Goal: Task Accomplishment & Management: Use online tool/utility

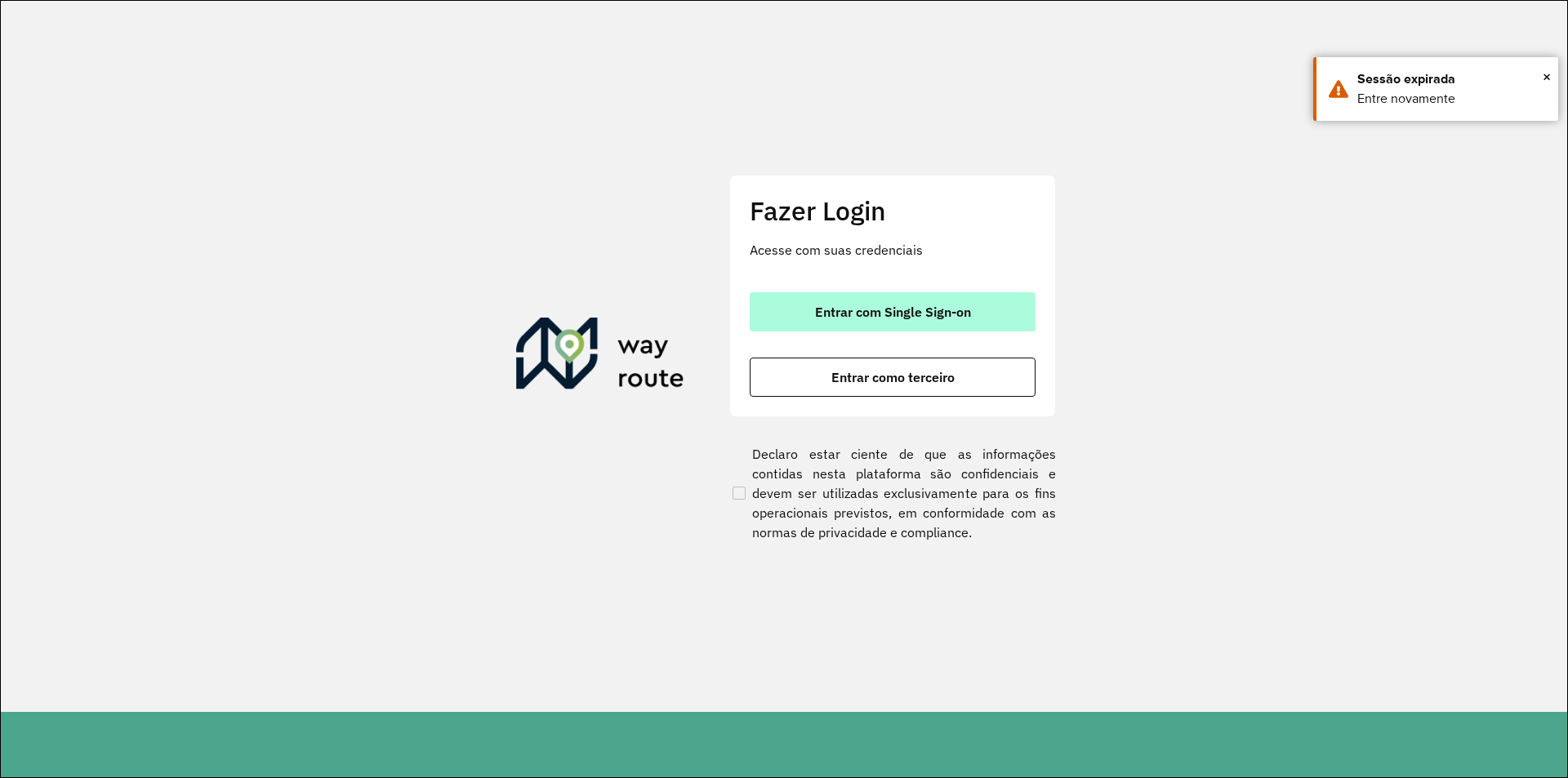
click at [859, 310] on span "Entrar com Single Sign-on" at bounding box center [893, 311] width 156 height 13
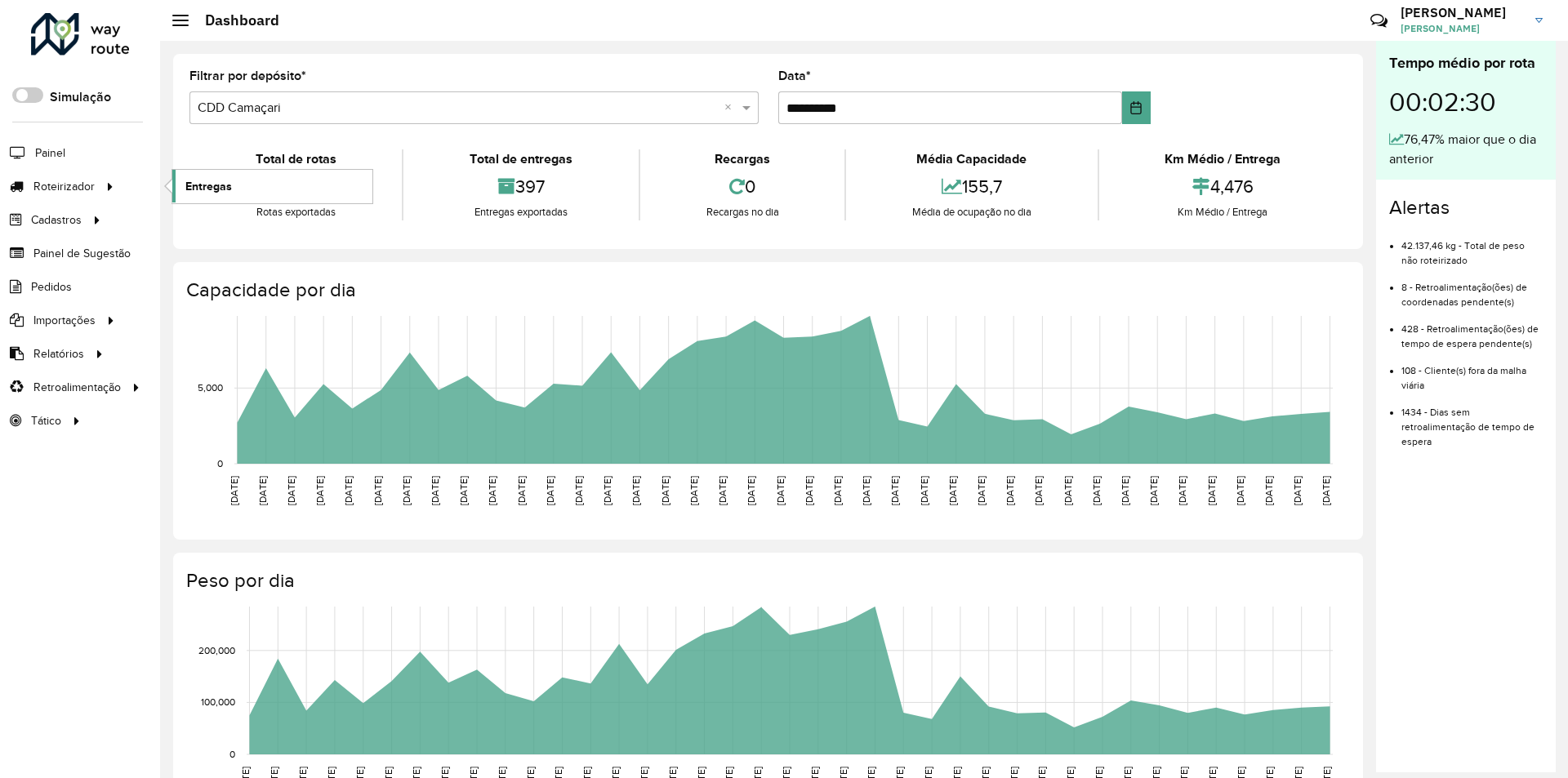
click at [203, 180] on span "Entregas" at bounding box center [209, 187] width 47 height 17
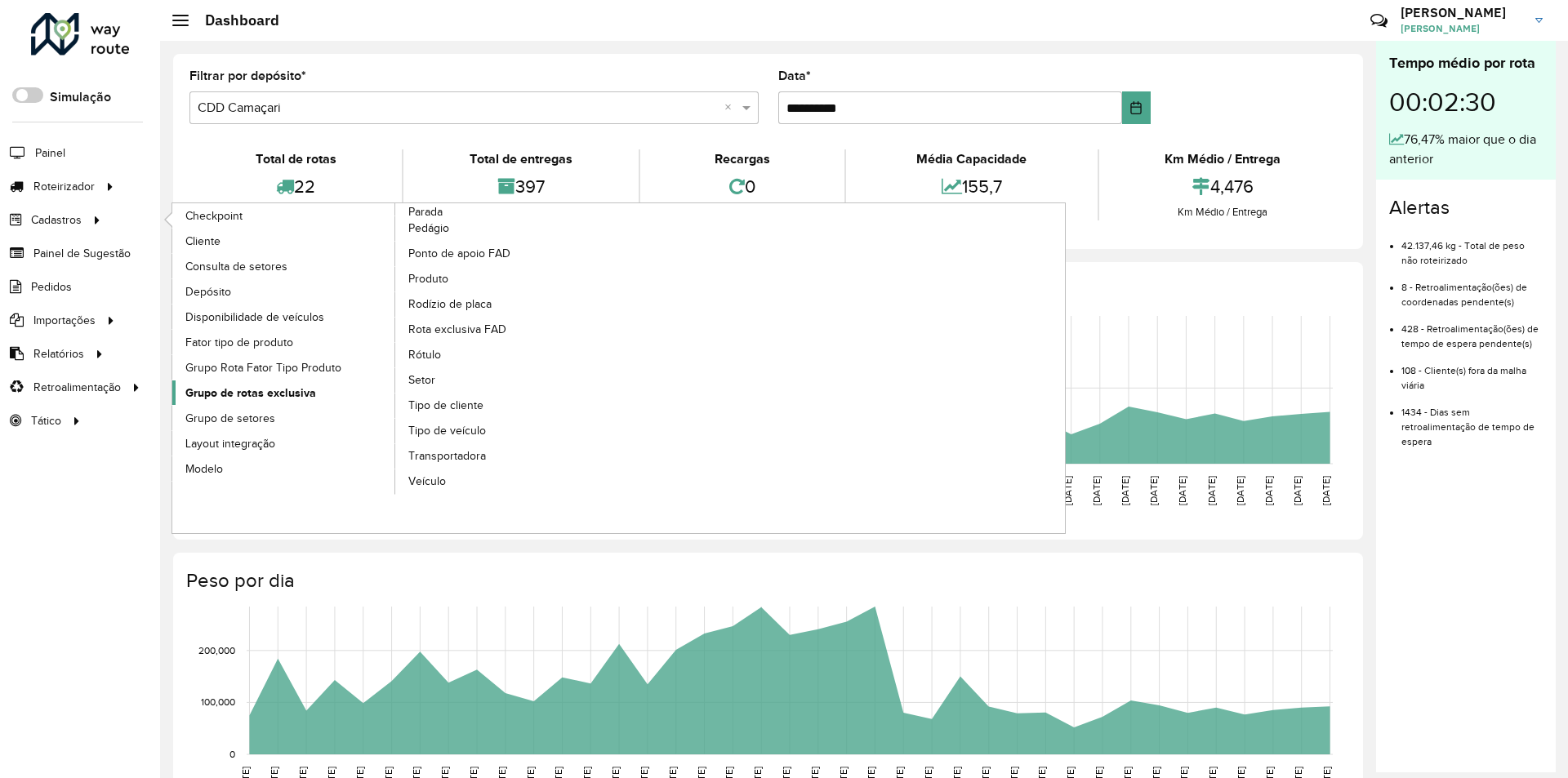
click at [239, 396] on span "Grupo de rotas exclusiva" at bounding box center [251, 393] width 131 height 17
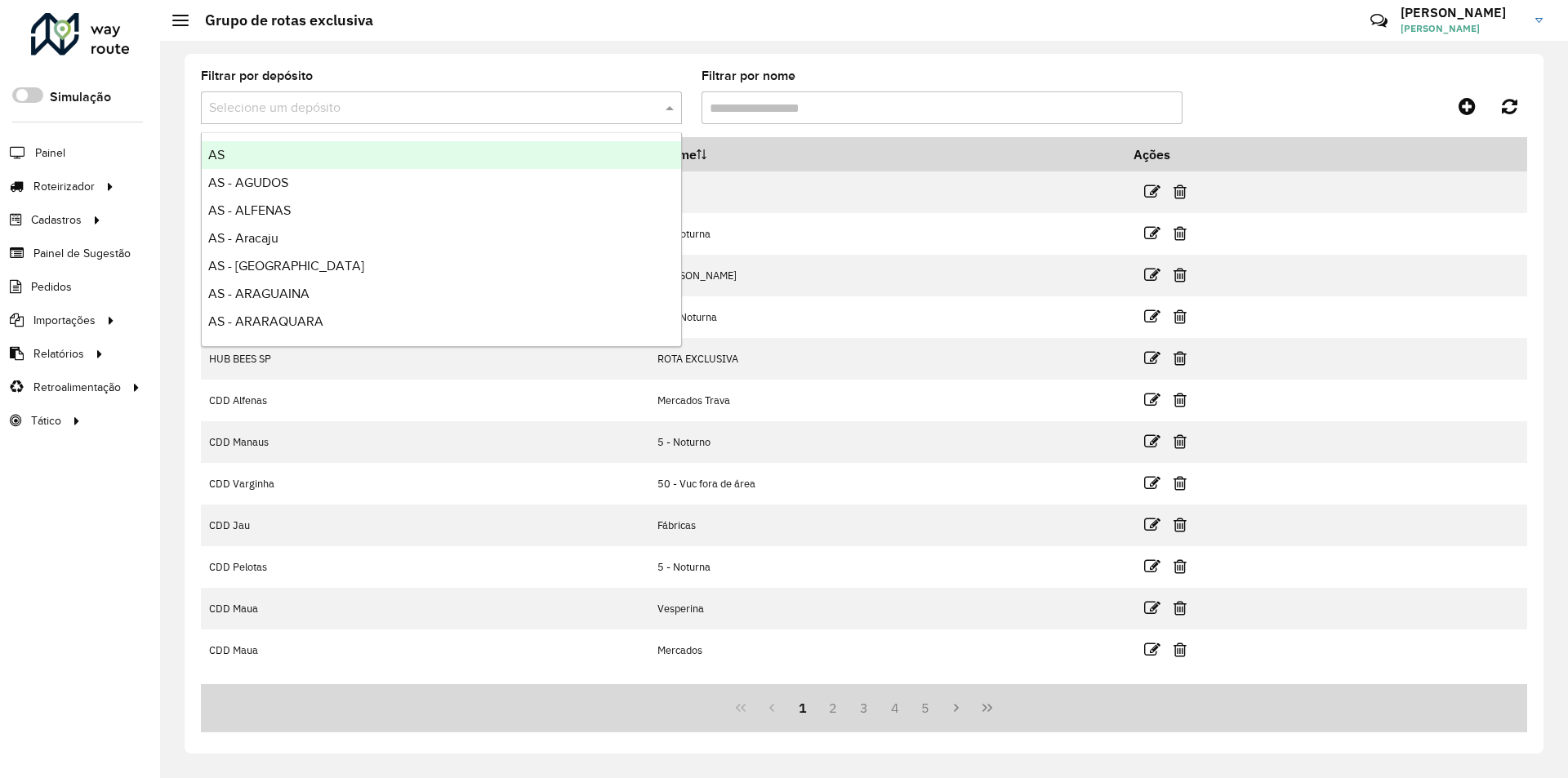
click at [281, 105] on input "text" at bounding box center [425, 109] width 432 height 20
type input "***"
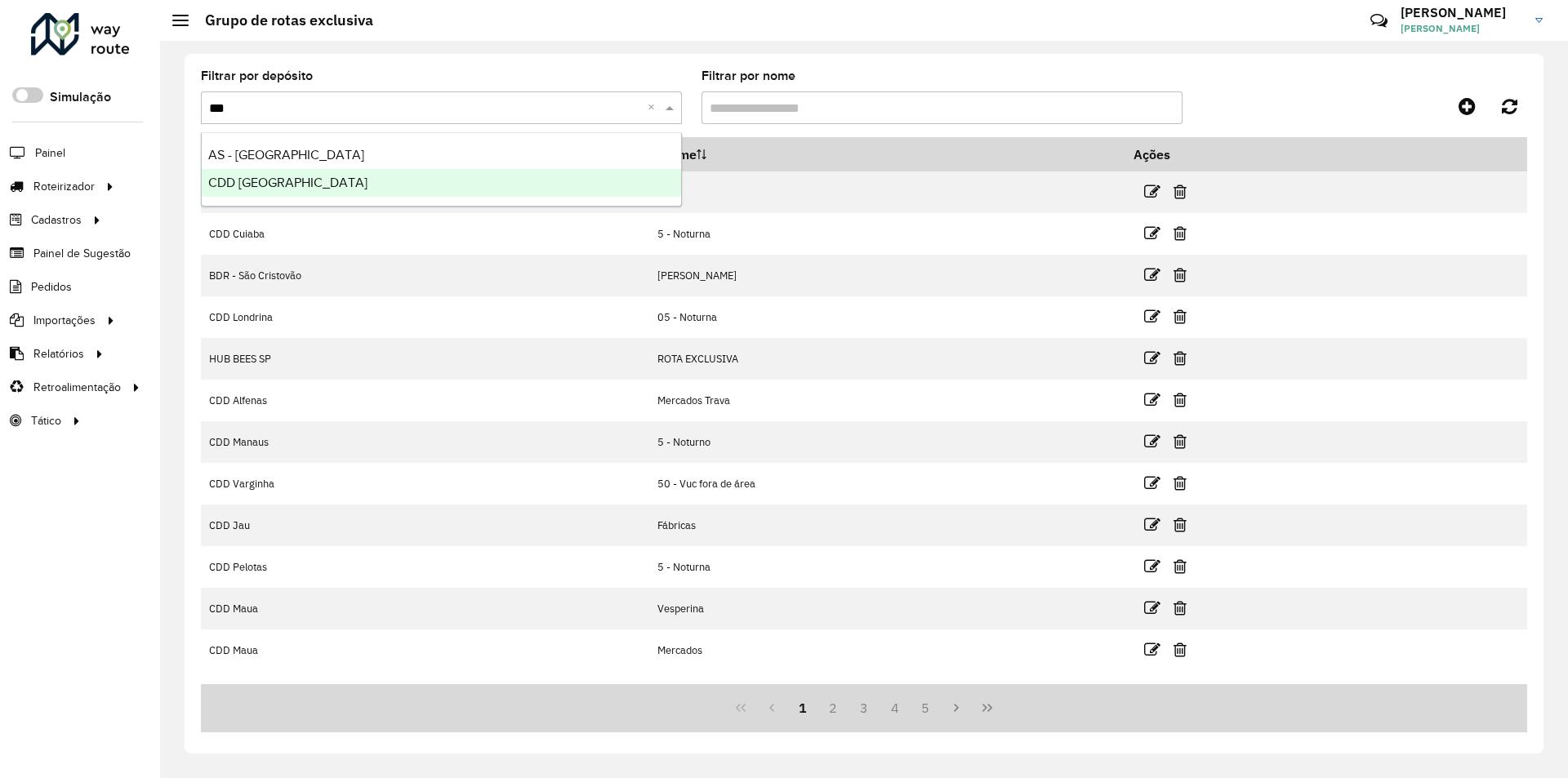
click at [260, 181] on span "CDD [GEOGRAPHIC_DATA]" at bounding box center [288, 183] width 159 height 14
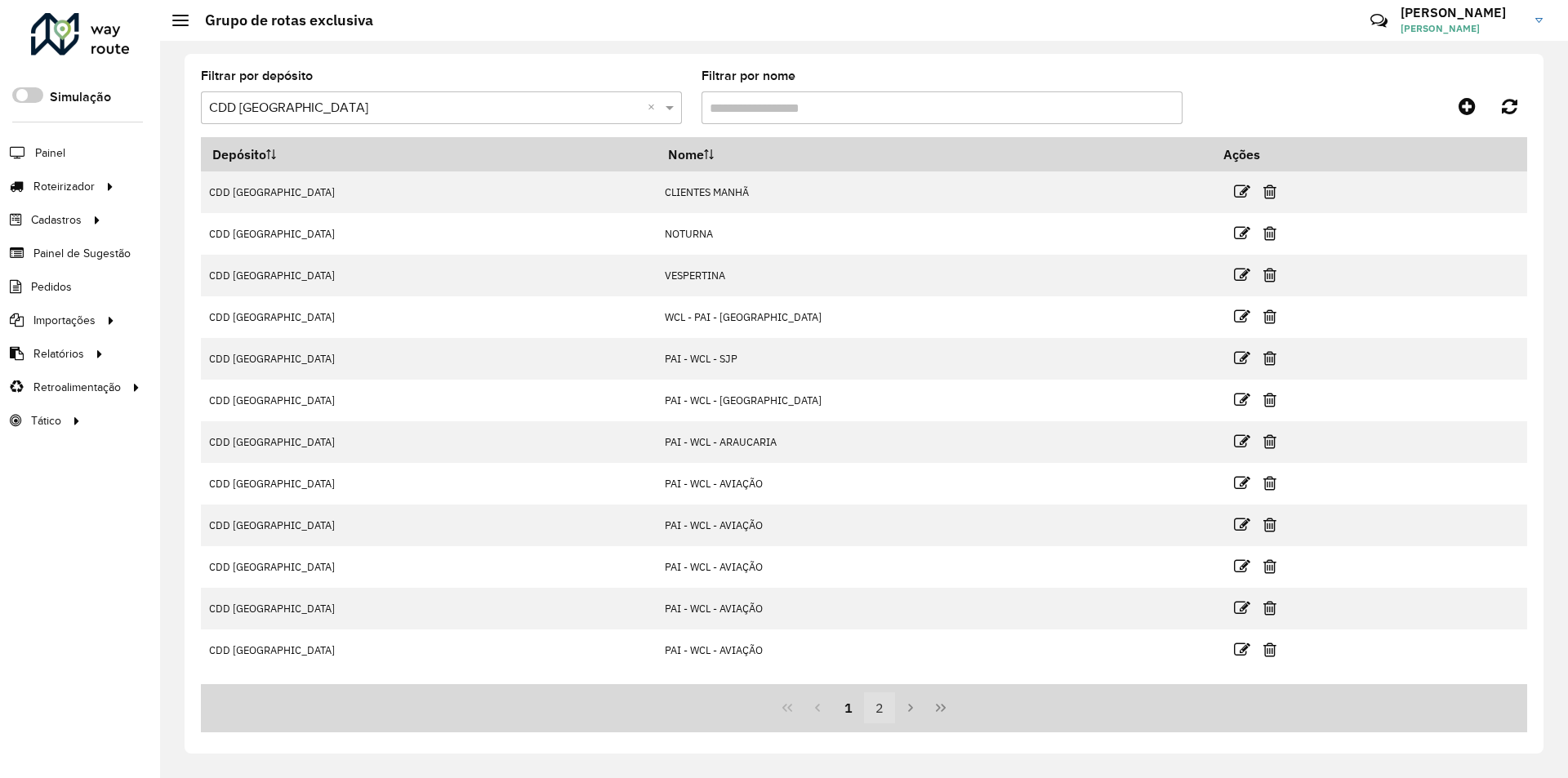
click at [875, 703] on button "2" at bounding box center [879, 707] width 31 height 31
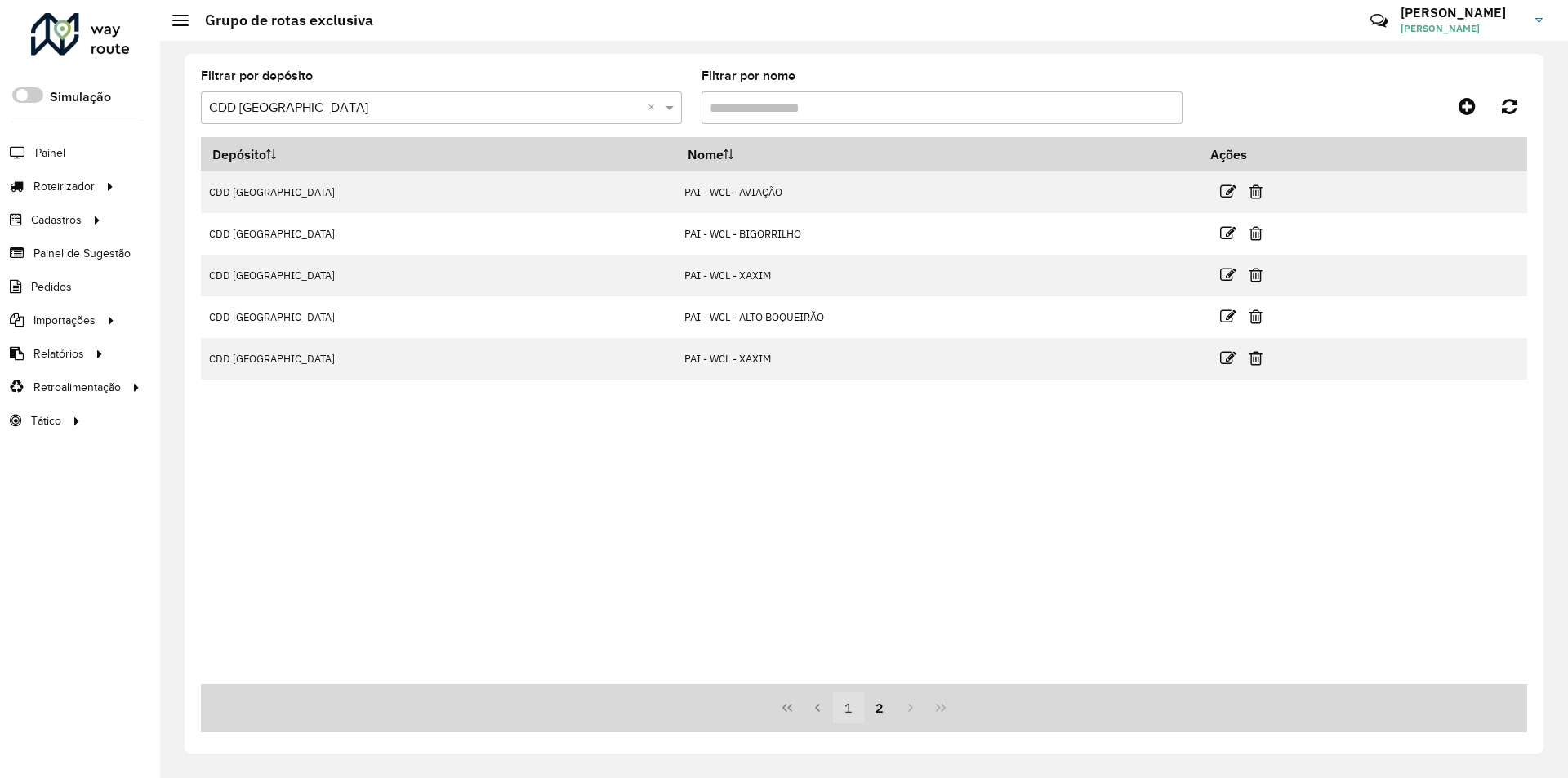
click at [847, 705] on button "1" at bounding box center [848, 707] width 31 height 31
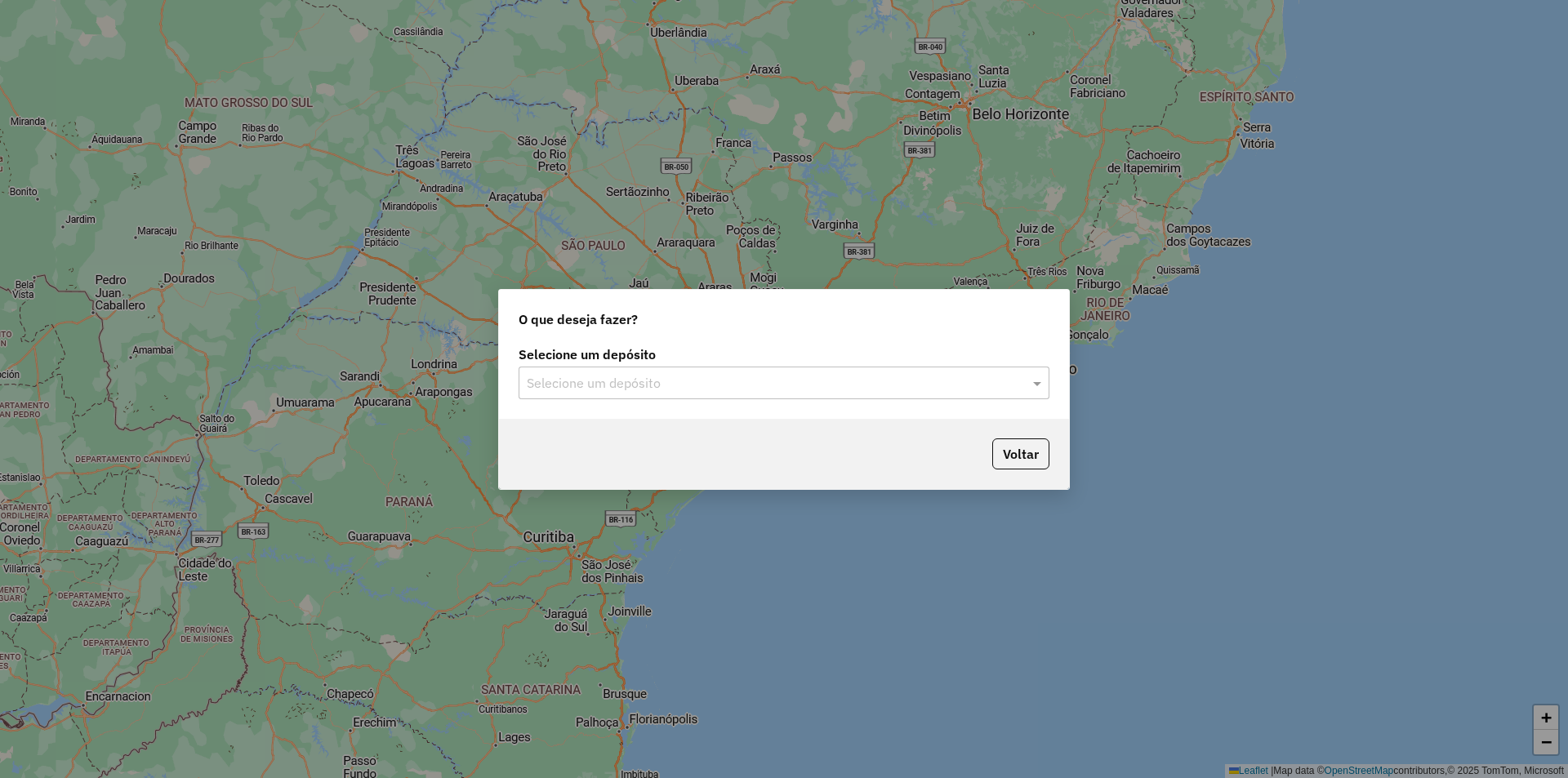
click at [576, 131] on div "O que deseja fazer? Selecione um depósito Selecione um depósito Voltar" at bounding box center [784, 389] width 1568 height 778
click at [591, 385] on input "text" at bounding box center [767, 383] width 482 height 20
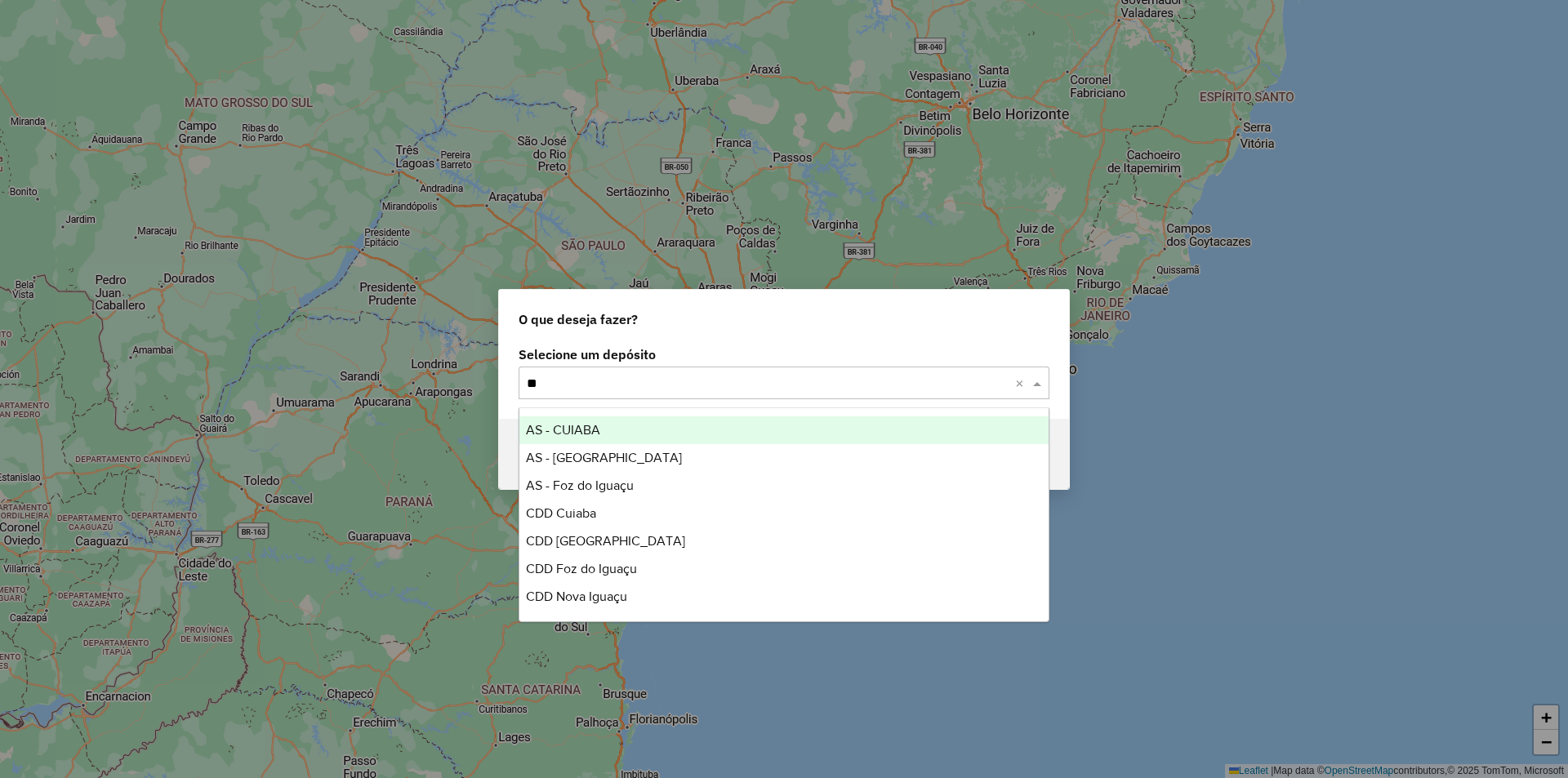
type input "***"
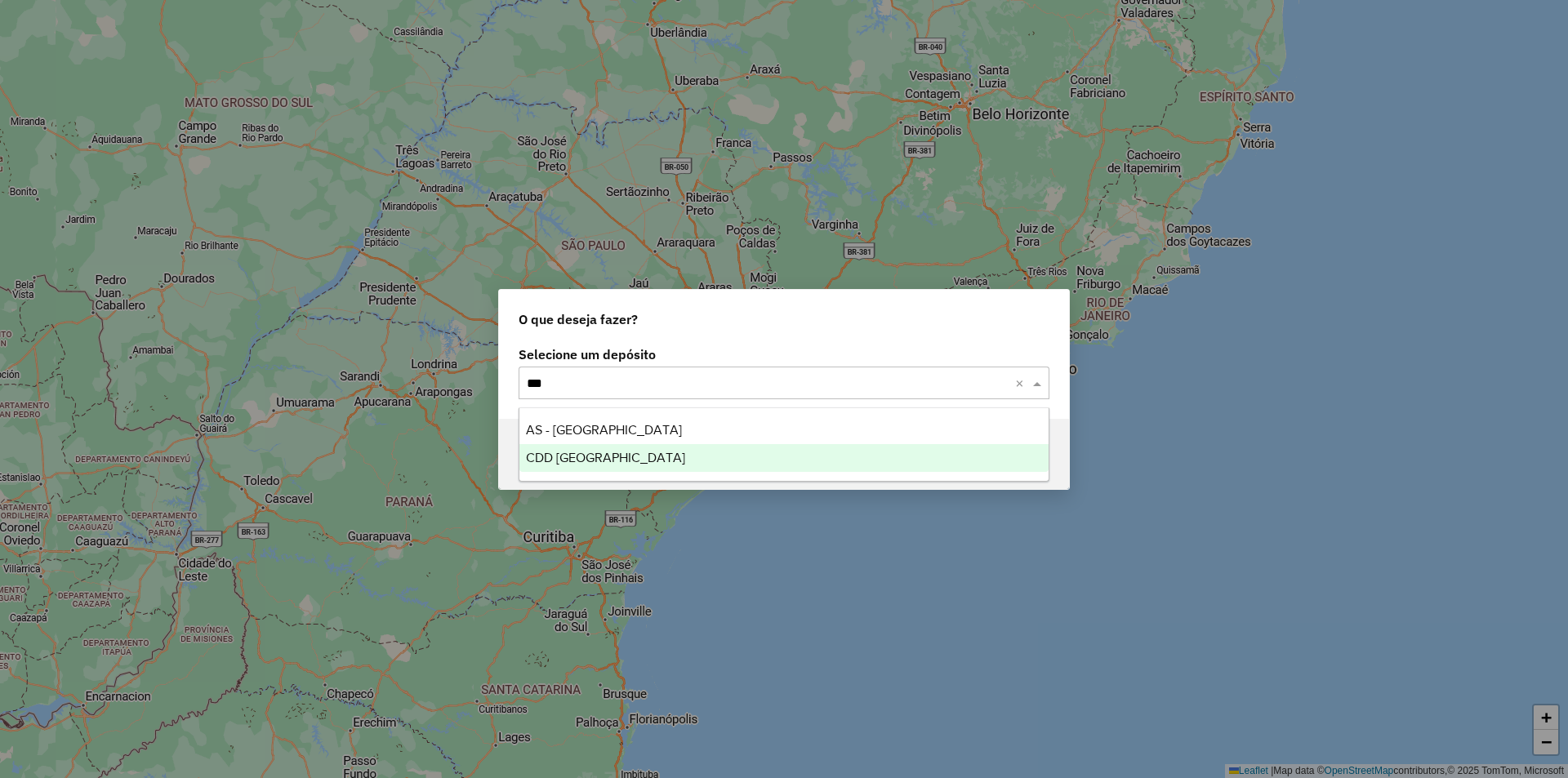
click at [584, 456] on span "CDD [GEOGRAPHIC_DATA]" at bounding box center [605, 457] width 159 height 14
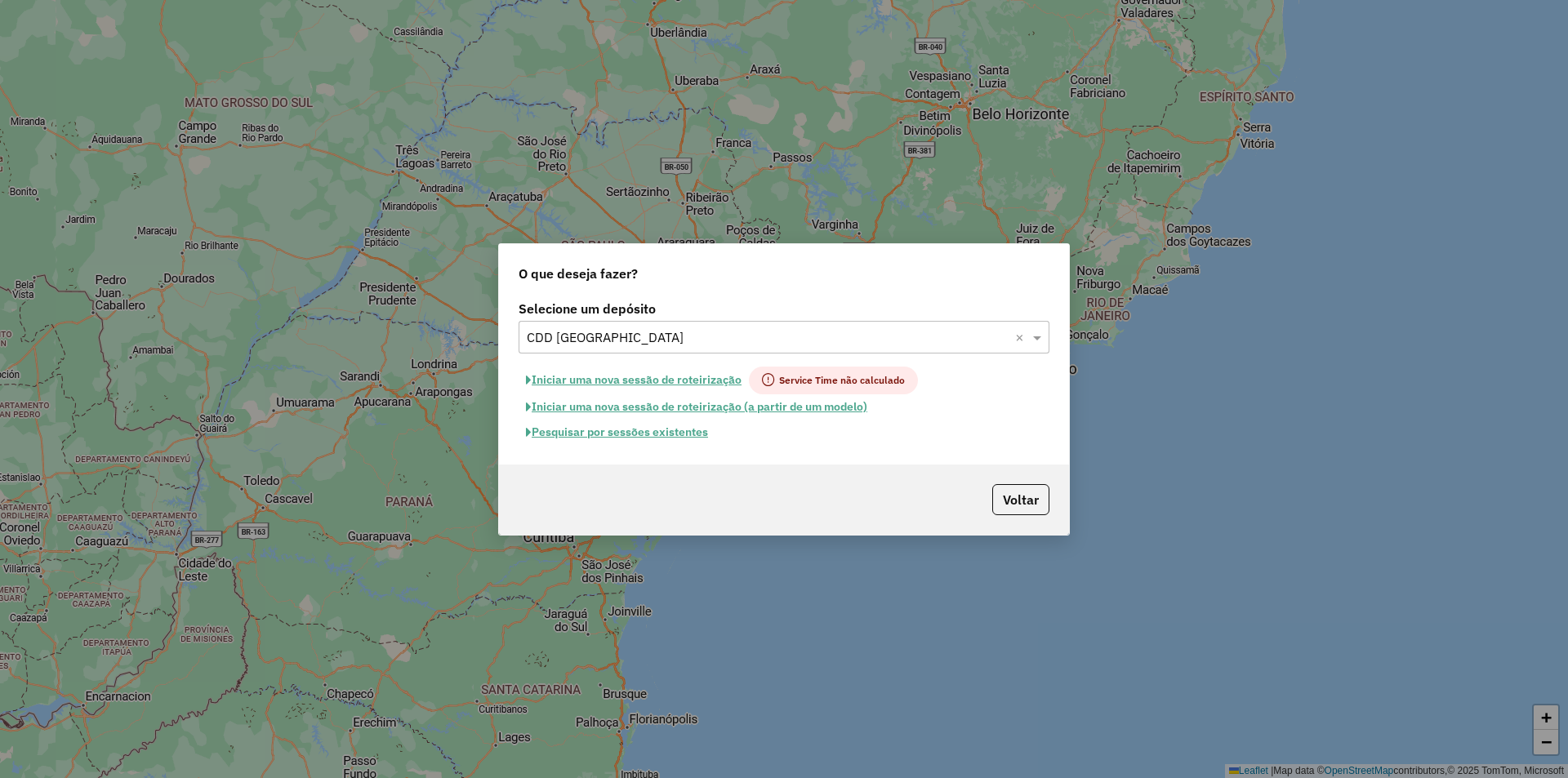
click at [659, 429] on button "Pesquisar por sessões existentes" at bounding box center [617, 432] width 197 height 25
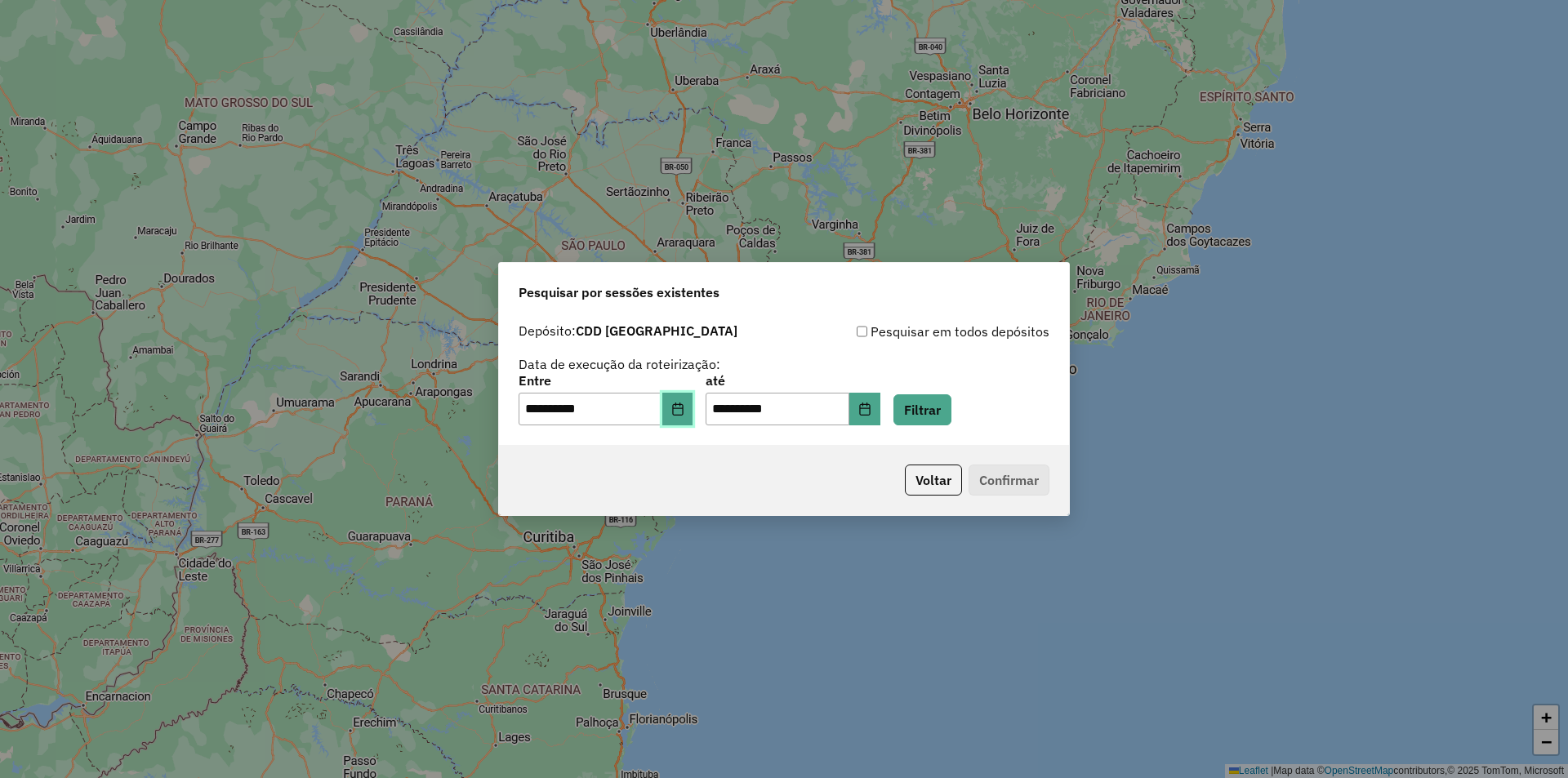
click at [684, 410] on icon "Choose Date" at bounding box center [678, 408] width 13 height 13
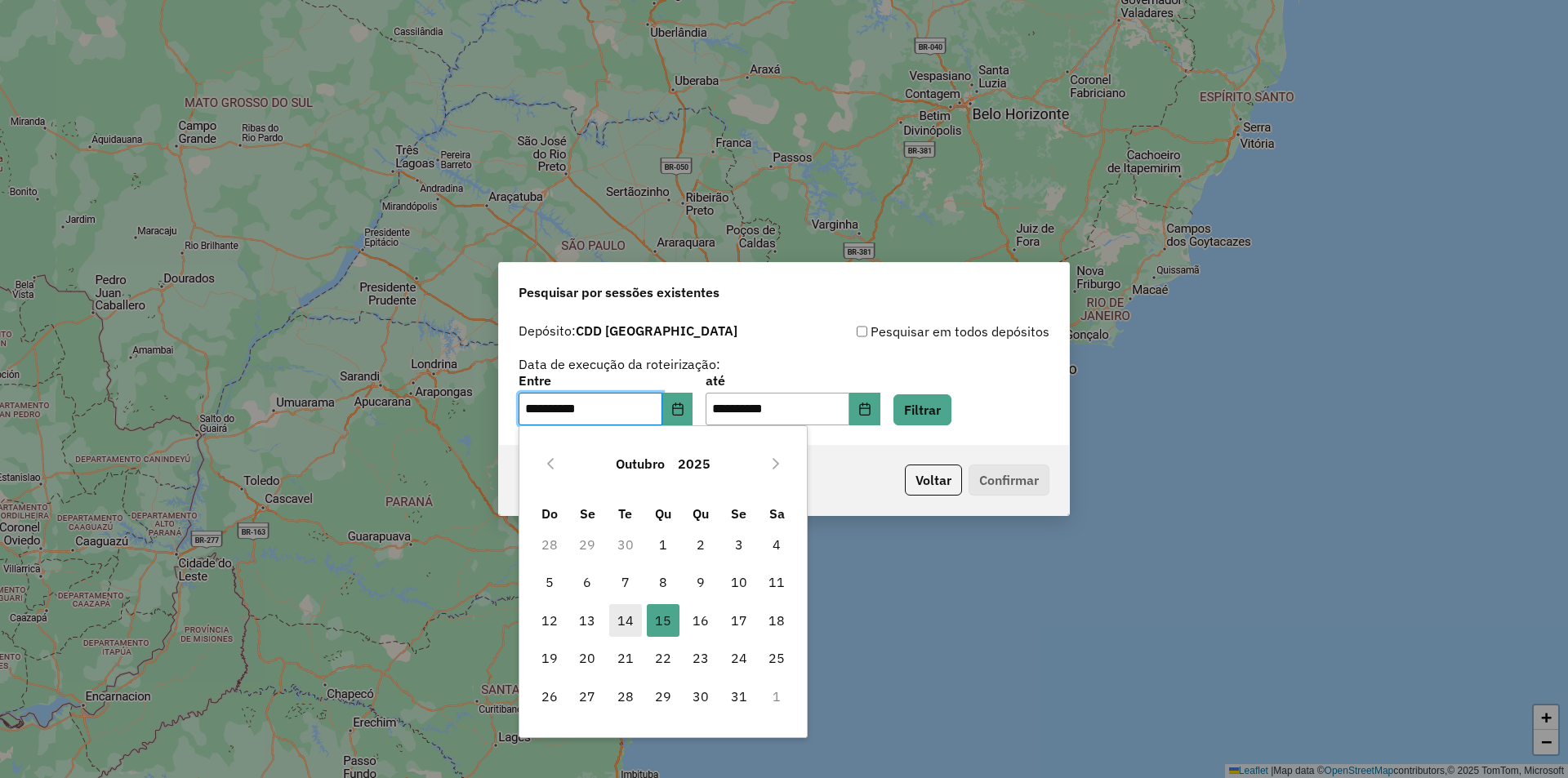
click at [626, 613] on span "14" at bounding box center [626, 620] width 33 height 33
type input "**********"
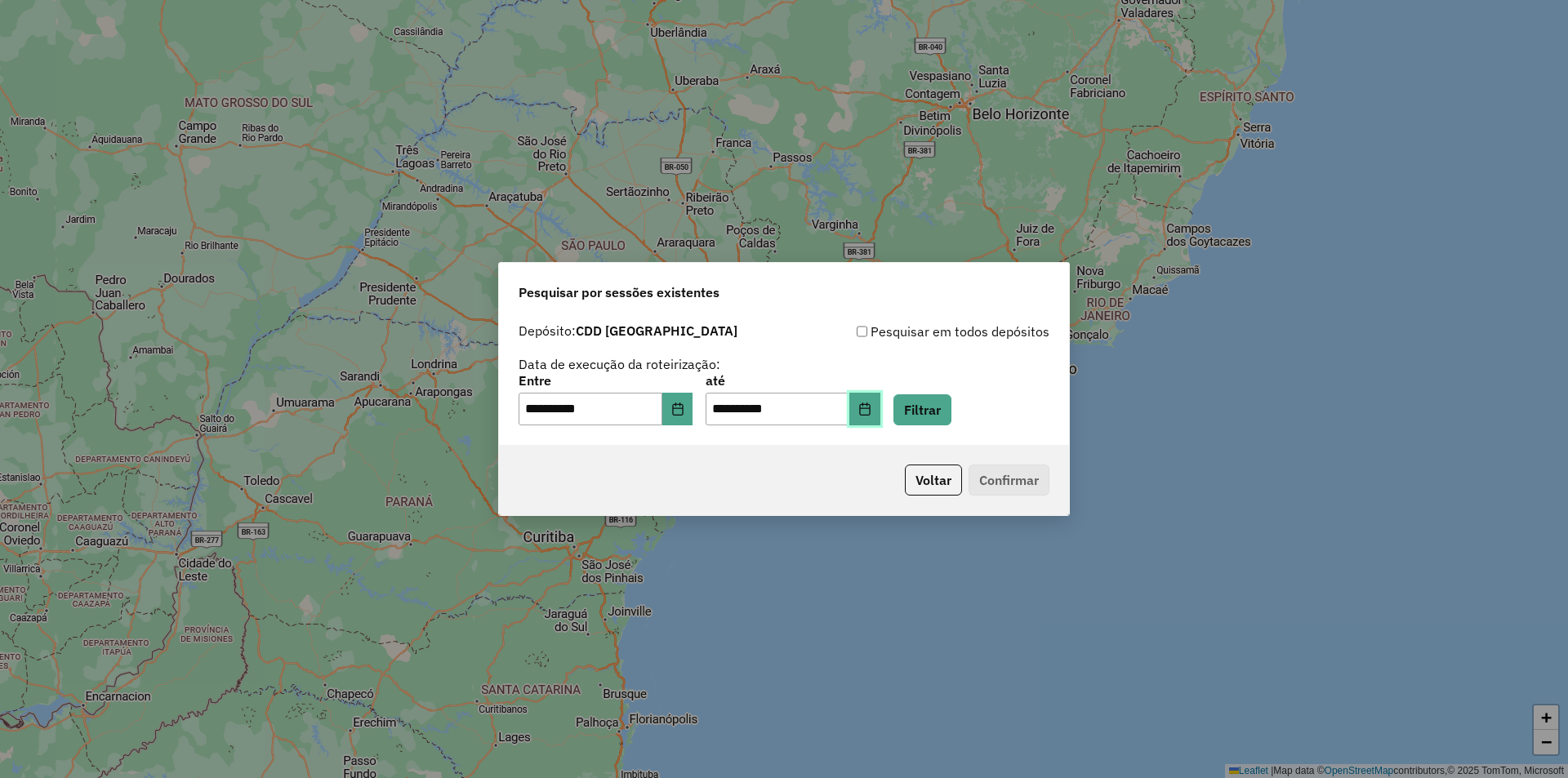
click at [874, 410] on button "Choose Date" at bounding box center [865, 409] width 31 height 33
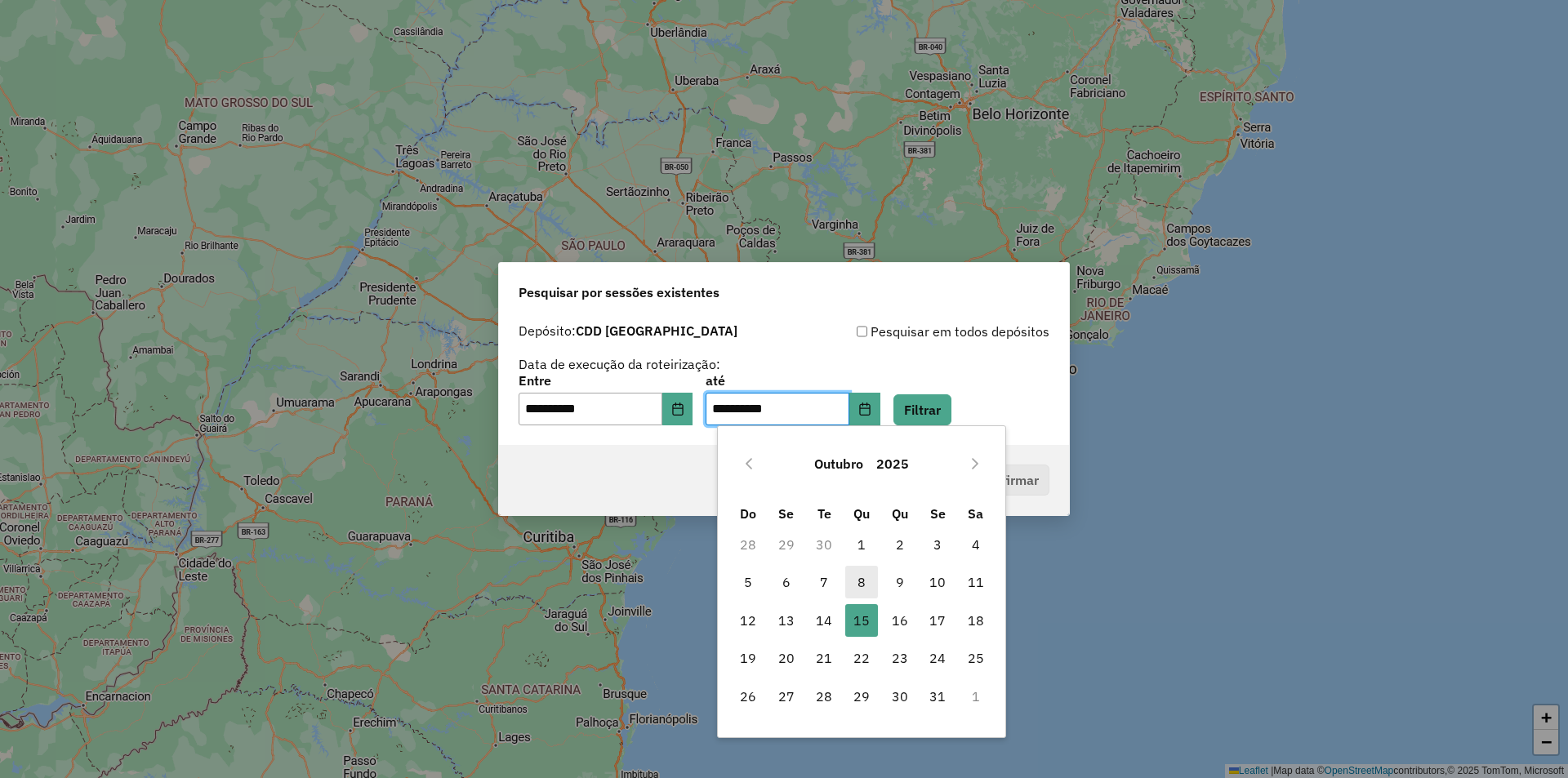
drag, startPoint x: 817, startPoint y: 625, endPoint x: 868, endPoint y: 569, distance: 75.7
click at [817, 622] on span "14" at bounding box center [824, 620] width 33 height 33
type input "**********"
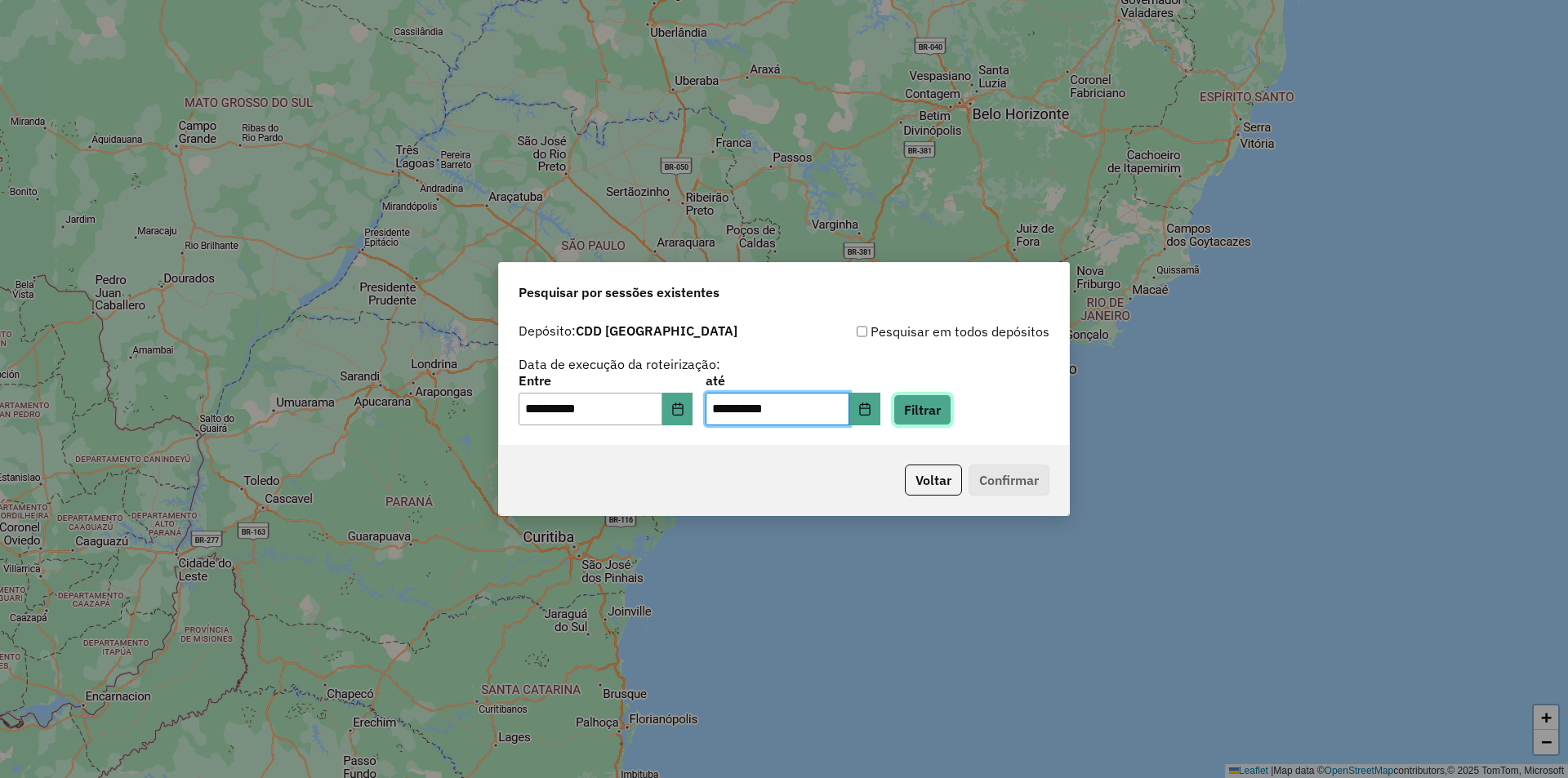
click at [946, 405] on button "Filtrar" at bounding box center [922, 410] width 58 height 31
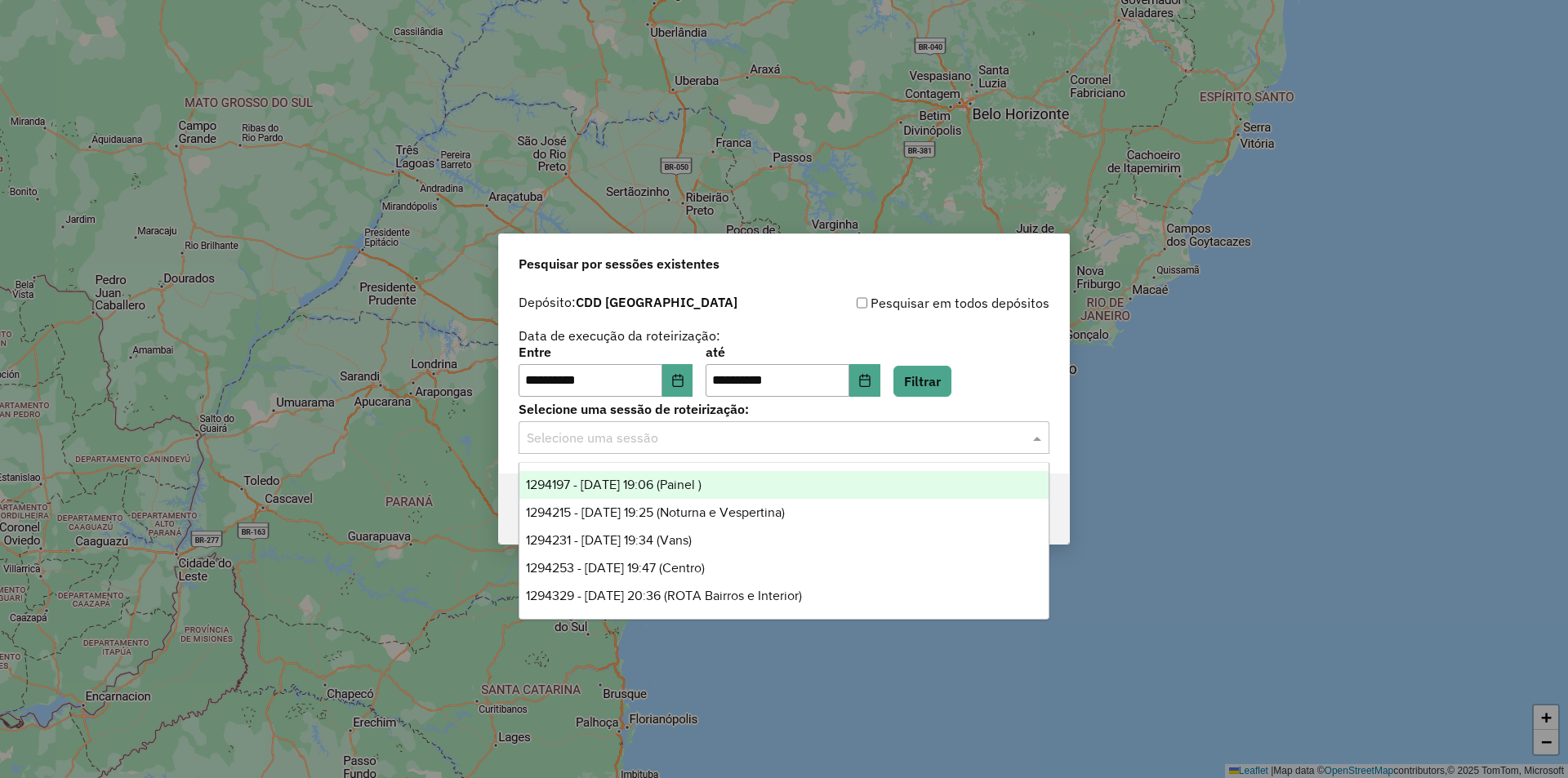
click at [1038, 433] on span at bounding box center [1040, 437] width 21 height 20
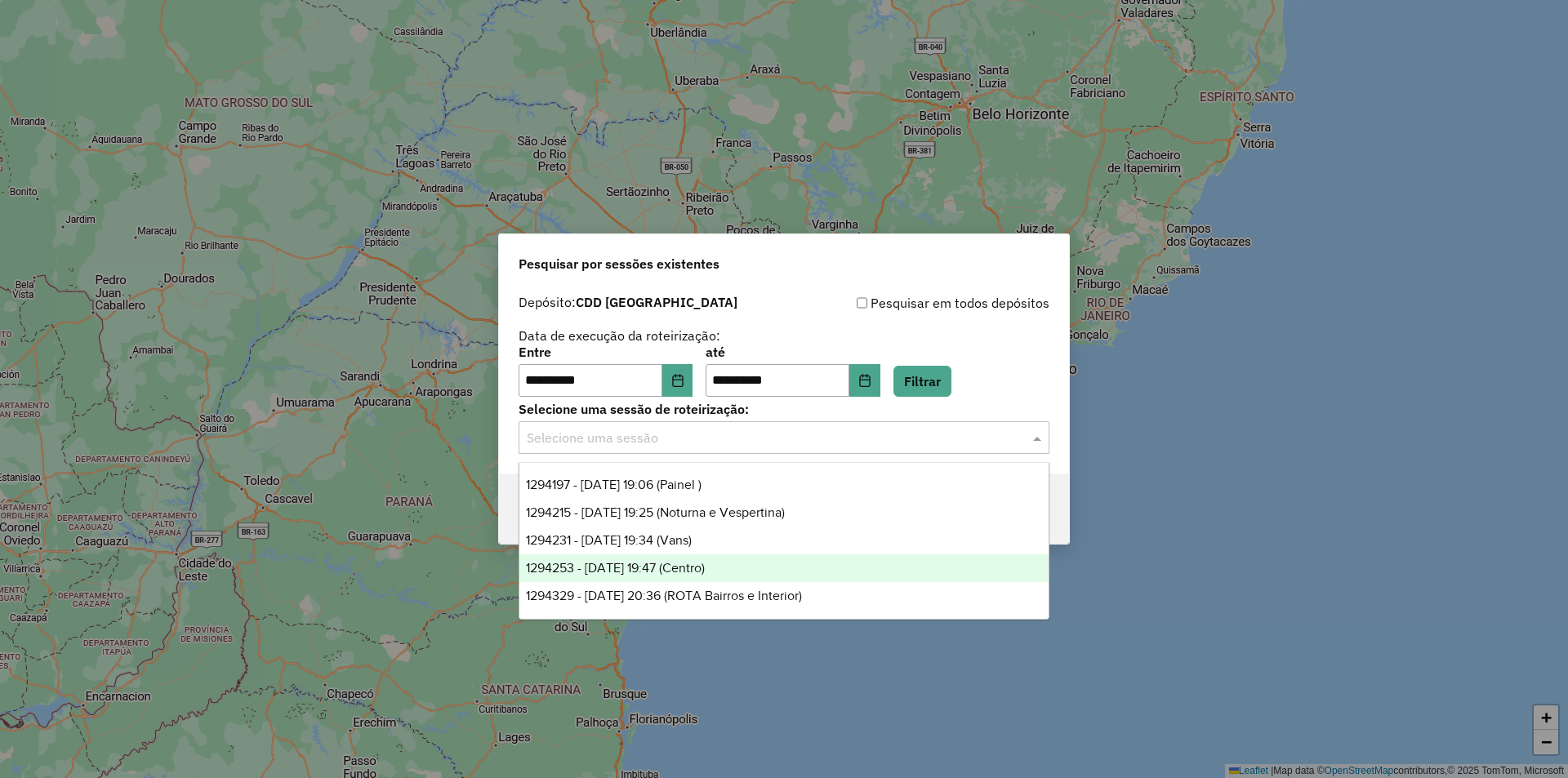
drag, startPoint x: 723, startPoint y: 567, endPoint x: 746, endPoint y: 566, distance: 23.0
click at [705, 566] on span "1294253 - 14/10/2025 19:47 (Centro)" at bounding box center [615, 568] width 178 height 14
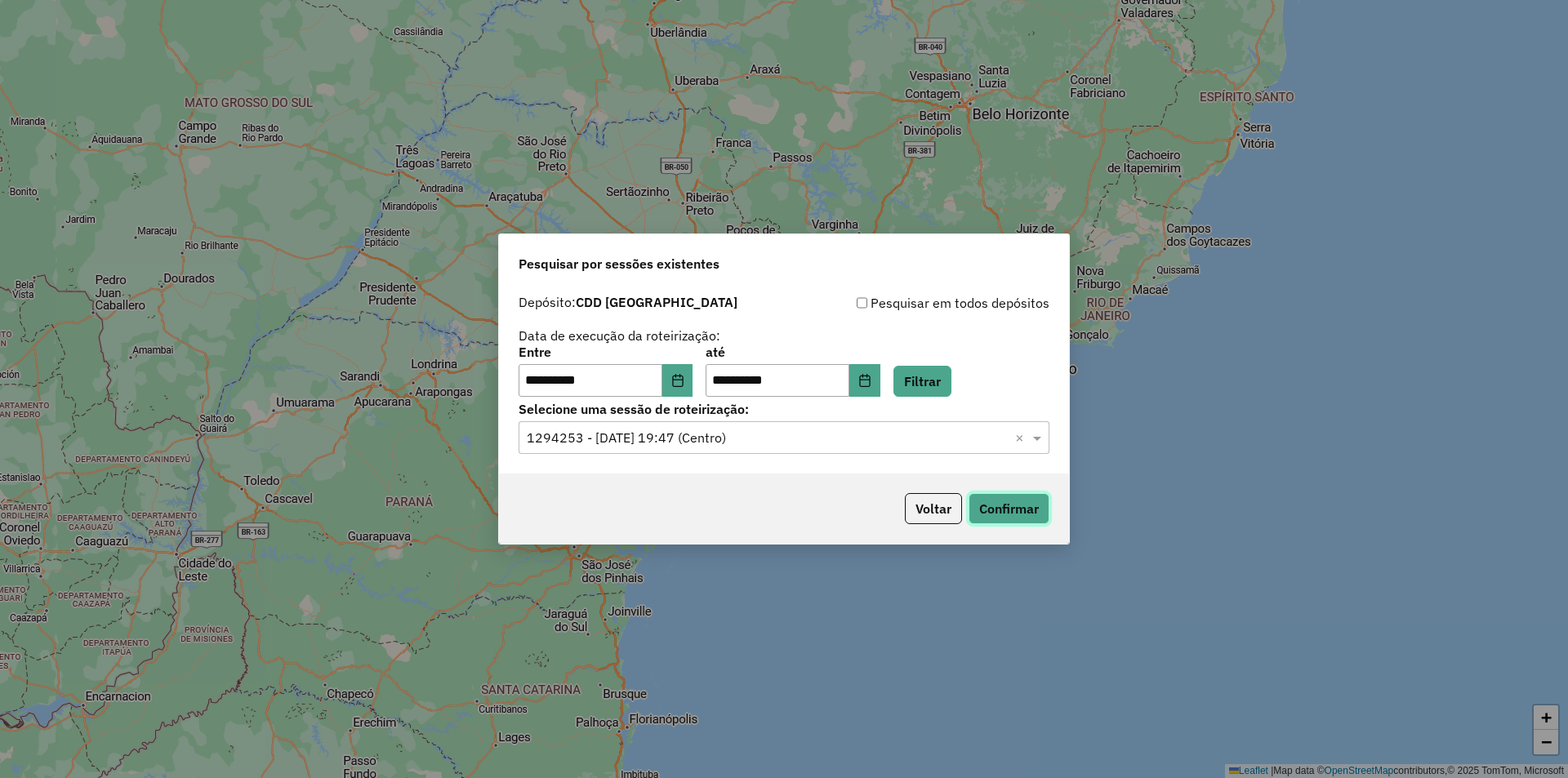
click at [1003, 505] on button "Confirmar" at bounding box center [1009, 508] width 81 height 31
click at [684, 374] on icon "Choose Date" at bounding box center [678, 380] width 13 height 13
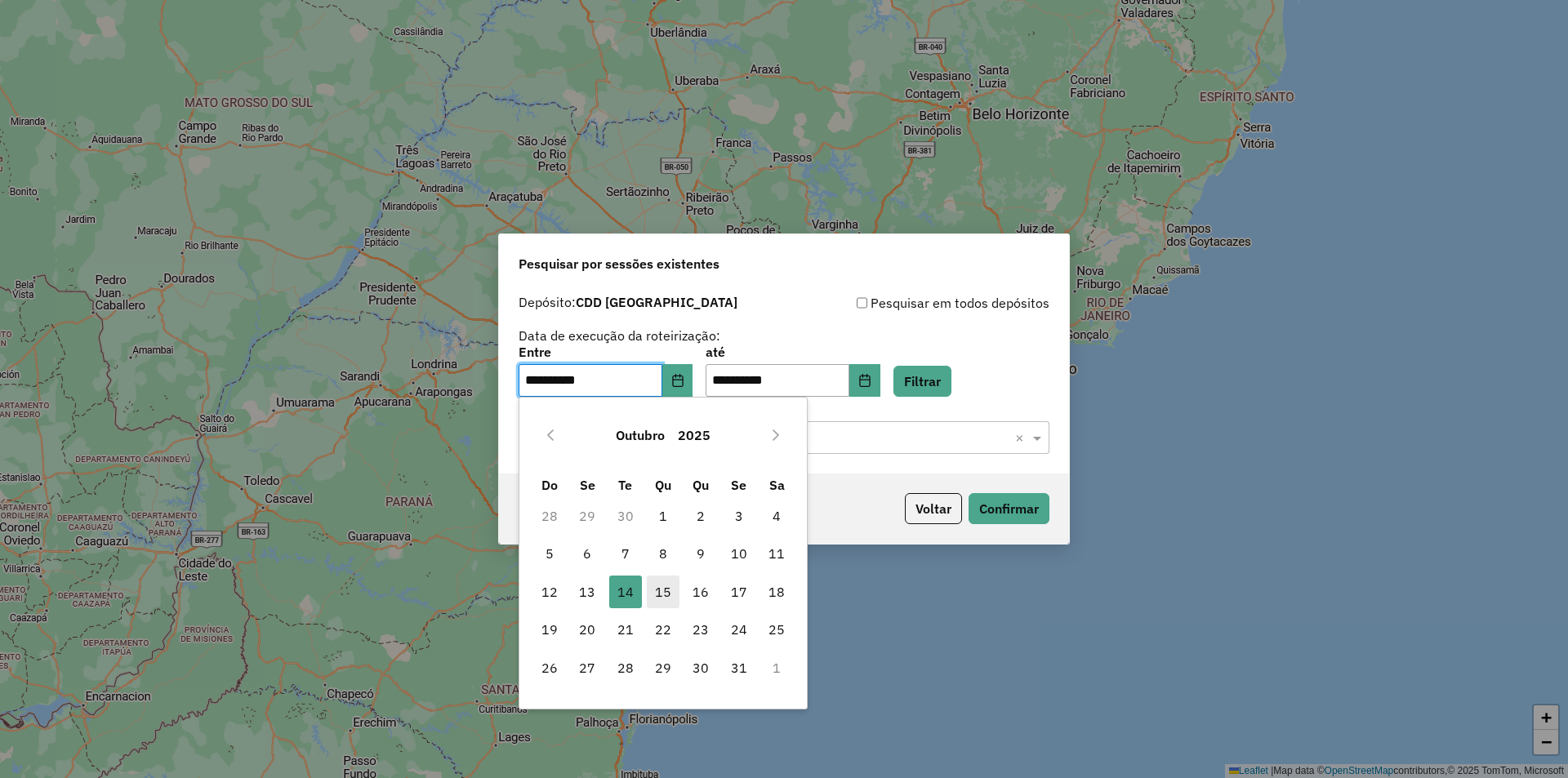
click at [672, 589] on span "15" at bounding box center [663, 592] width 33 height 33
type input "**********"
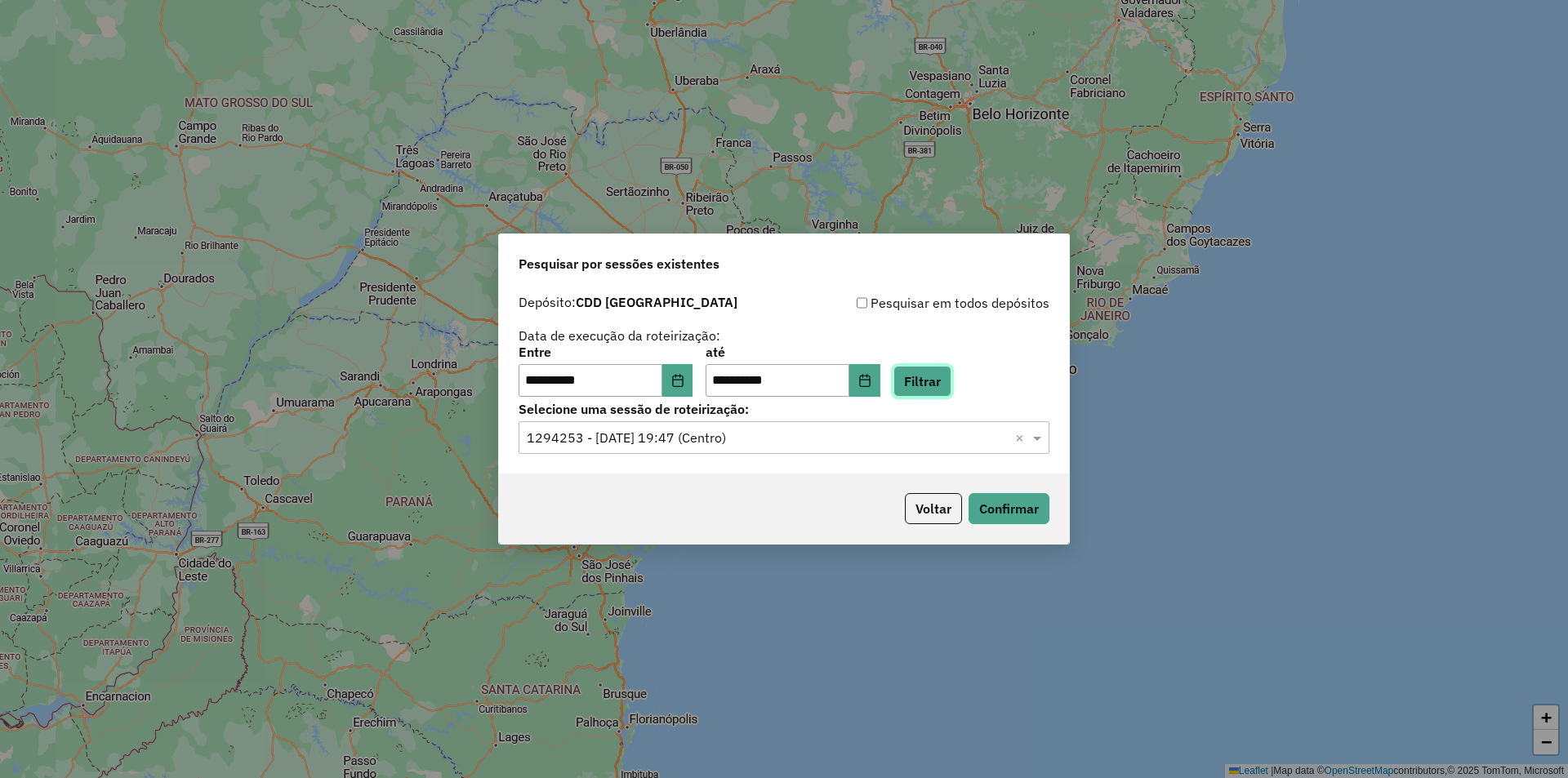
click at [928, 383] on button "Filtrar" at bounding box center [922, 381] width 58 height 31
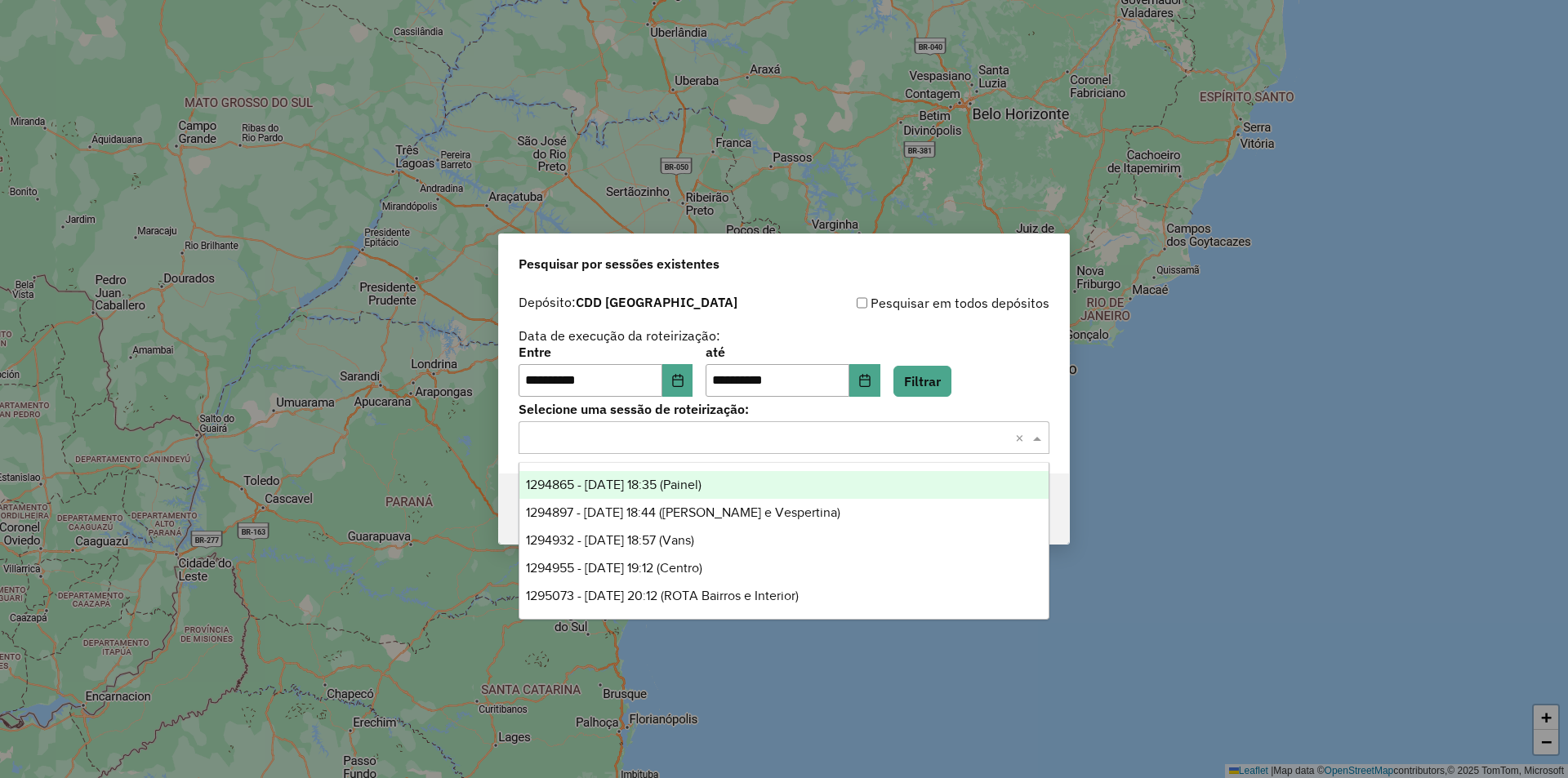
drag, startPoint x: 1036, startPoint y: 437, endPoint x: 1020, endPoint y: 436, distance: 16.0
click at [1037, 437] on span at bounding box center [1040, 437] width 21 height 20
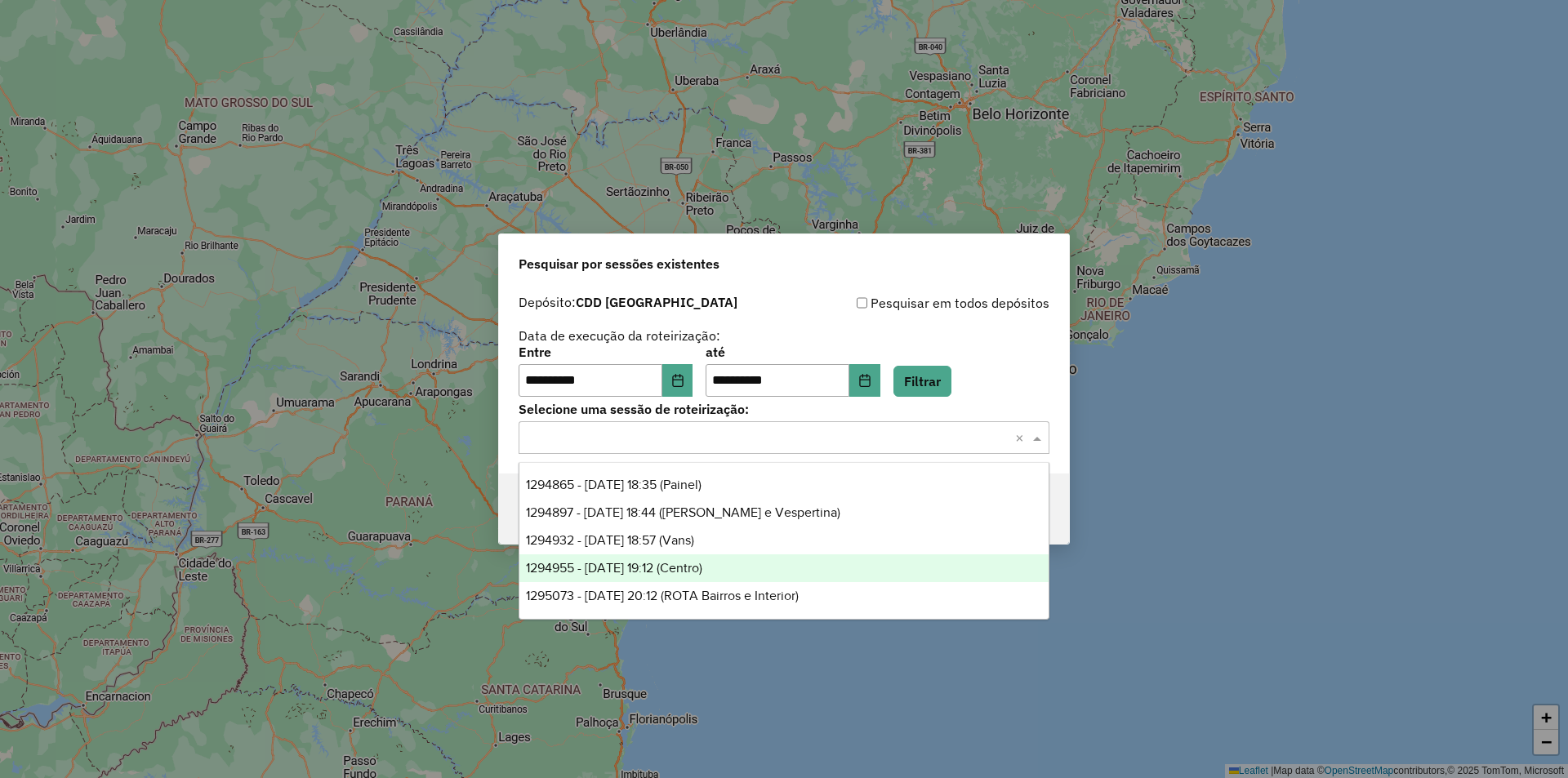
click at [693, 561] on span "1294955 - 15/10/2025 19:12 (Centro)" at bounding box center [614, 568] width 177 height 14
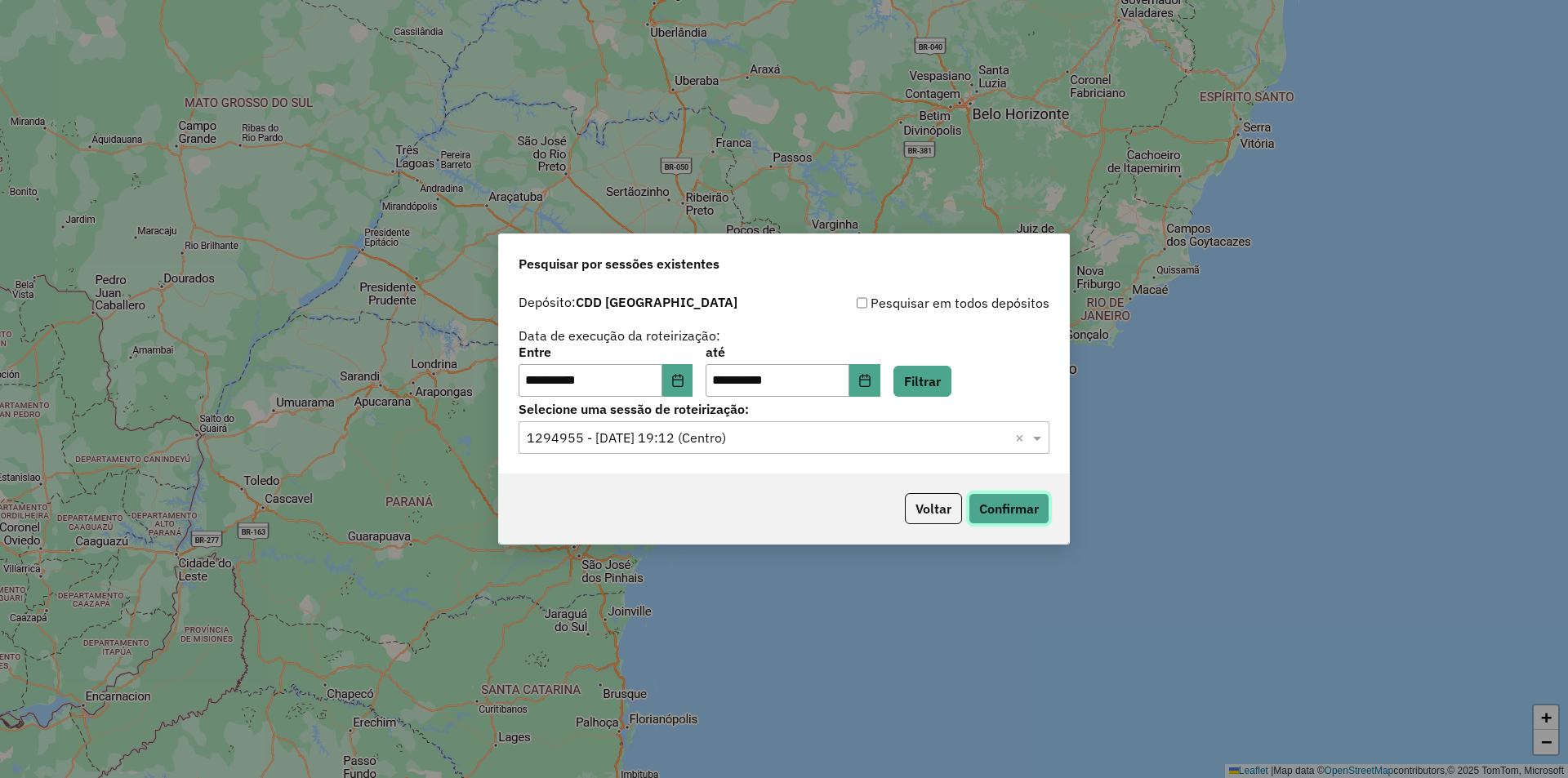
click at [979, 499] on button "Confirmar" at bounding box center [1009, 508] width 81 height 31
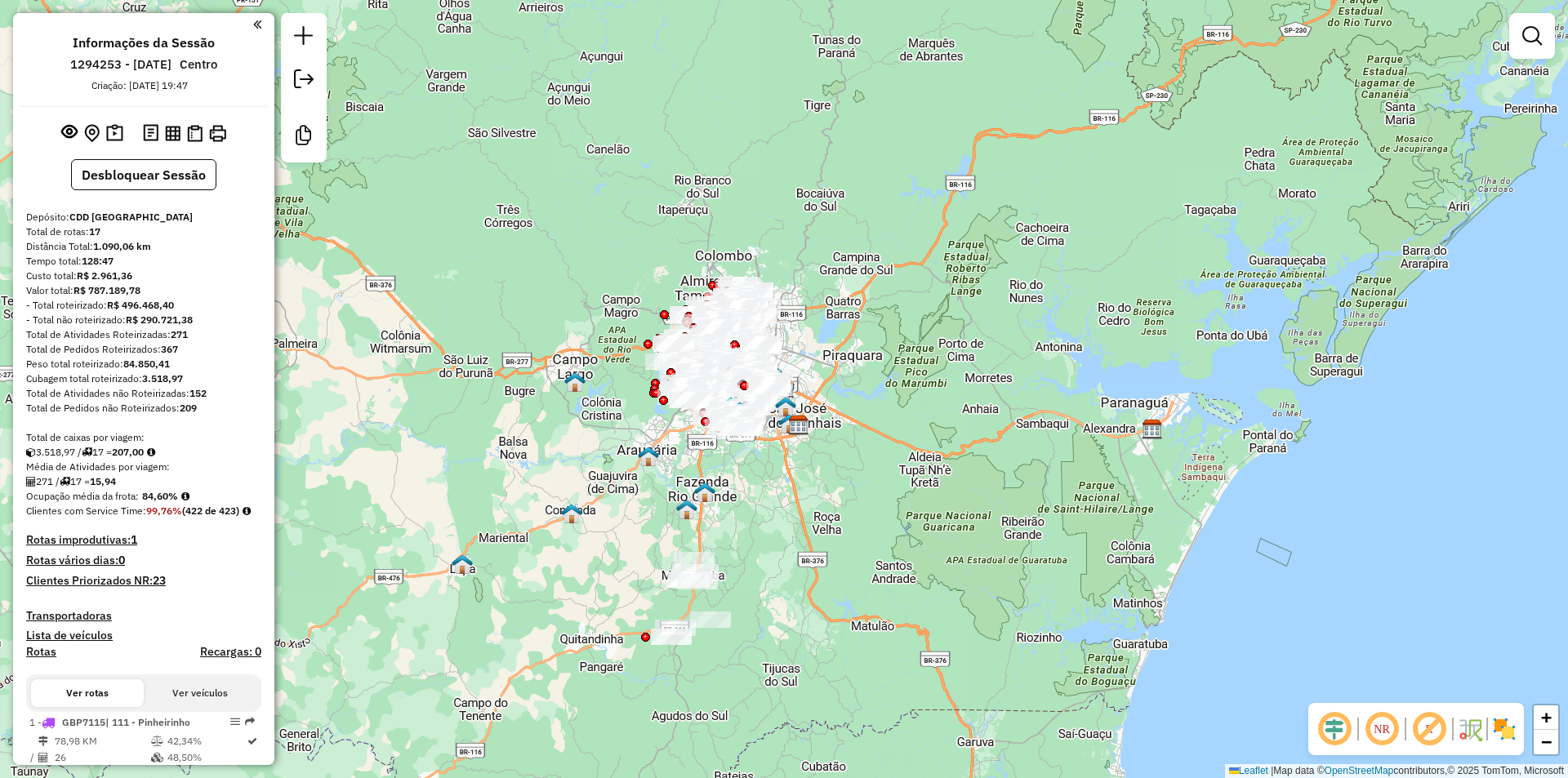
click at [1340, 722] on em at bounding box center [1334, 728] width 39 height 39
click at [1428, 723] on em at bounding box center [1428, 728] width 39 height 39
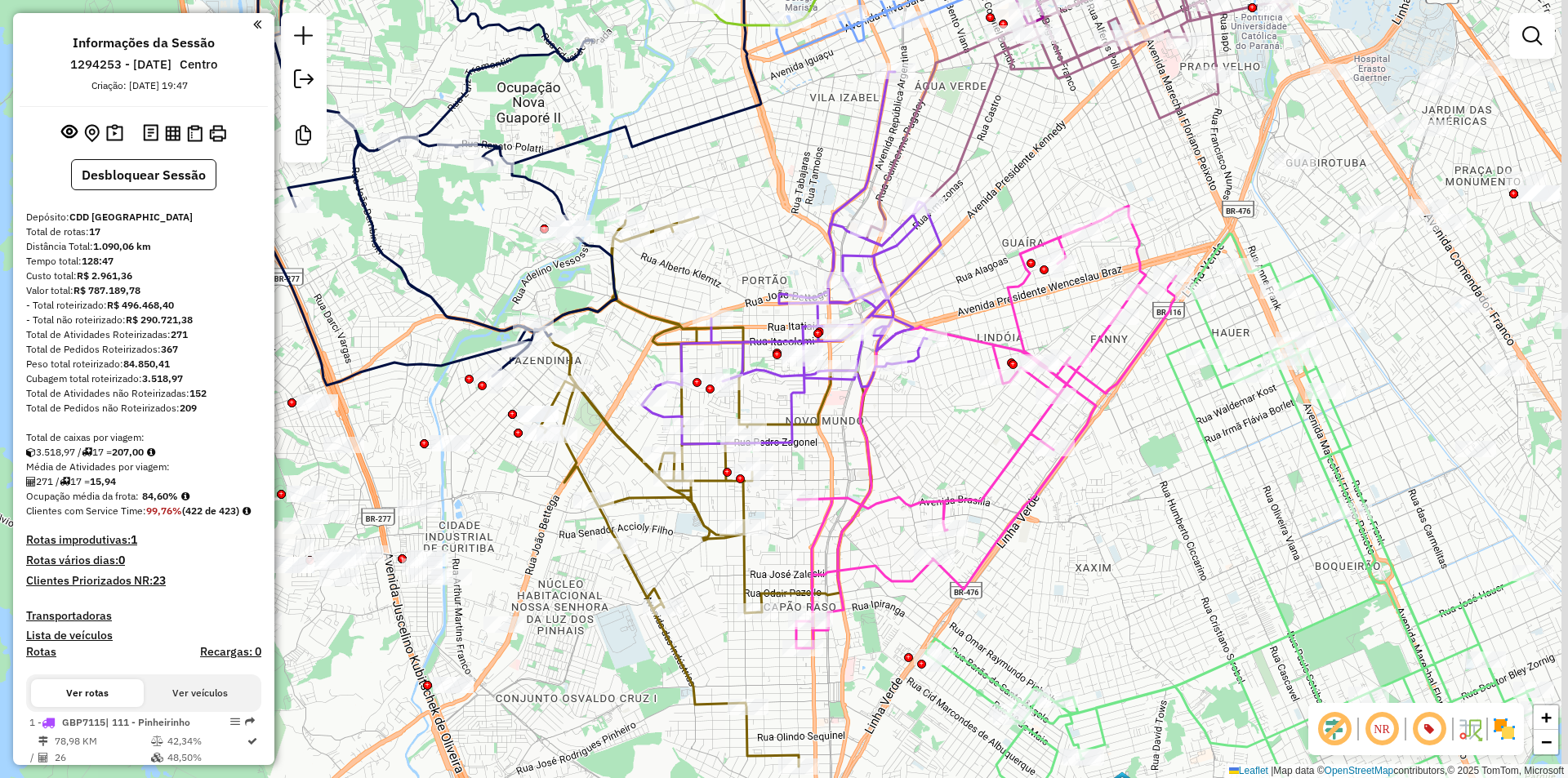
drag, startPoint x: 948, startPoint y: 262, endPoint x: 922, endPoint y: 359, distance: 100.4
click at [922, 359] on div "Janela de atendimento Grade de atendimento Capacidade Transportadoras Veículos …" at bounding box center [784, 389] width 1568 height 778
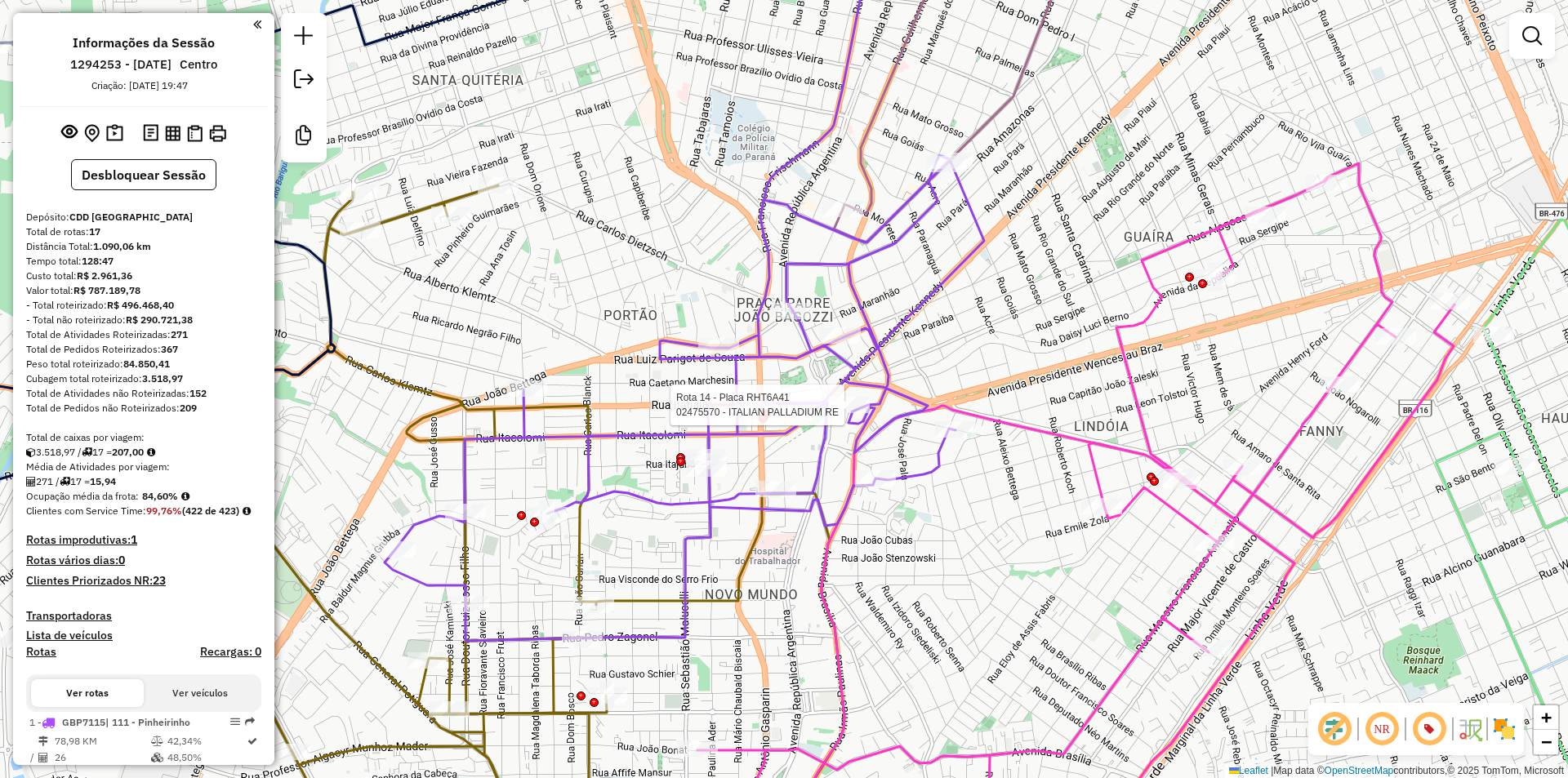
select select "**********"
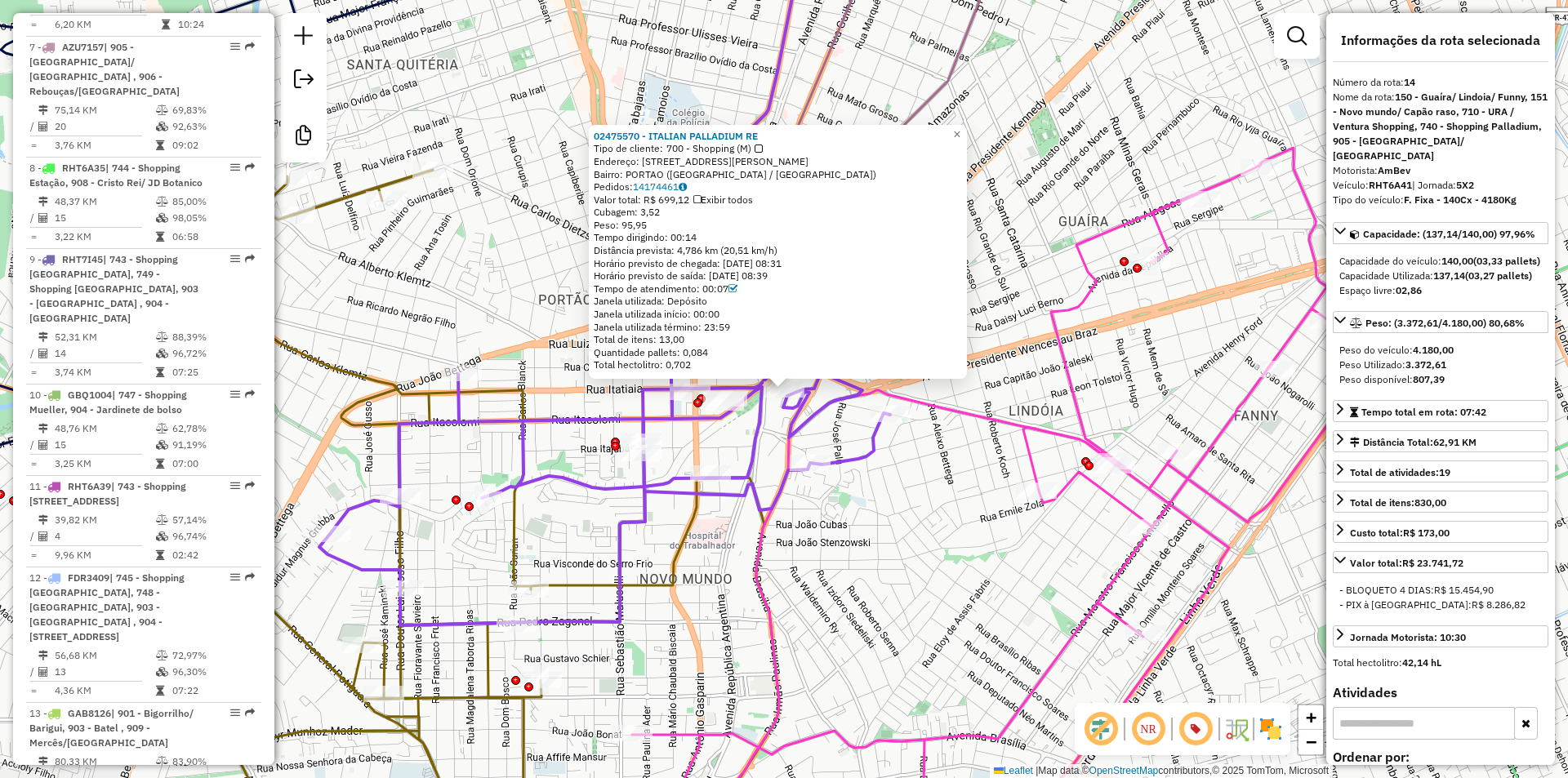
scroll to position [2063, 0]
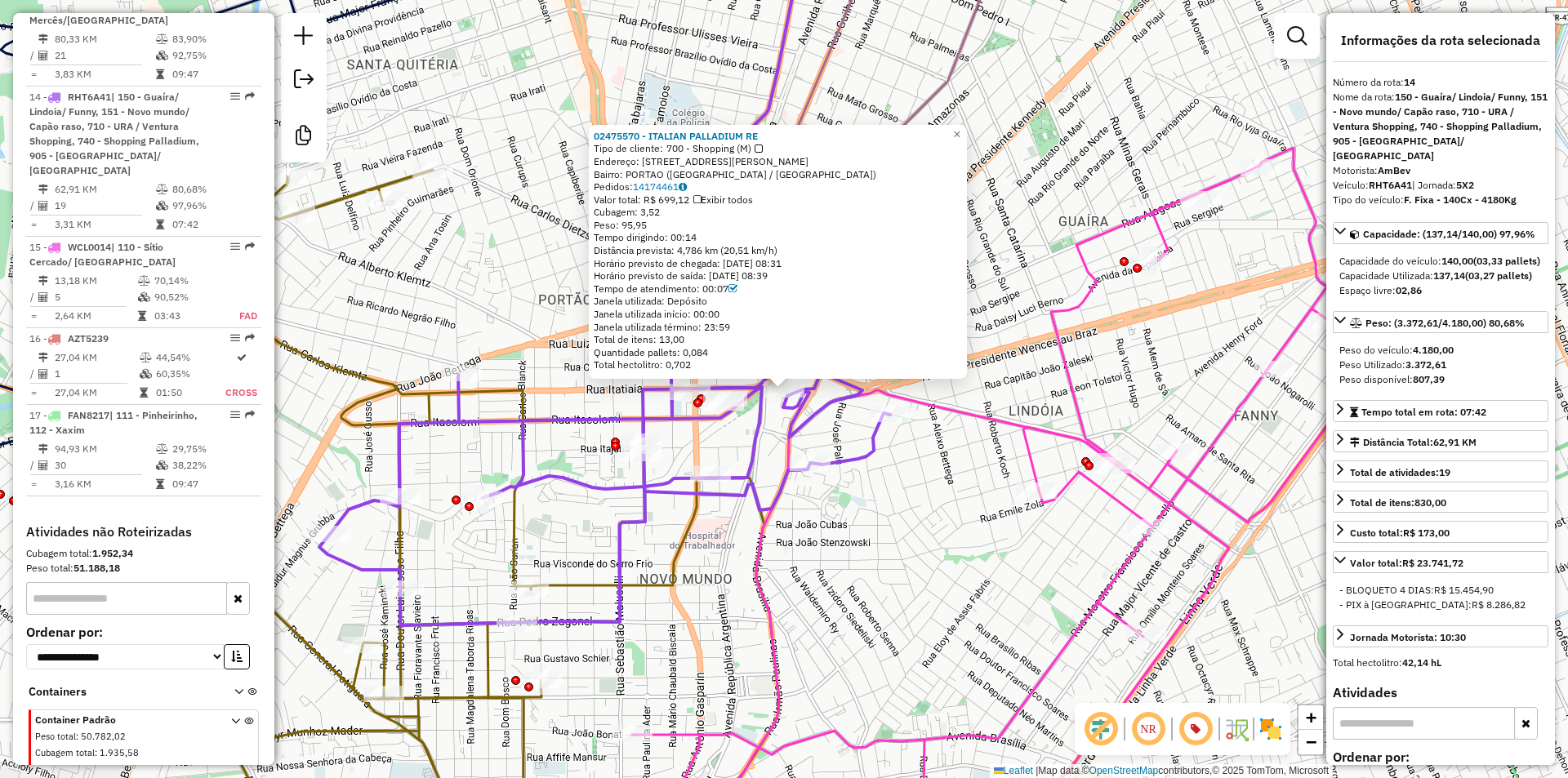
click at [847, 438] on div "02475570 - ITALIAN PALLADIUM RE Tipo de cliente: 700 - Shopping (M) Endereço: A…" at bounding box center [784, 389] width 1568 height 778
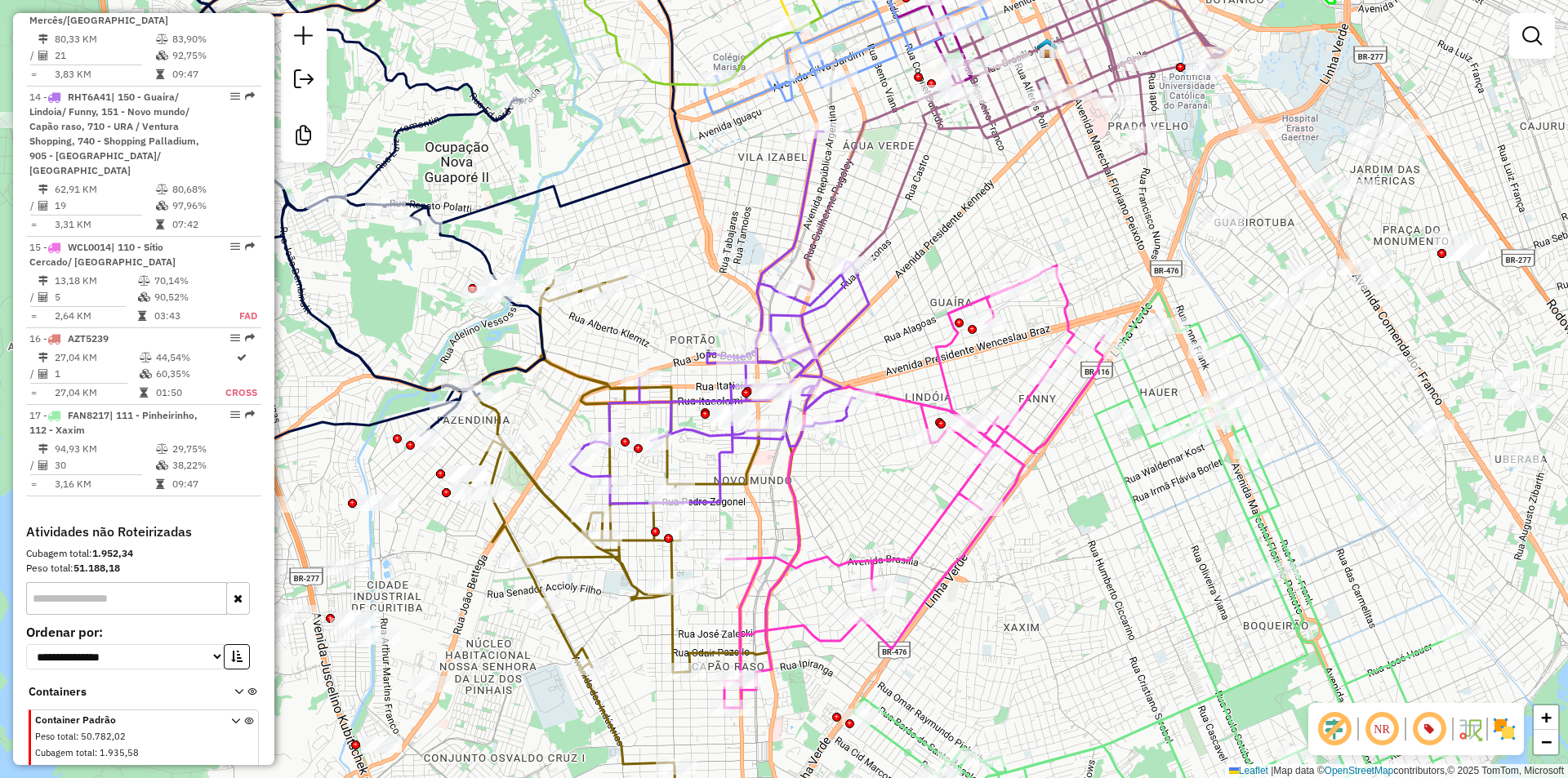
click at [1521, 34] on link at bounding box center [1532, 36] width 33 height 33
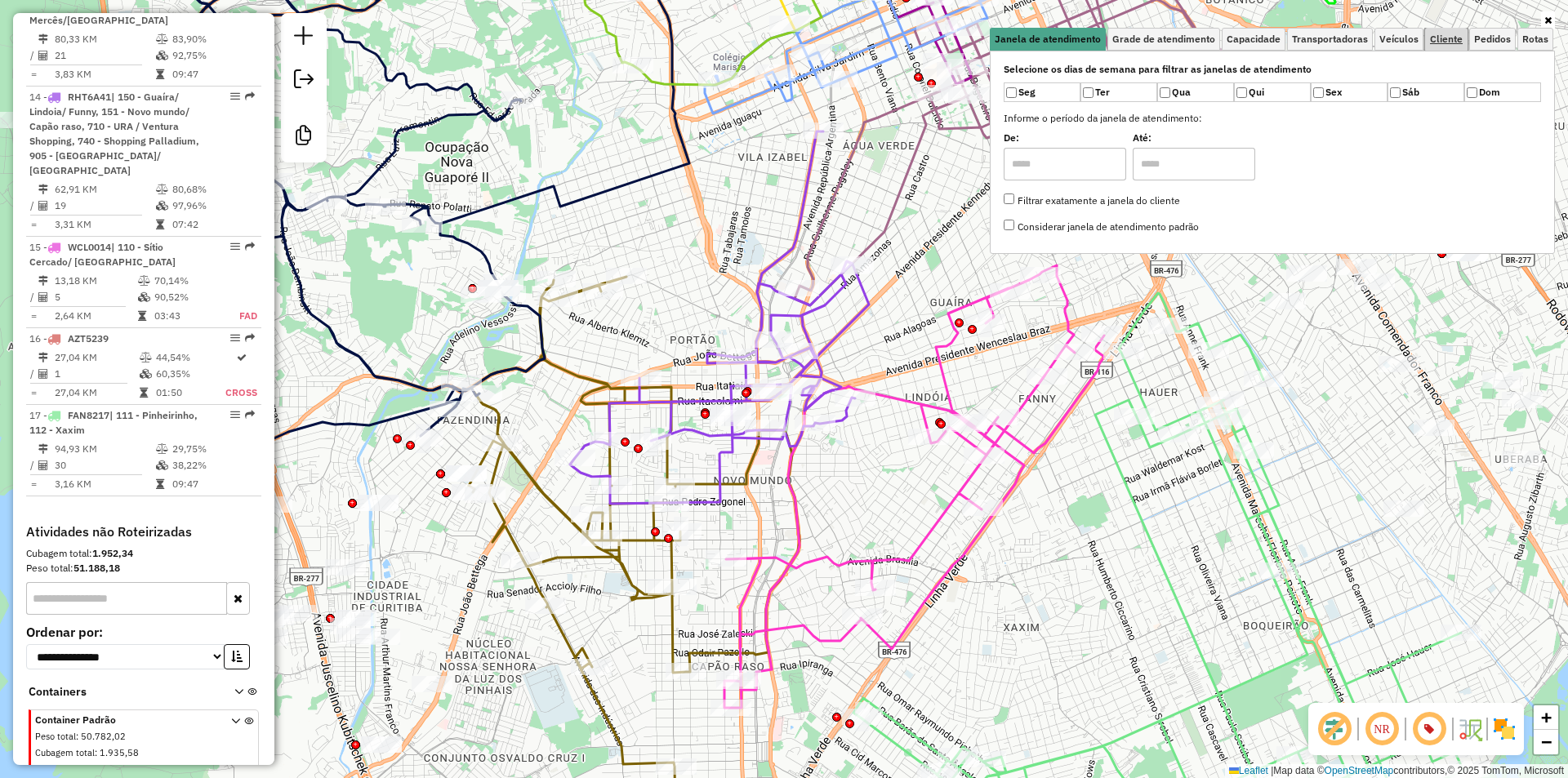
click at [1441, 38] on span "Cliente" at bounding box center [1446, 39] width 33 height 9
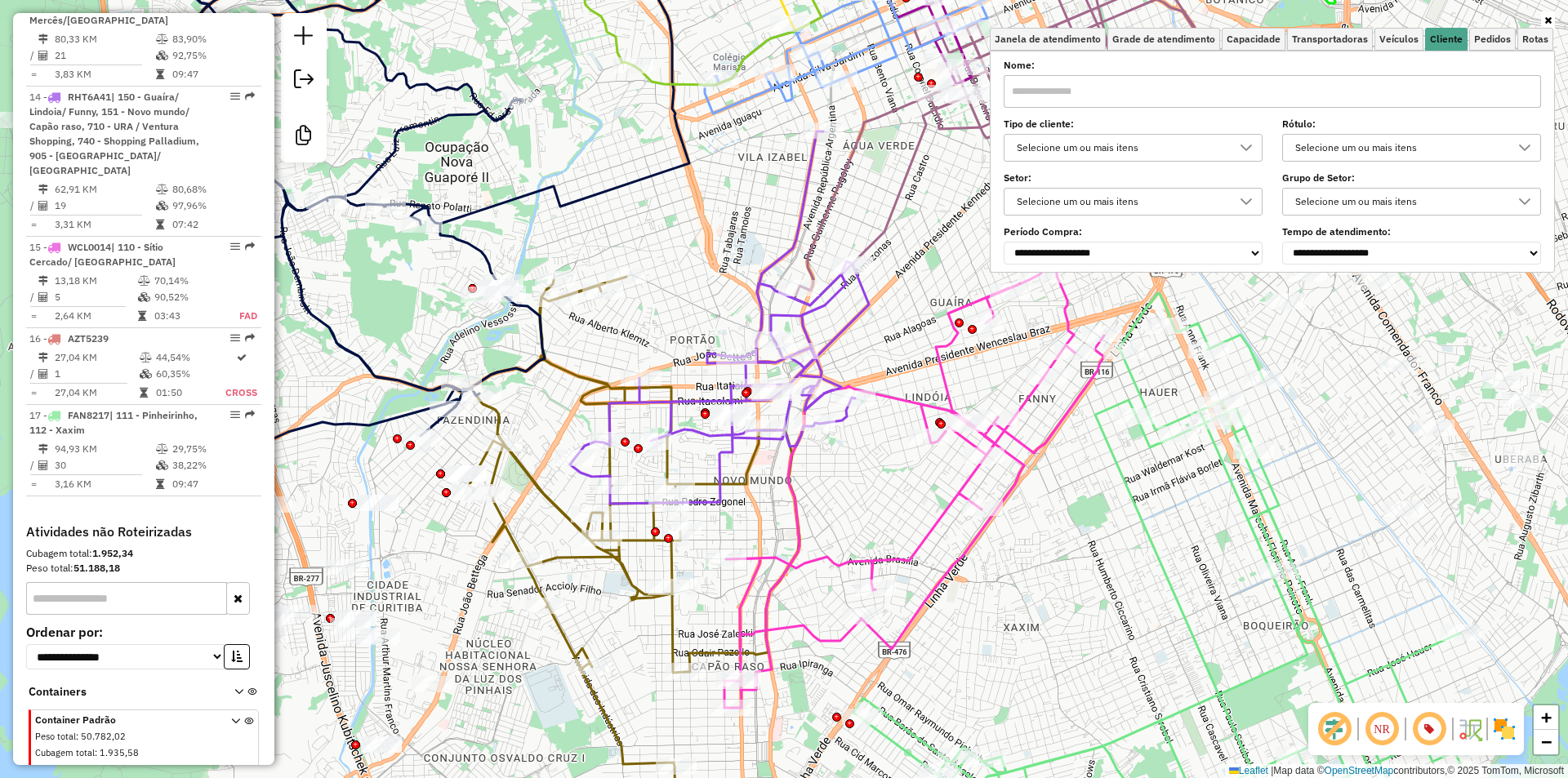
click at [1071, 140] on div "Selecione um ou mais itens" at bounding box center [1121, 147] width 220 height 26
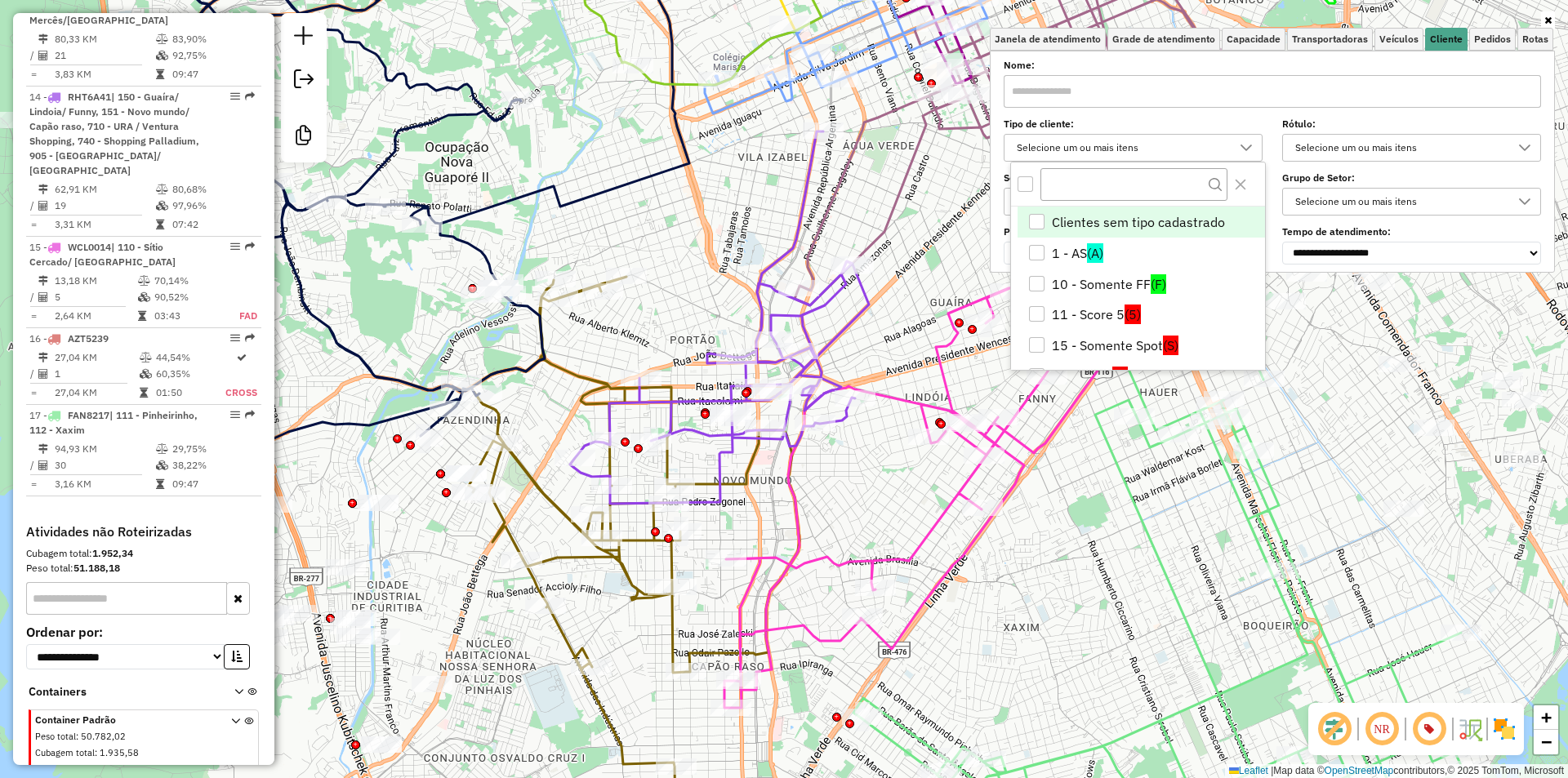
scroll to position [9, 56]
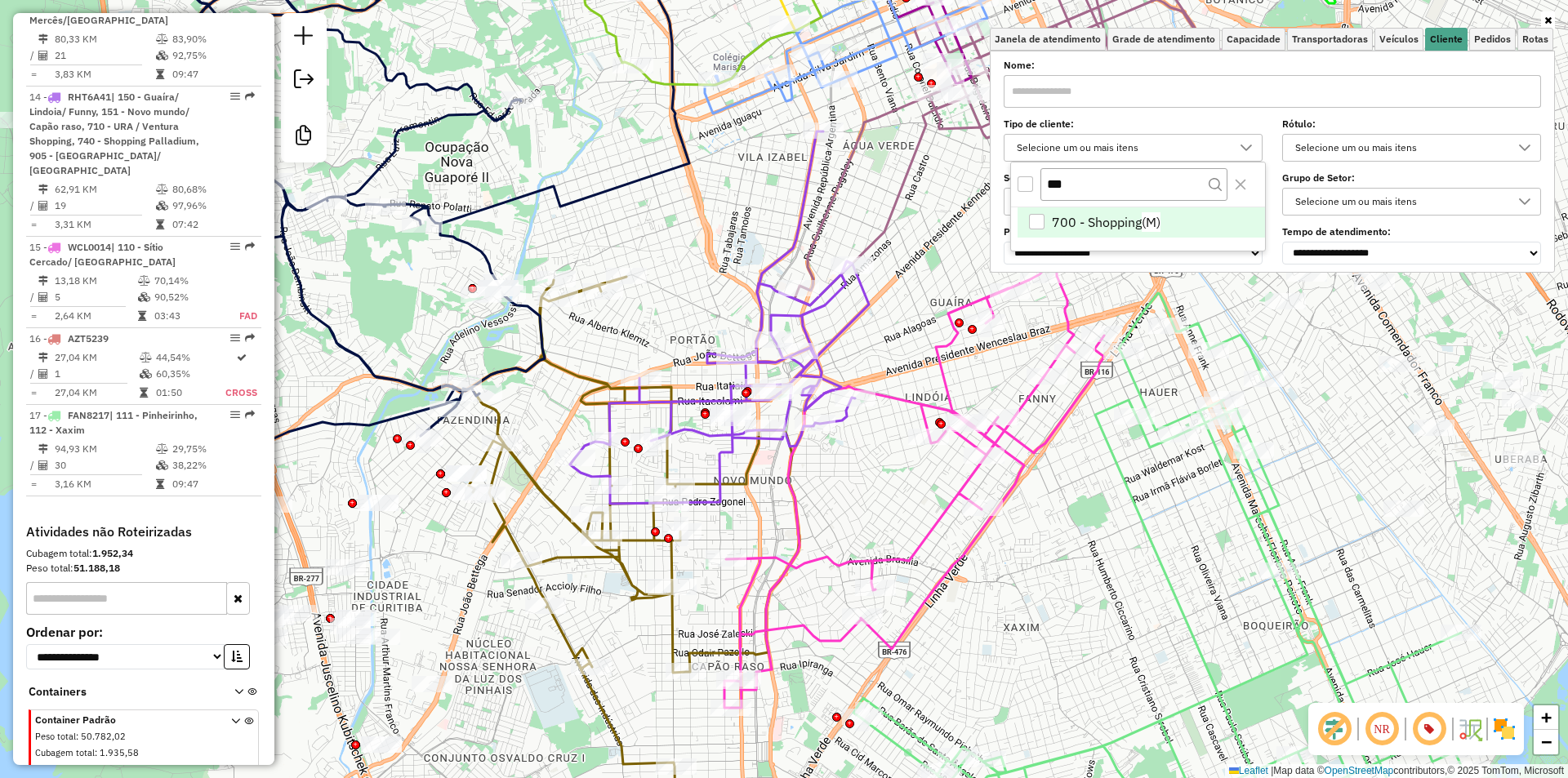
type input "***"
click at [1043, 219] on div "700 - Shopping" at bounding box center [1037, 221] width 16 height 16
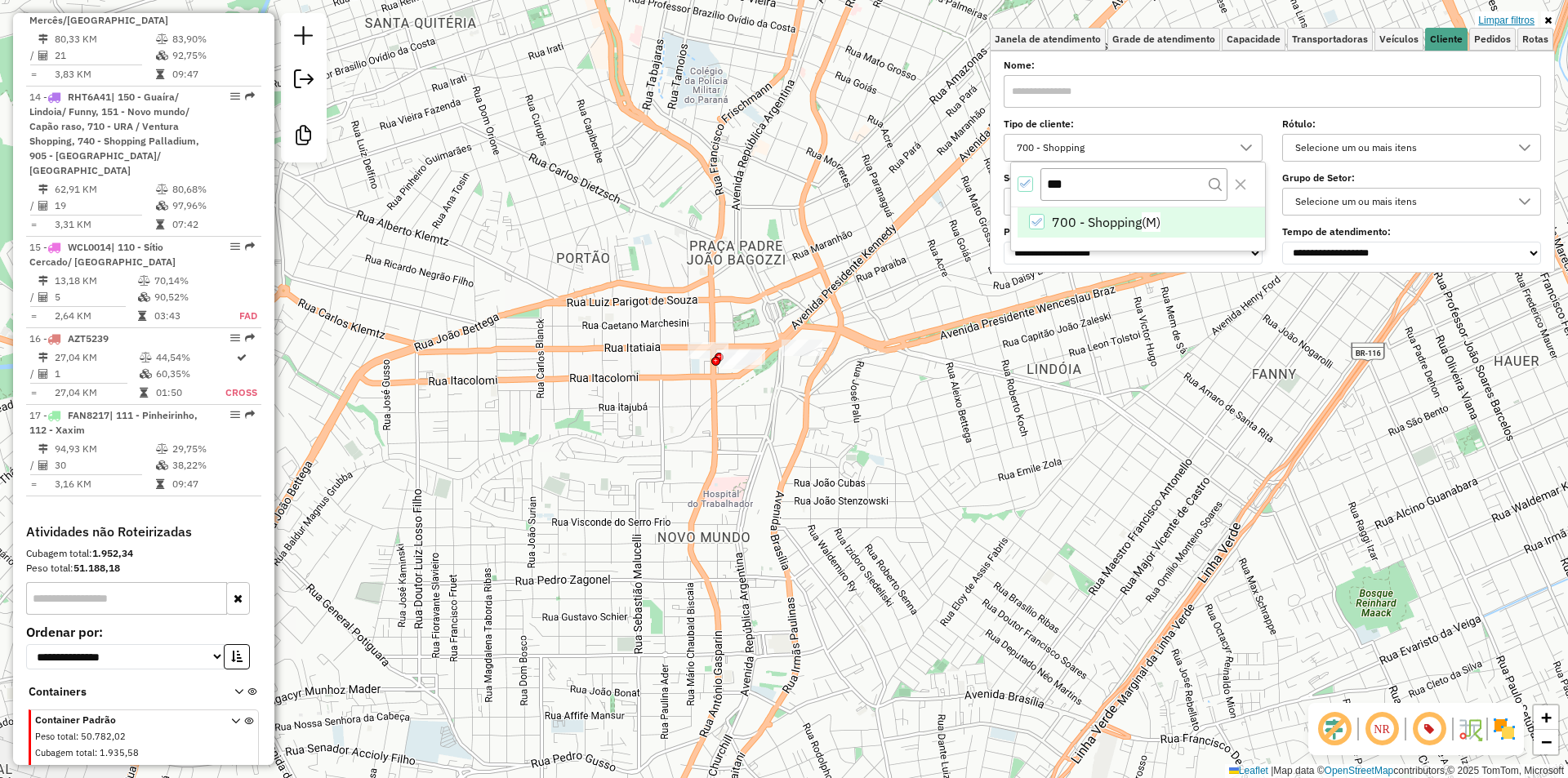
click at [1491, 21] on link "Limpar filtros" at bounding box center [1506, 20] width 63 height 18
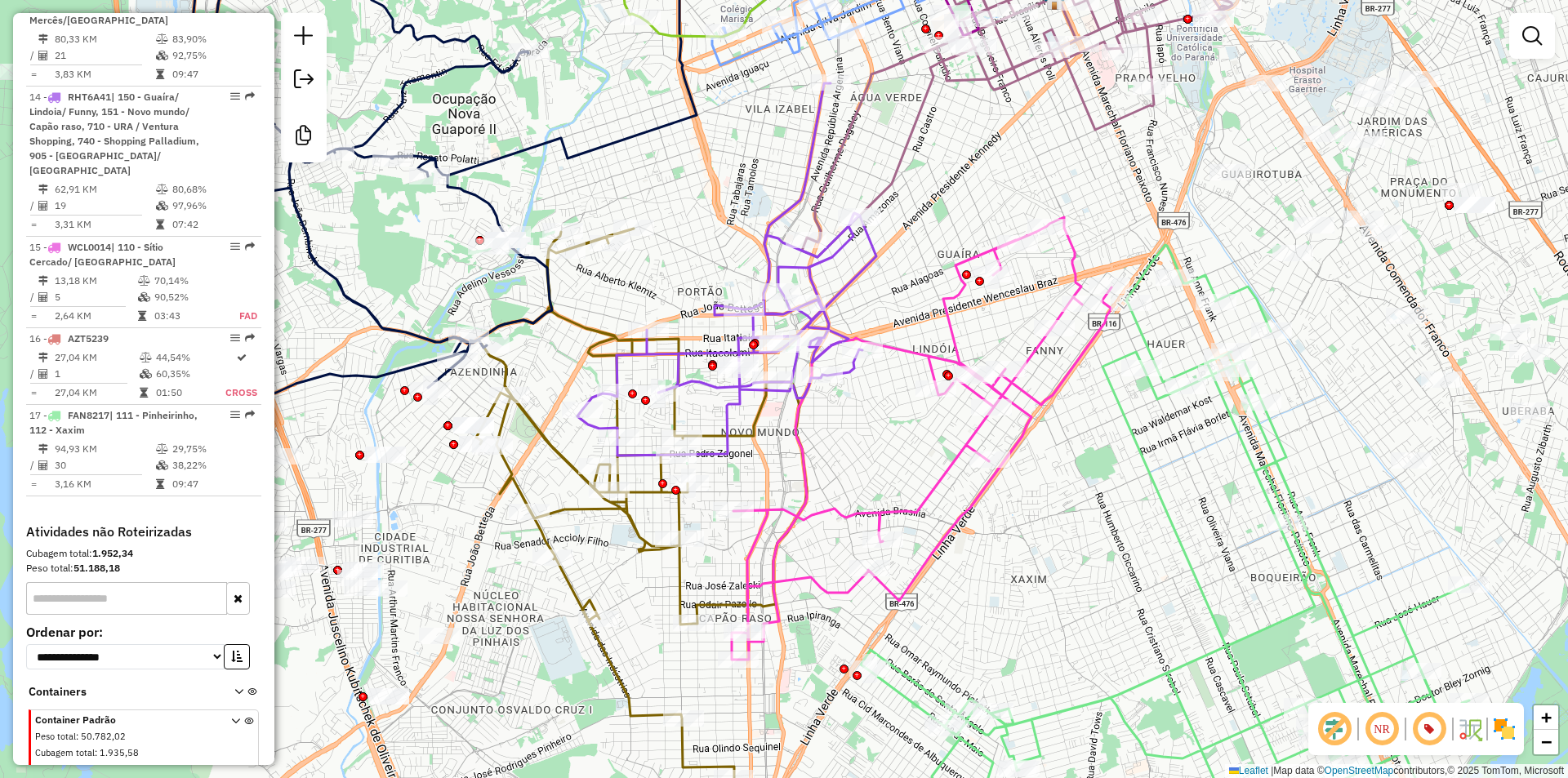
click at [853, 274] on icon at bounding box center [727, 270] width 299 height 372
select select "**********"
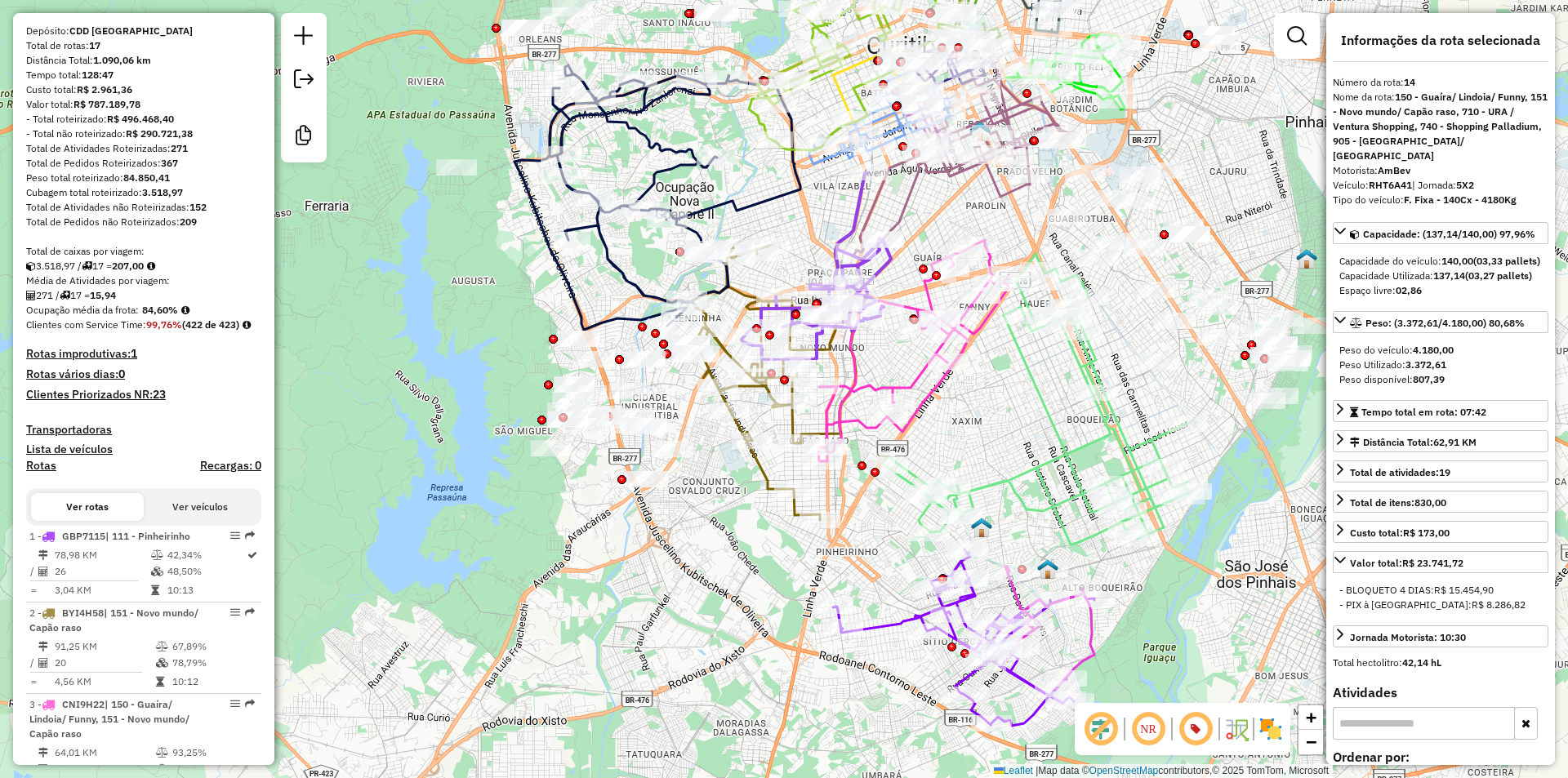
scroll to position [0, 0]
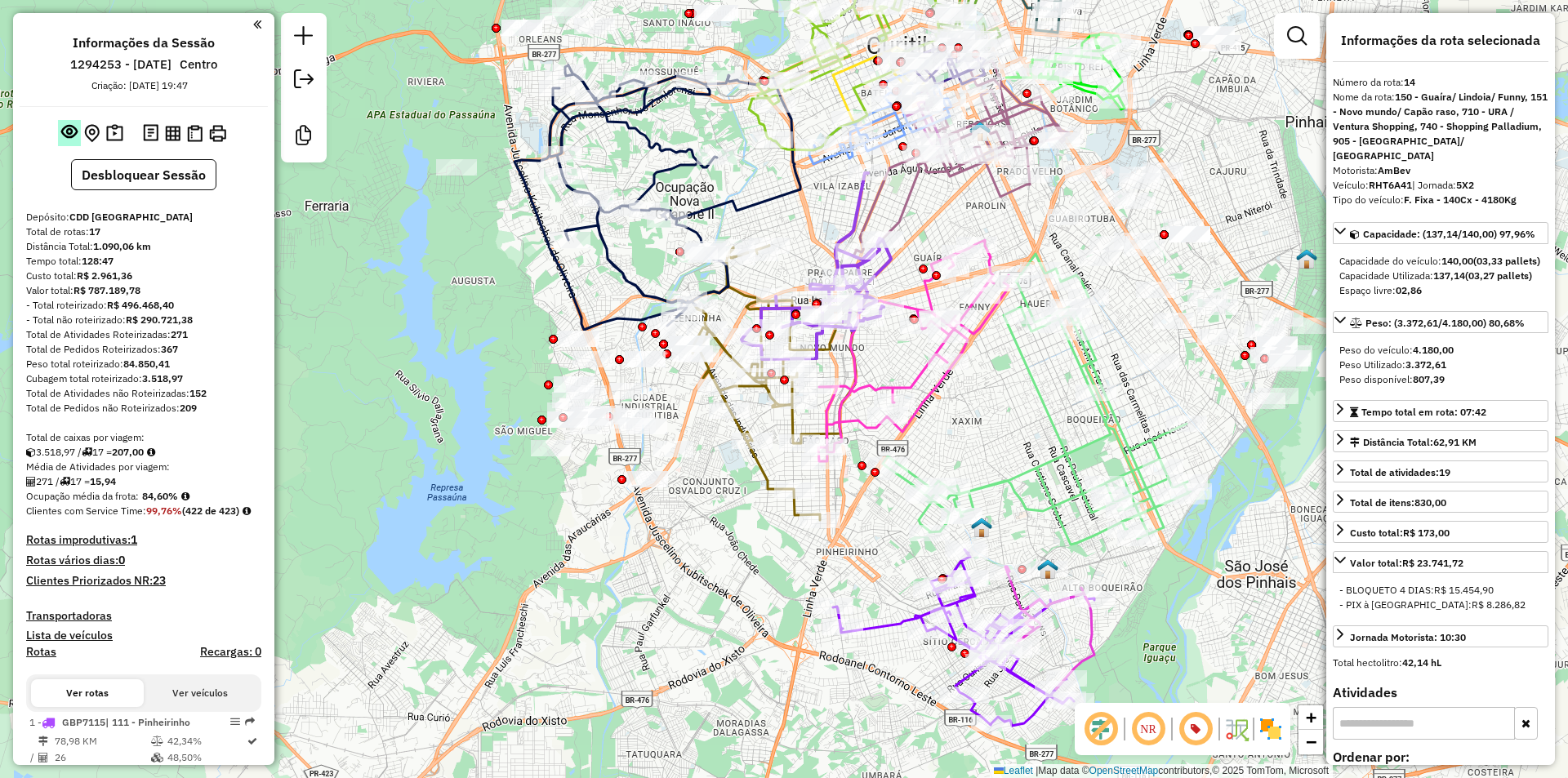
click at [66, 131] on em at bounding box center [69, 131] width 16 height 16
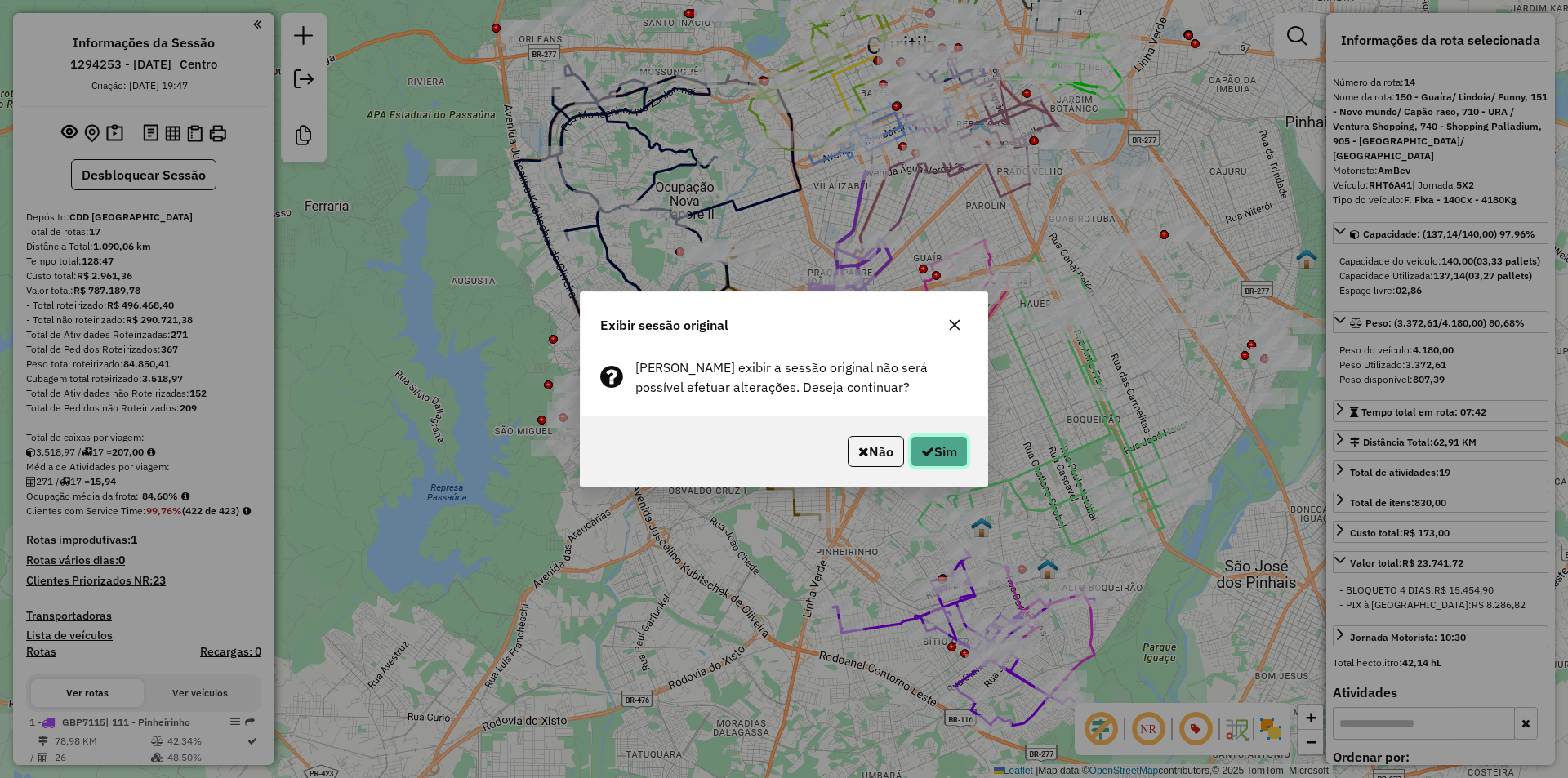
click at [937, 450] on button "Sim" at bounding box center [939, 451] width 57 height 31
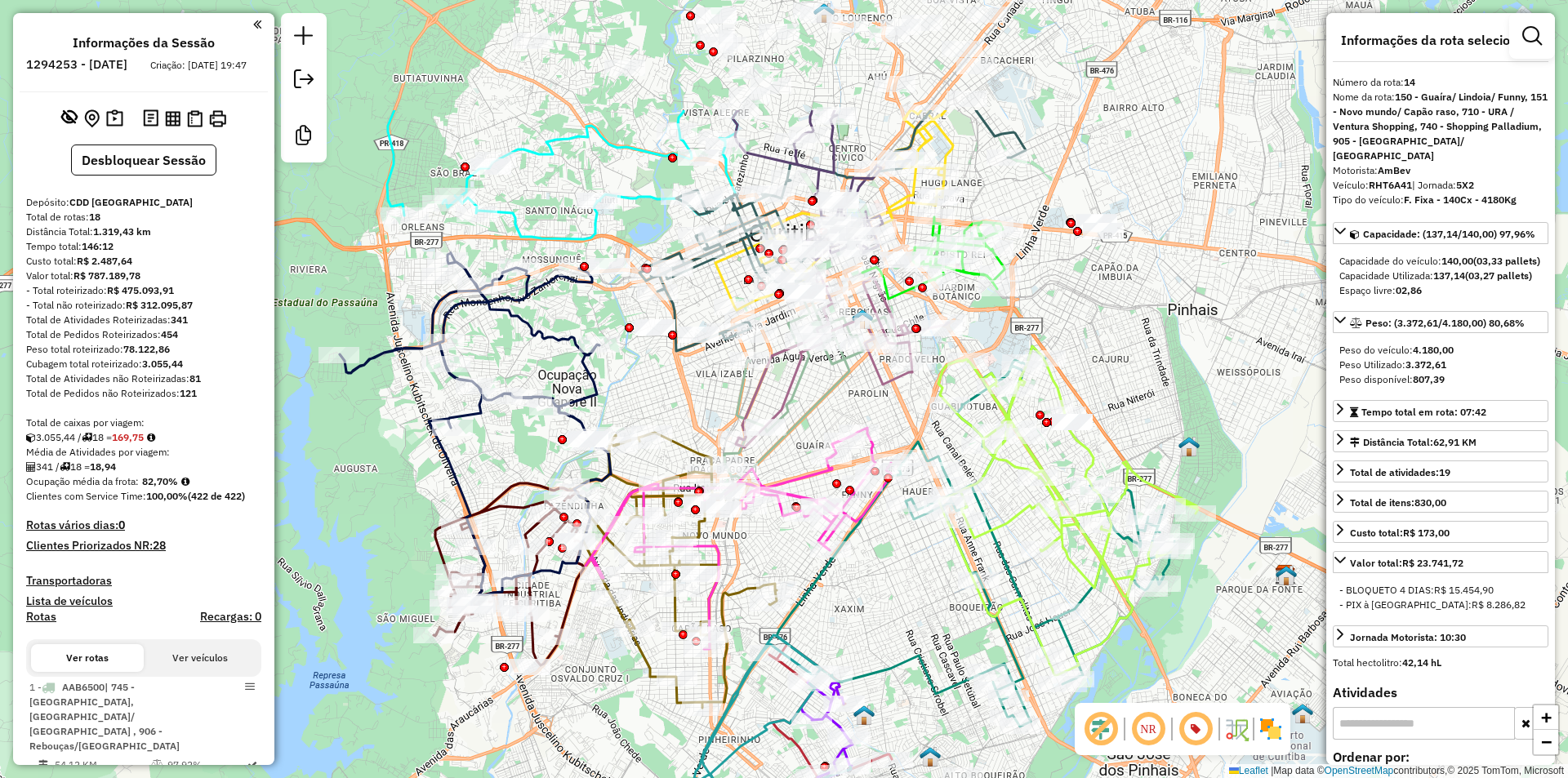
drag, startPoint x: 967, startPoint y: 217, endPoint x: 849, endPoint y: 400, distance: 217.7
click at [849, 400] on div "Janela de atendimento Grade de atendimento Capacidade Transportadoras Veículos …" at bounding box center [784, 389] width 1568 height 778
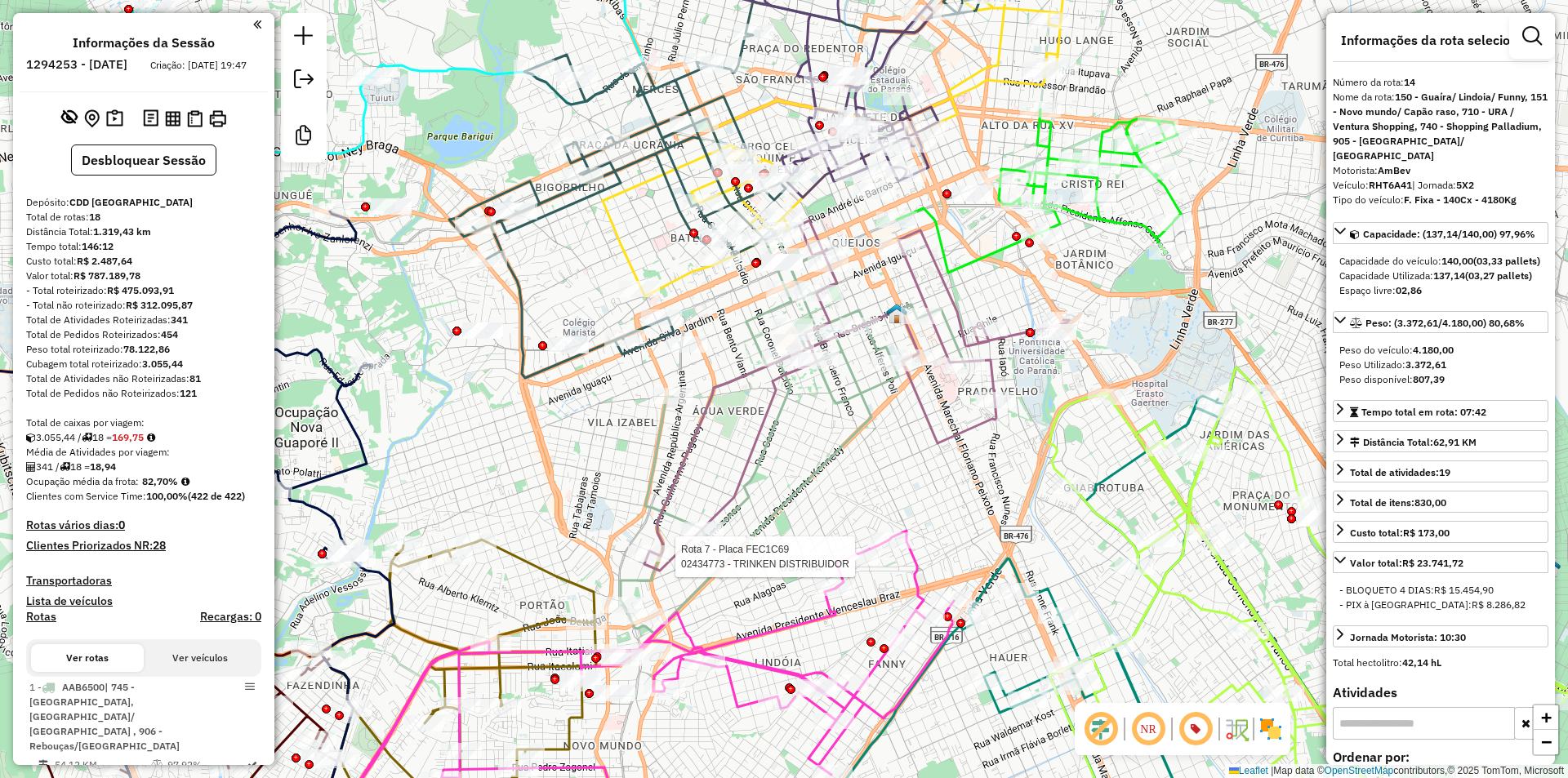
drag, startPoint x: 971, startPoint y: 263, endPoint x: 996, endPoint y: 271, distance: 26.2
click at [996, 271] on div "Rota 7 - Placa FEC1C69 02434773 - TRINKEN DISTRIBUIDOR Janela de atendimento Gr…" at bounding box center [784, 389] width 1568 height 778
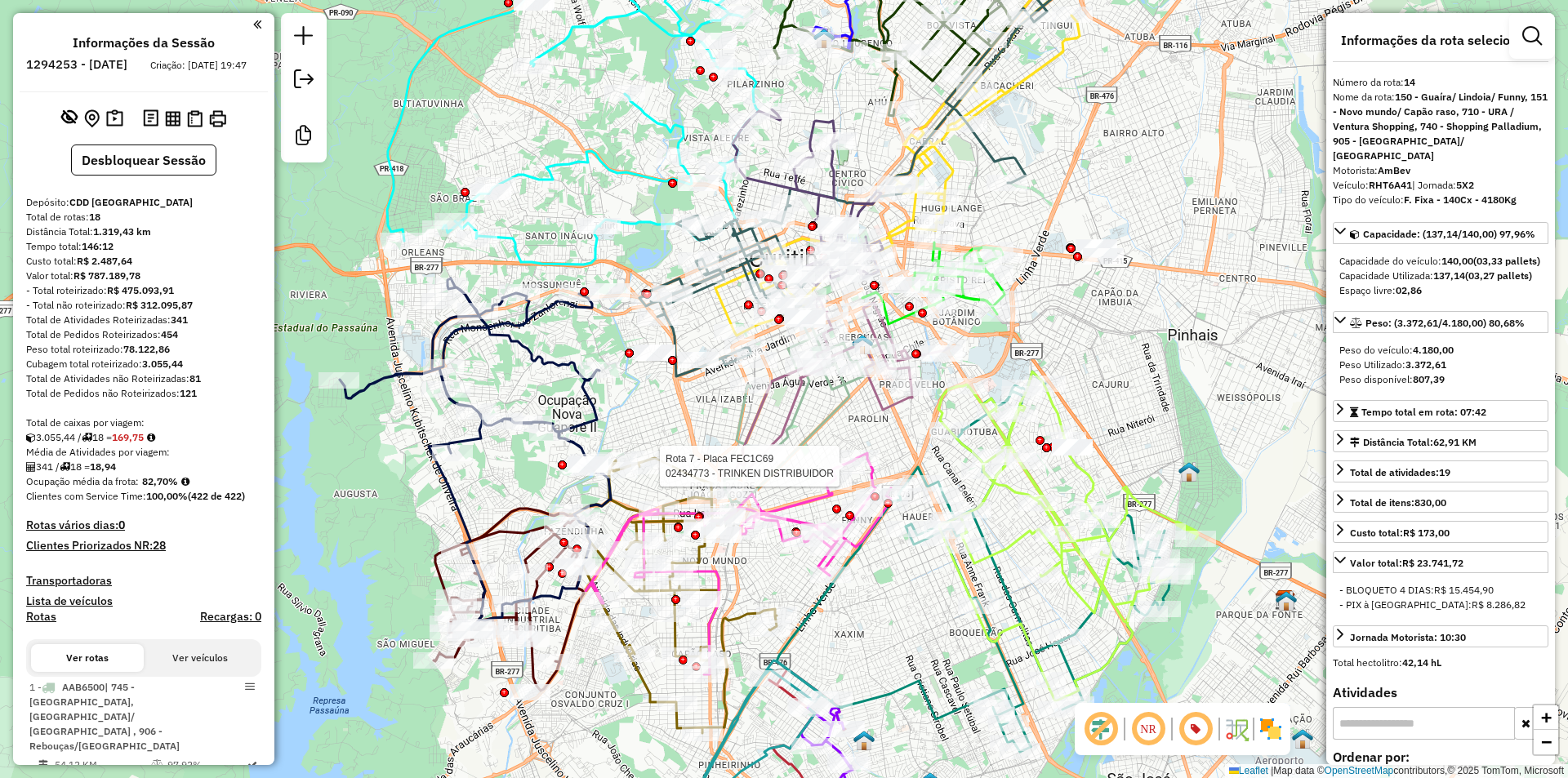
drag, startPoint x: 1033, startPoint y: 215, endPoint x: 1003, endPoint y: 220, distance: 30.4
click at [1003, 220] on div "Rota 7 - Placa FEC1C69 02434773 - TRINKEN DISTRIBUIDOR Janela de atendimento Gr…" at bounding box center [784, 389] width 1568 height 778
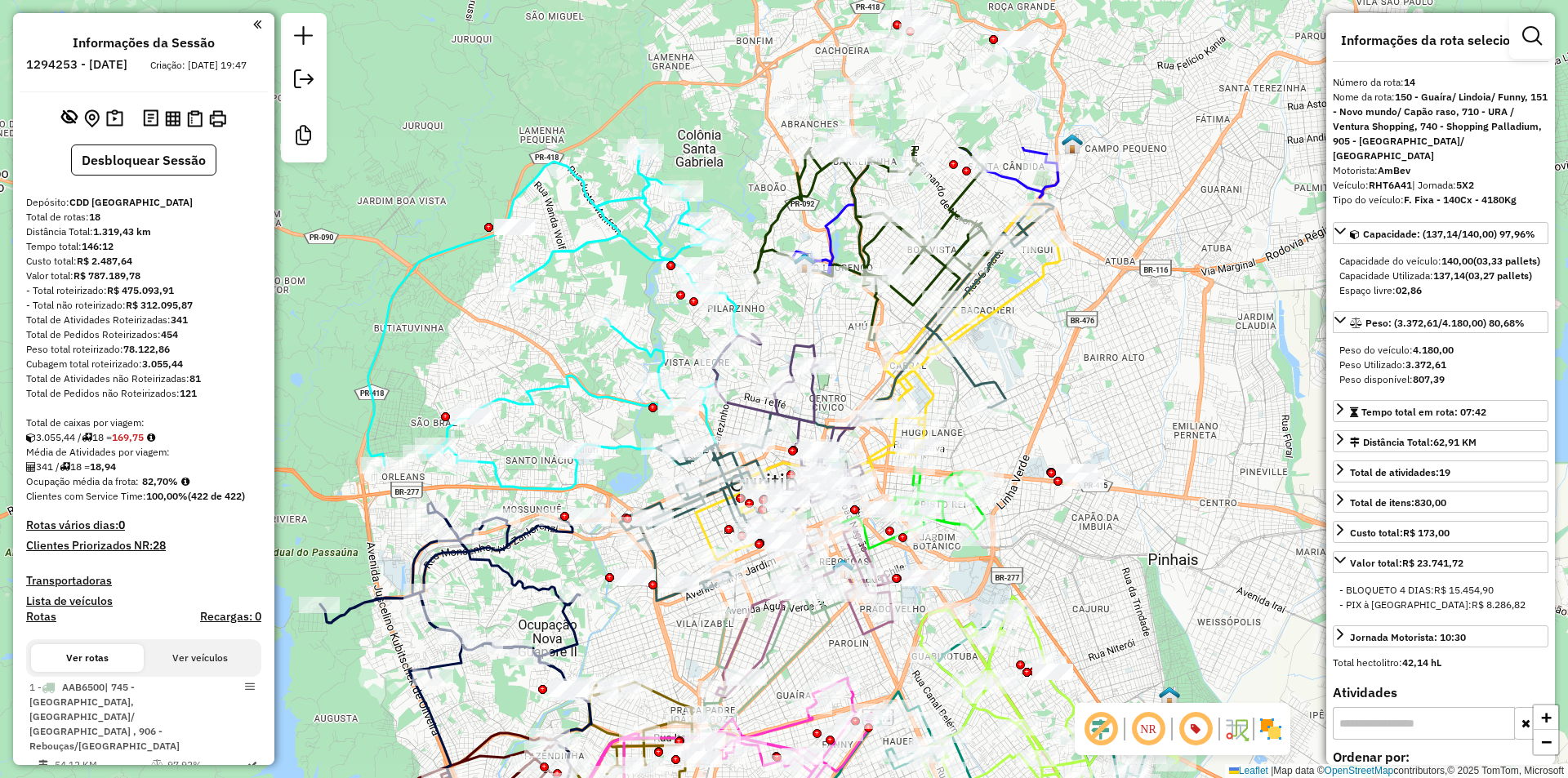
drag, startPoint x: 834, startPoint y: 431, endPoint x: 816, endPoint y: 661, distance: 230.7
click at [816, 661] on div "Janela de atendimento Grade de atendimento Capacidade Transportadoras Veículos …" at bounding box center [784, 389] width 1568 height 778
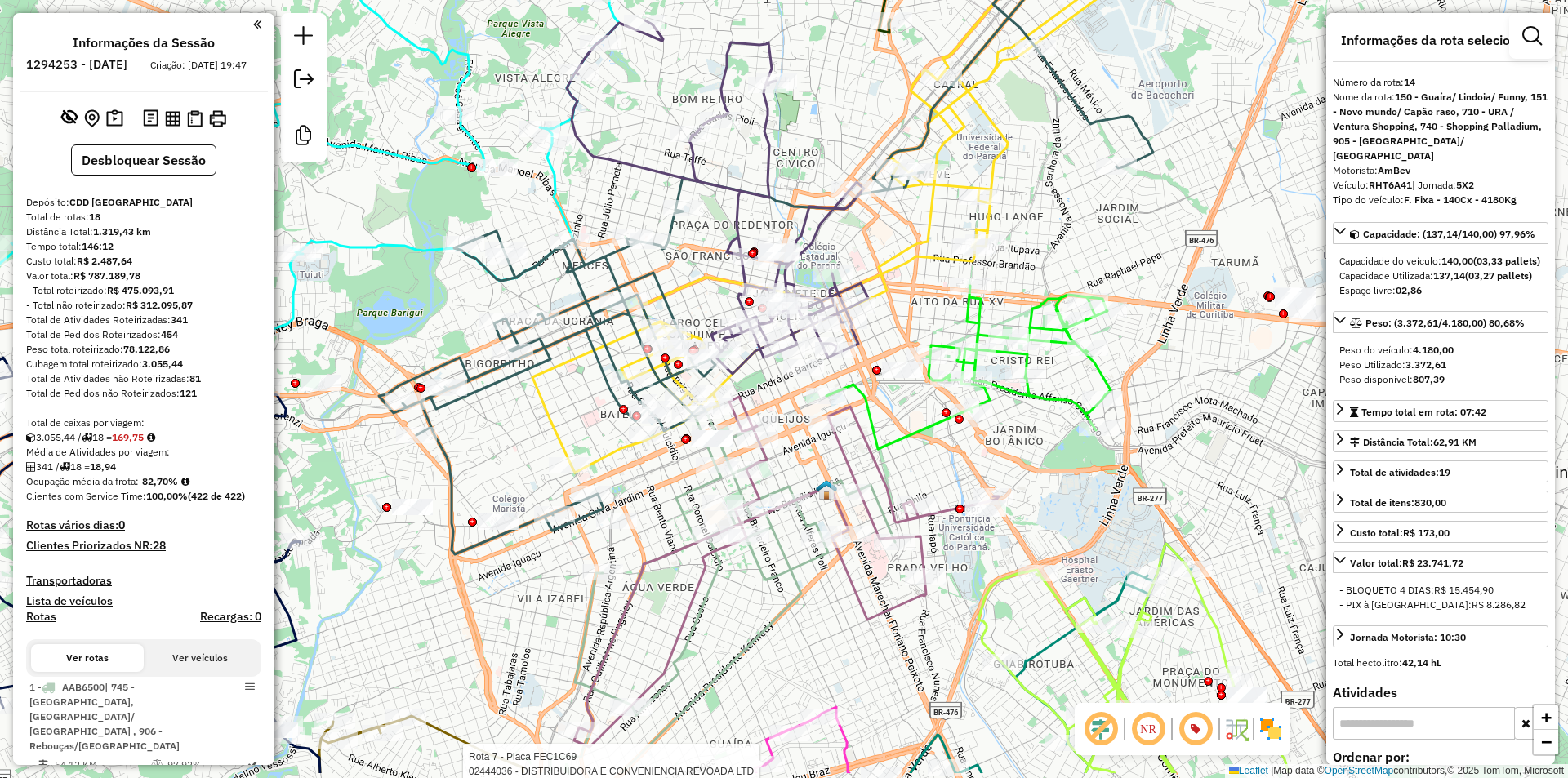
drag, startPoint x: 890, startPoint y: 668, endPoint x: 770, endPoint y: 529, distance: 183.6
click at [858, 580] on icon at bounding box center [786, 571] width 425 height 350
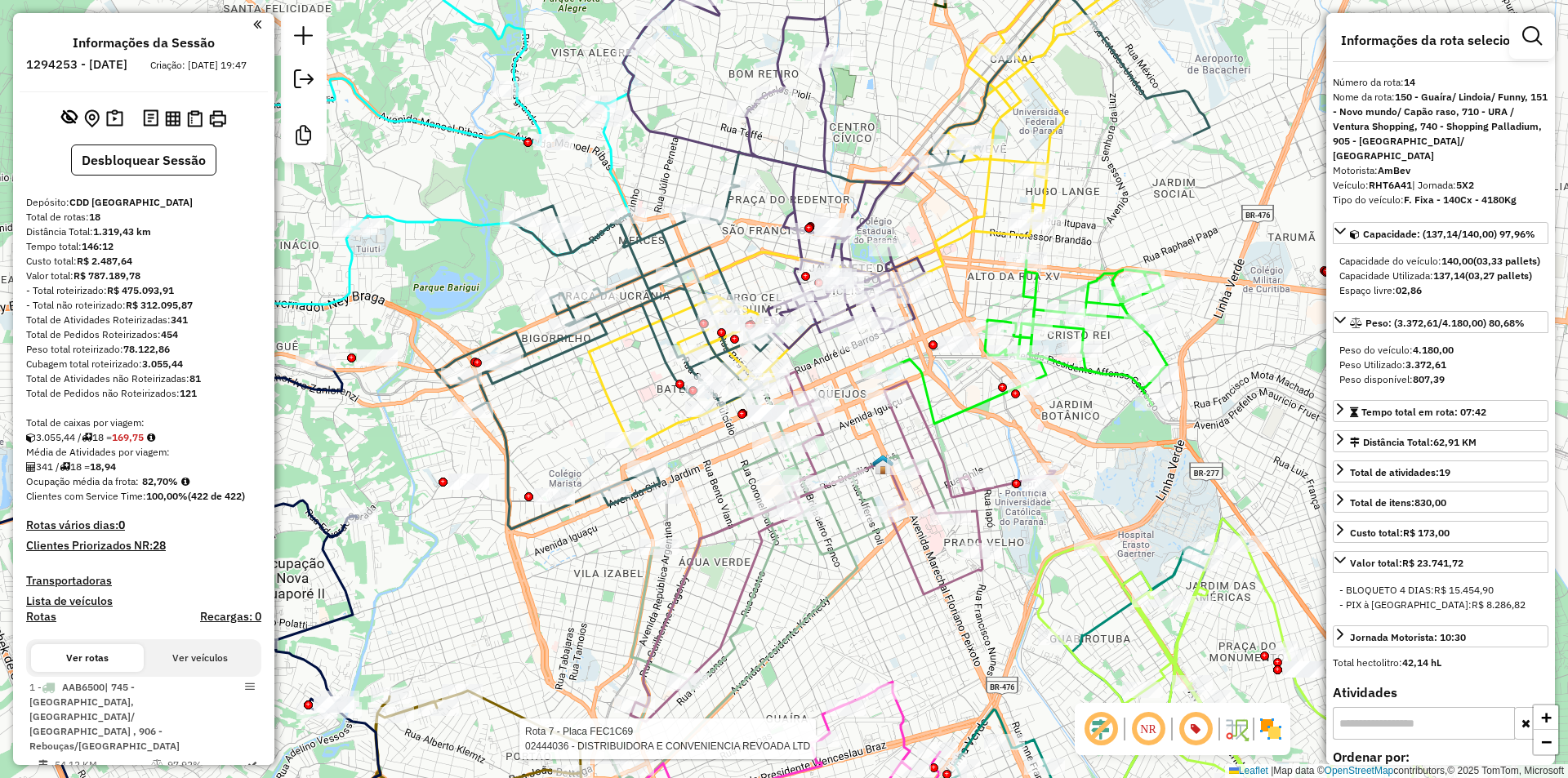
drag, startPoint x: 961, startPoint y: 480, endPoint x: 964, endPoint y: 446, distance: 34.1
click at [964, 446] on div "Rota 7 - Placa FEC1C69 02444036 - DISTRIBUIDORA E CONVENIENCIA REVOADA LTD Jane…" at bounding box center [784, 389] width 1568 height 778
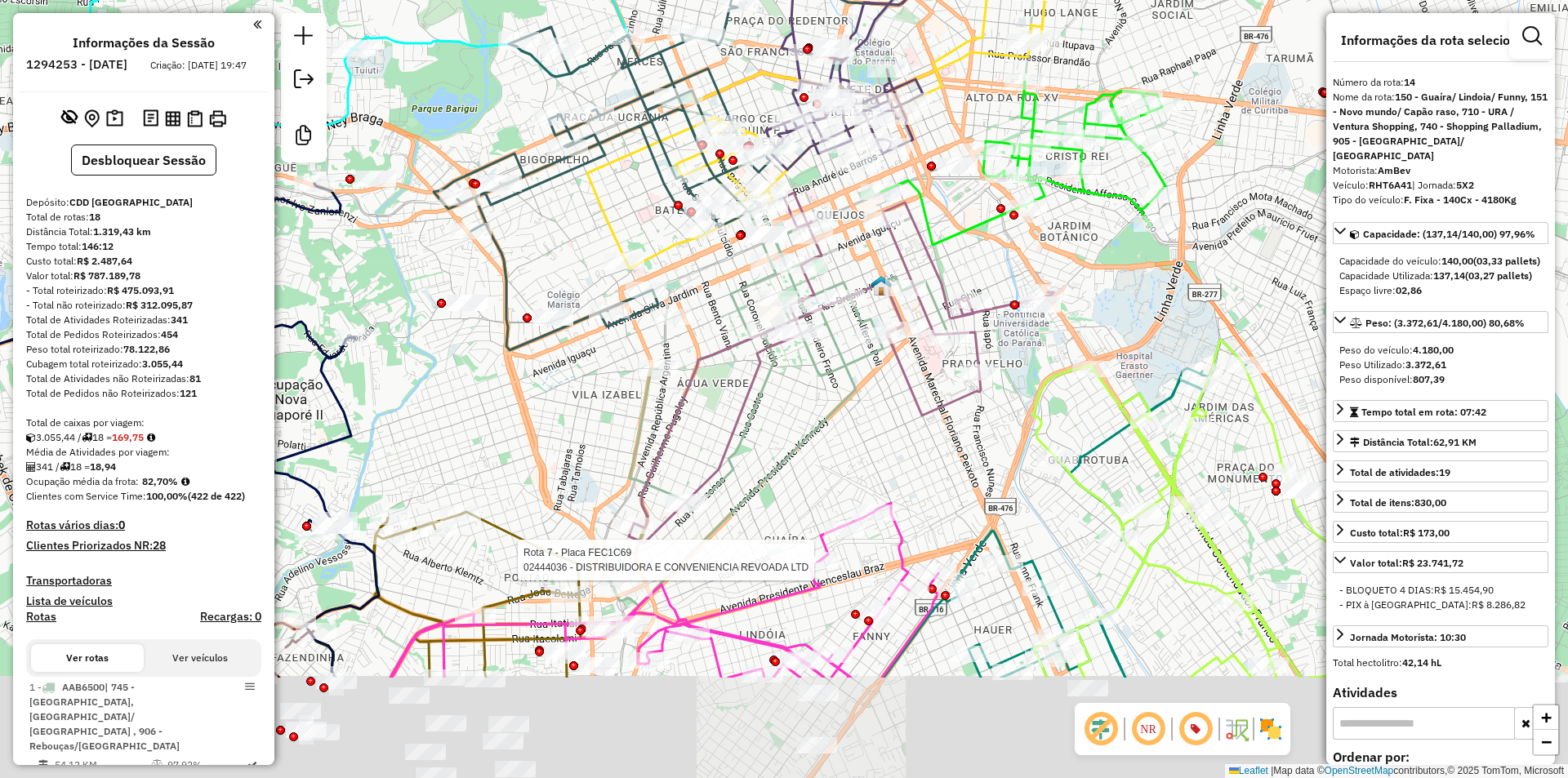
drag, startPoint x: 705, startPoint y: 626, endPoint x: 724, endPoint y: 361, distance: 265.7
click at [724, 358] on div "Rota 7 - Placa FEC1C69 02444036 - DISTRIBUIDORA E CONVENIENCIA REVOADA LTD Jane…" at bounding box center [784, 389] width 1568 height 778
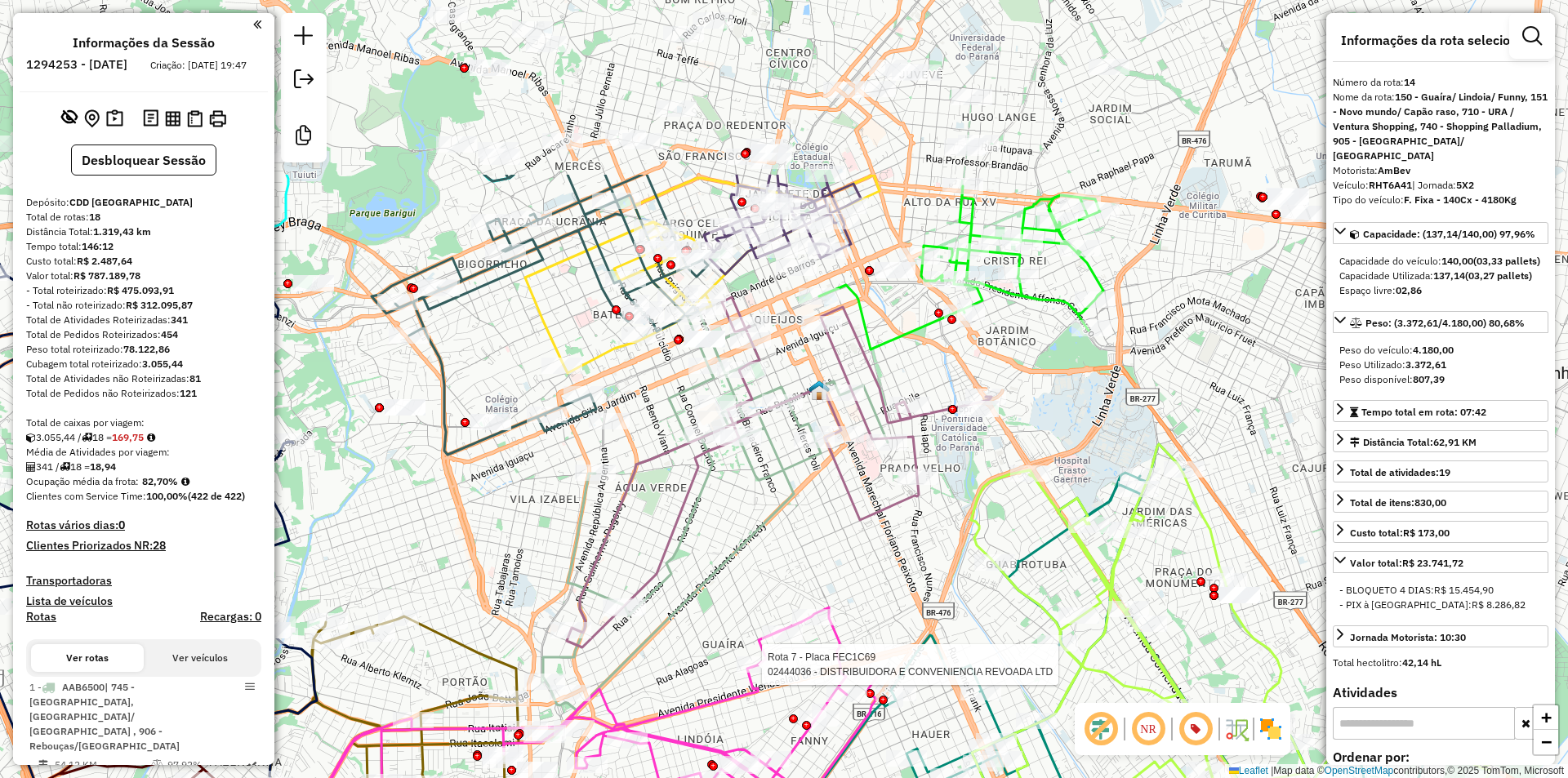
drag, startPoint x: 770, startPoint y: 321, endPoint x: 791, endPoint y: 520, distance: 200.1
click at [786, 531] on div "Rota 7 - Placa FEC1C69 02444036 - DISTRIBUIDORA E CONVENIENCIA REVOADA LTD Jane…" at bounding box center [784, 389] width 1568 height 778
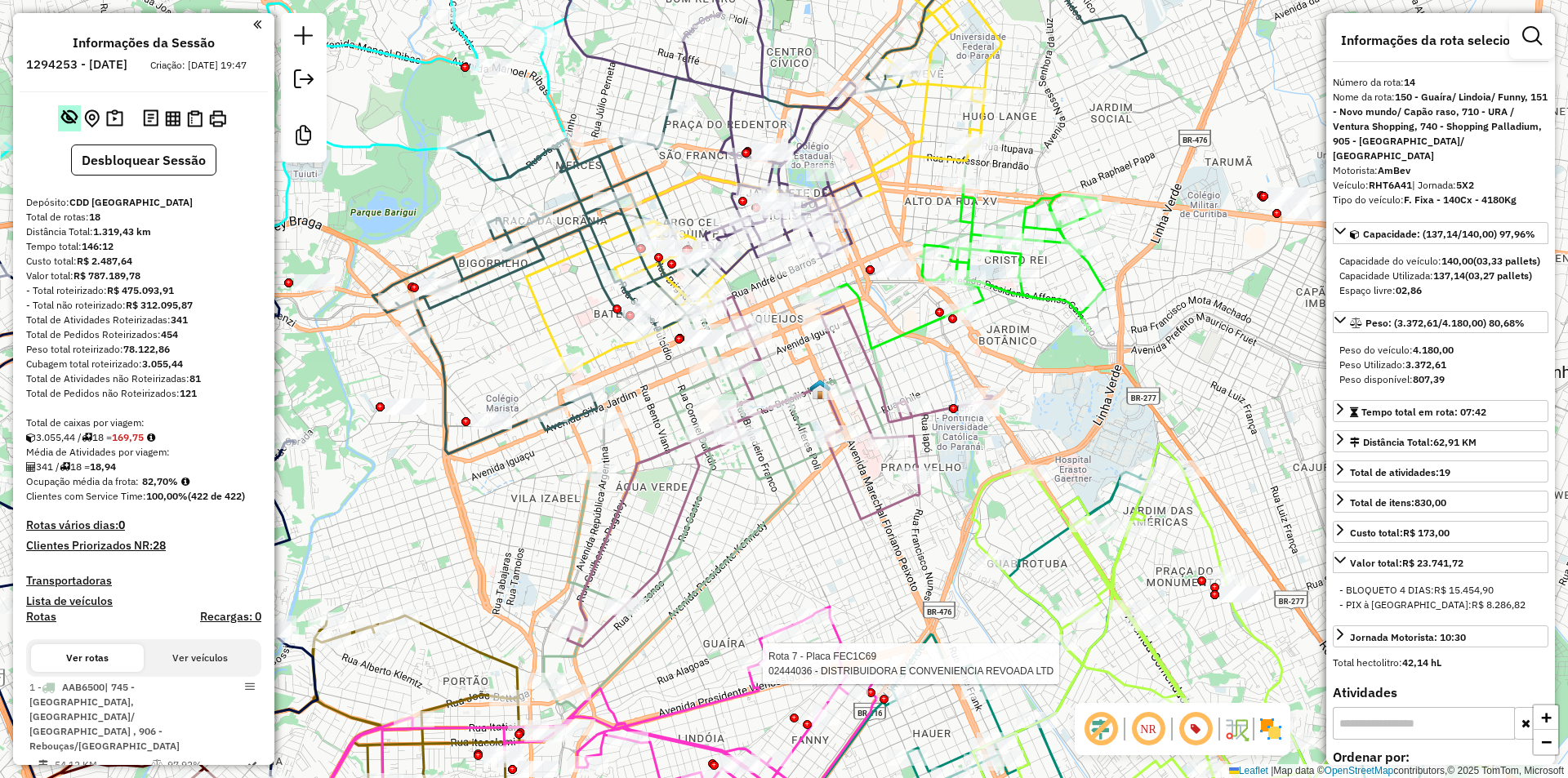
click at [65, 125] on em at bounding box center [69, 116] width 16 height 16
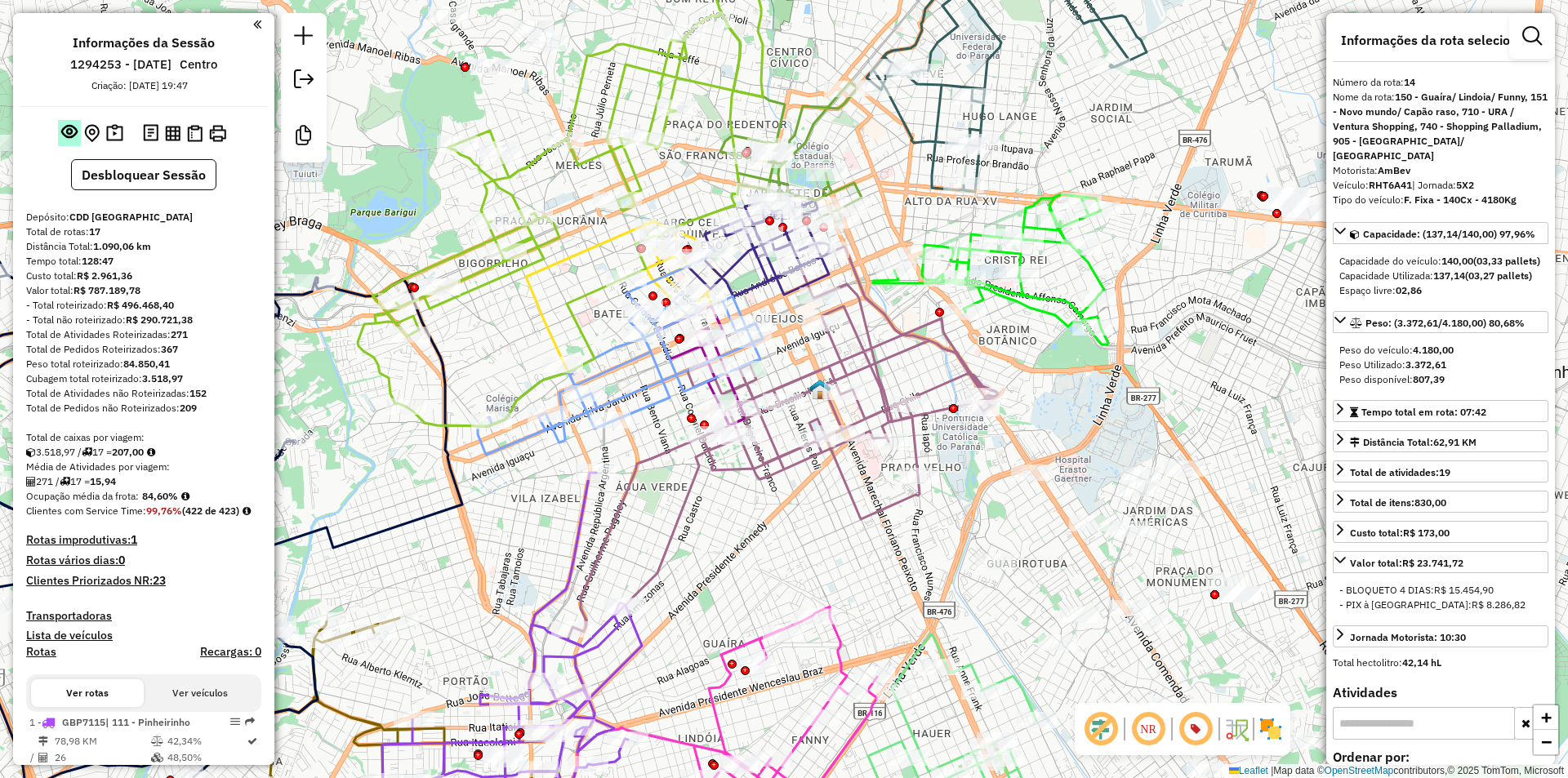
click at [62, 133] on em at bounding box center [69, 131] width 16 height 16
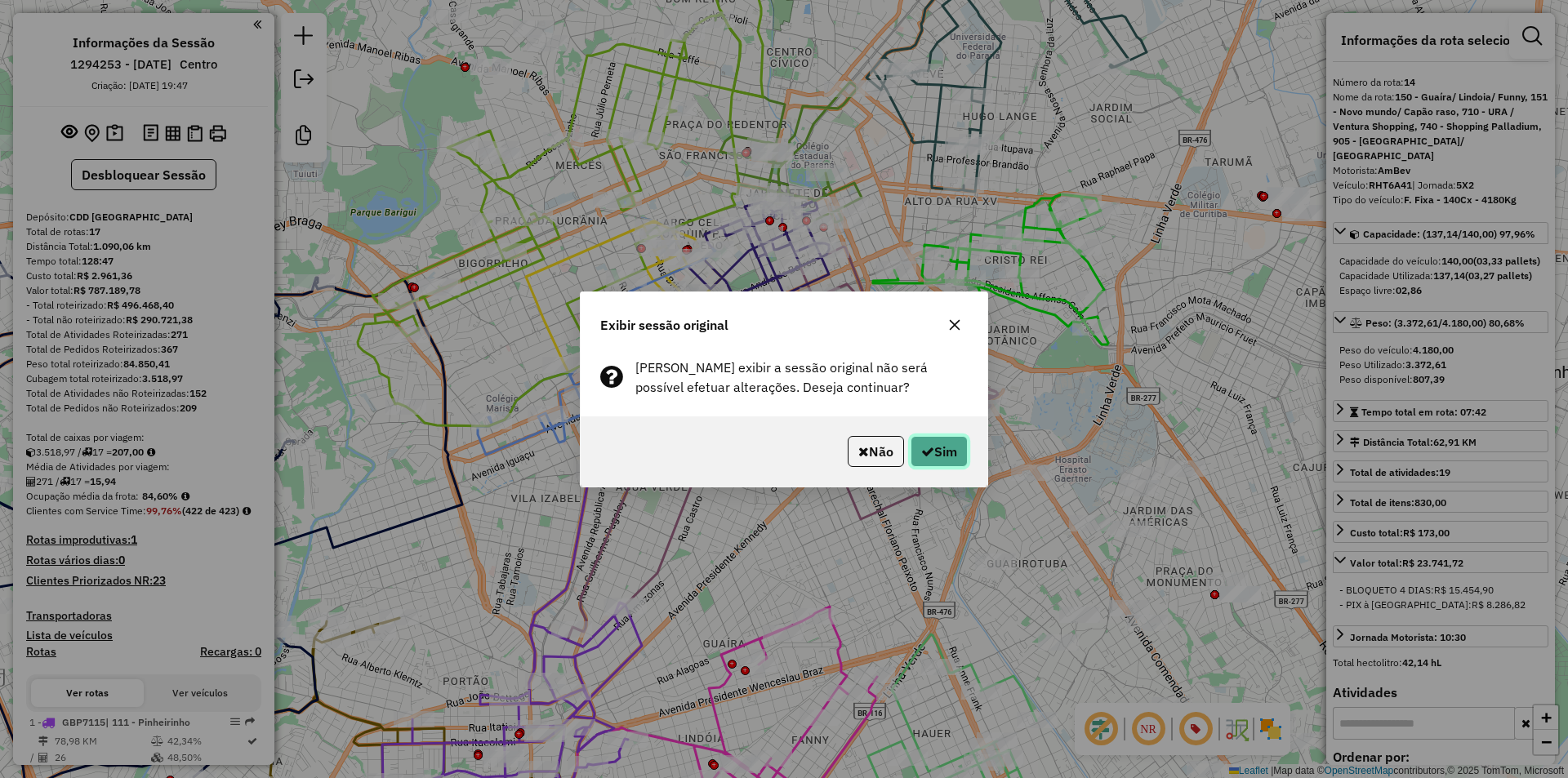
click at [923, 445] on icon "button" at bounding box center [928, 451] width 13 height 13
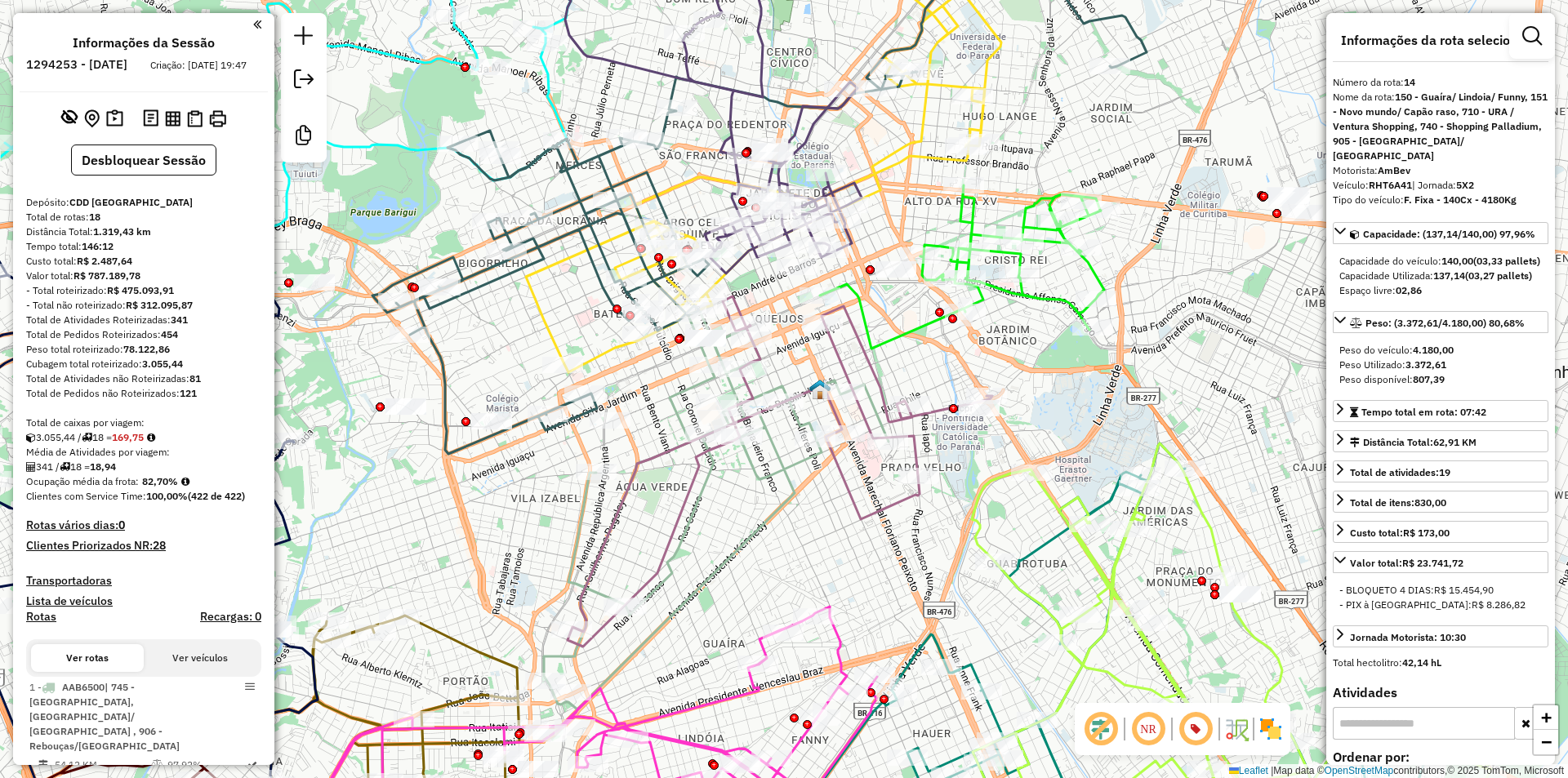
click at [1151, 730] on em at bounding box center [1147, 728] width 39 height 39
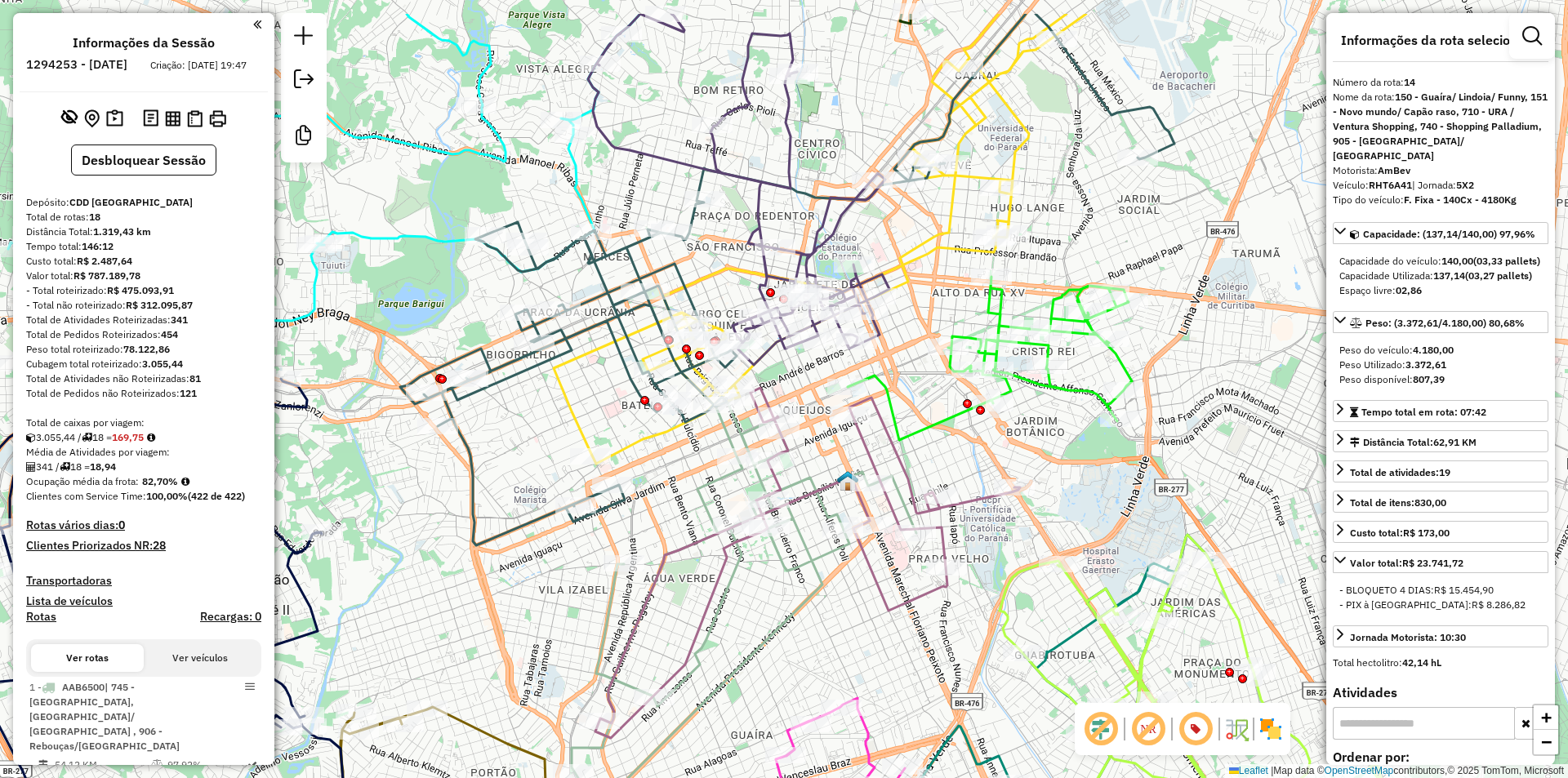
drag, startPoint x: 878, startPoint y: 370, endPoint x: 907, endPoint y: 461, distance: 95.5
click at [907, 461] on icon at bounding box center [808, 563] width 425 height 350
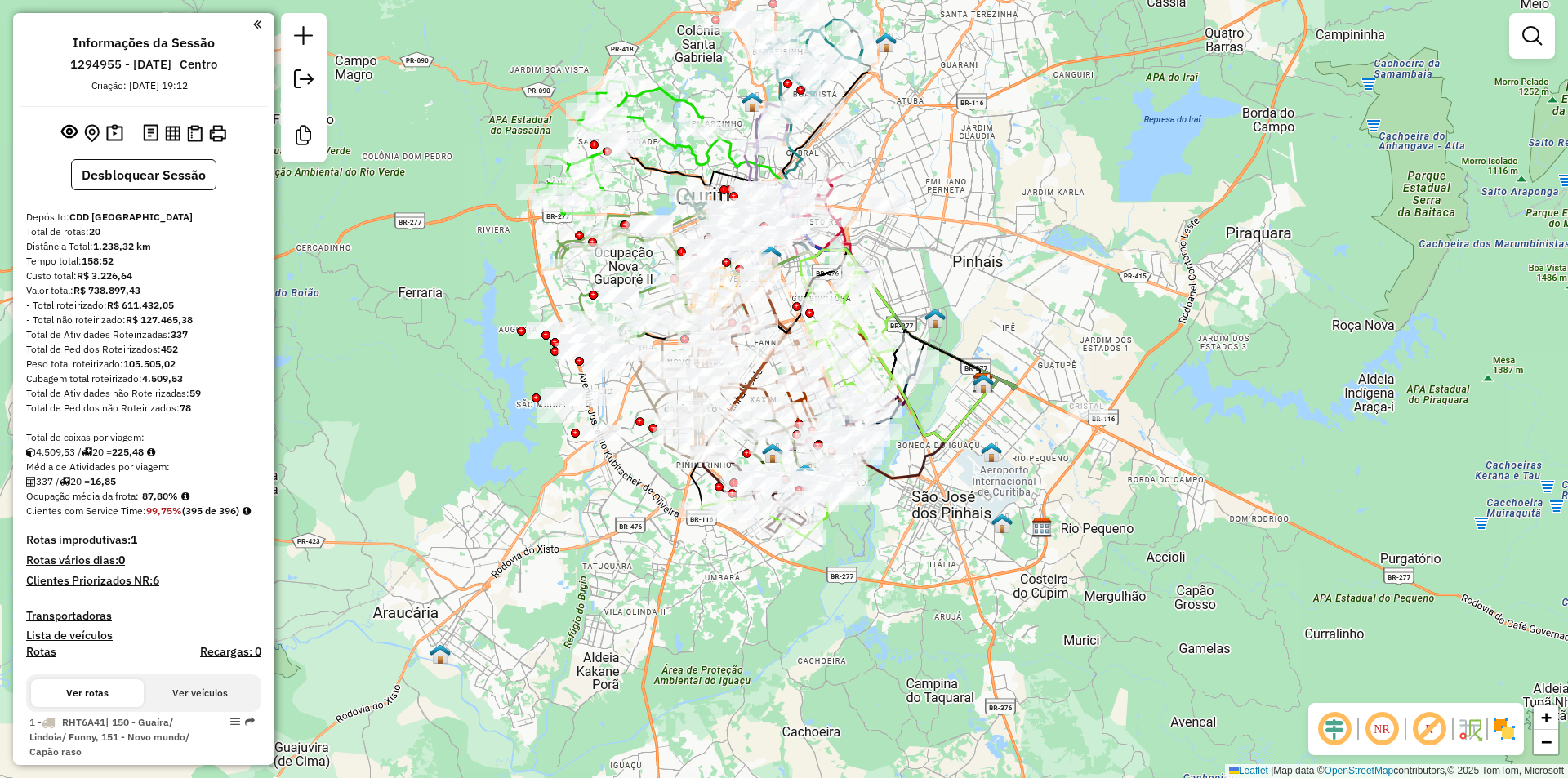
drag, startPoint x: 1338, startPoint y: 731, endPoint x: 1376, endPoint y: 731, distance: 38.0
click at [1339, 731] on em at bounding box center [1334, 728] width 39 height 39
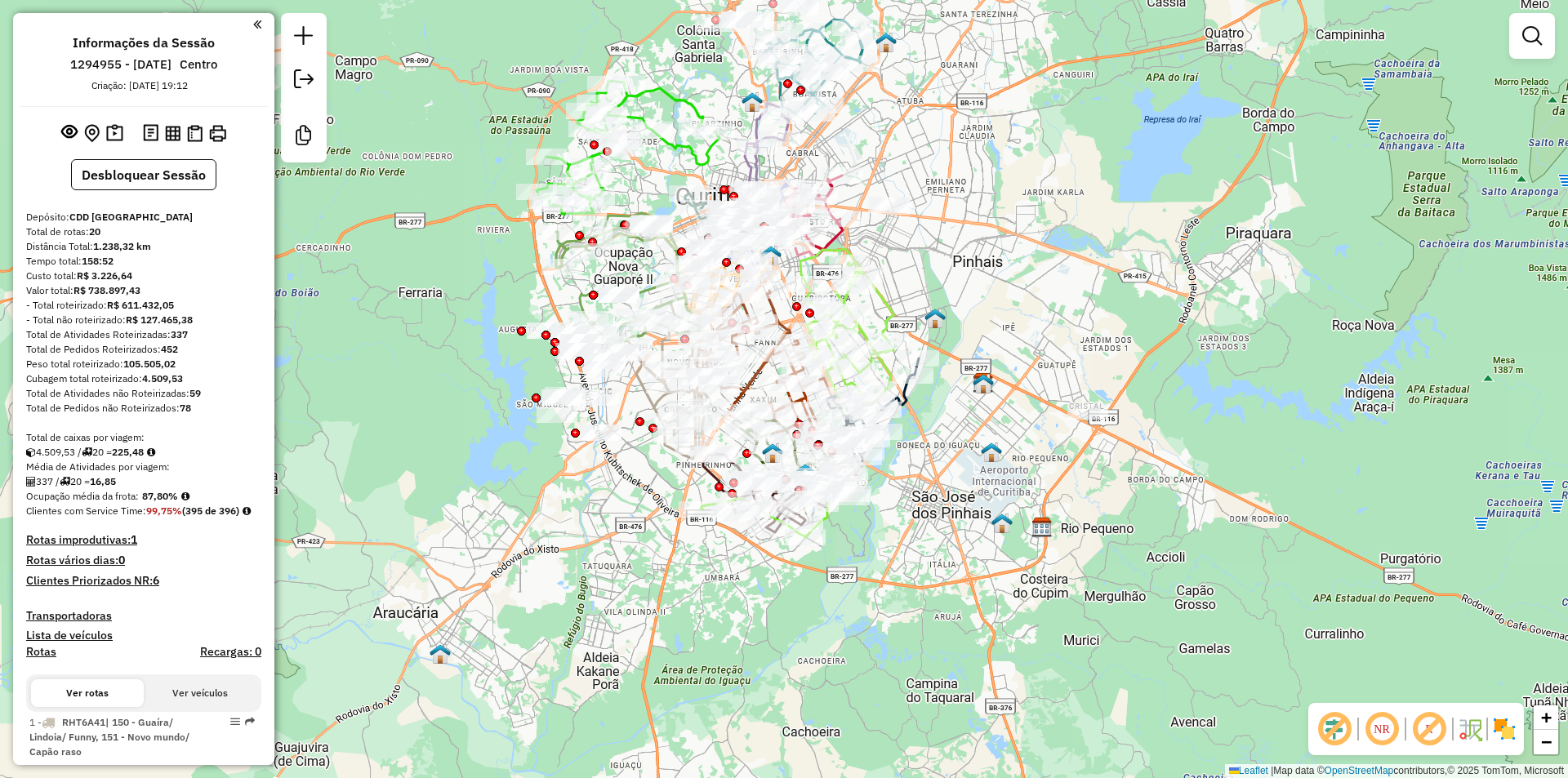
click at [1427, 724] on em at bounding box center [1428, 728] width 39 height 39
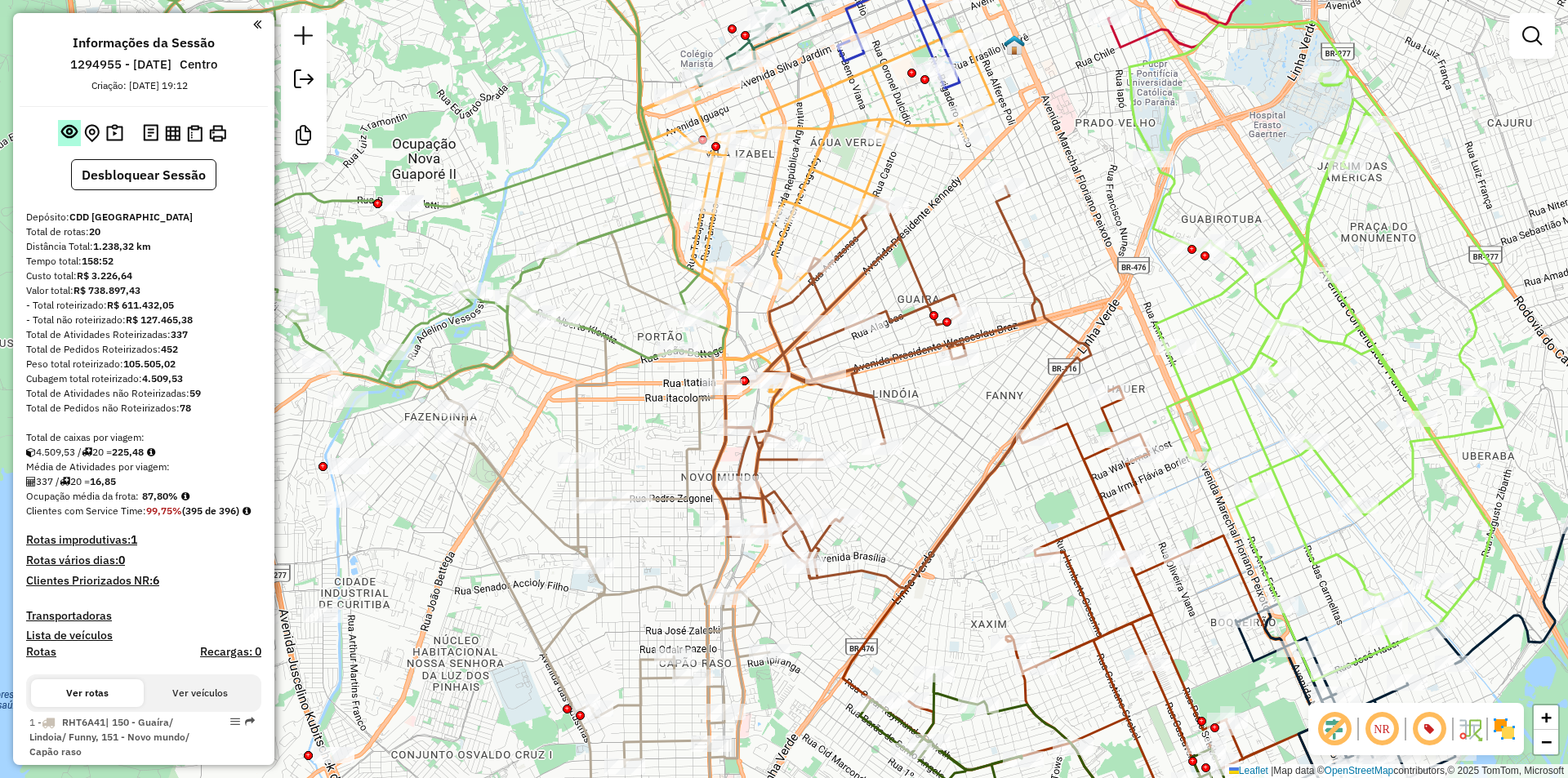
click at [66, 132] on em at bounding box center [69, 131] width 16 height 16
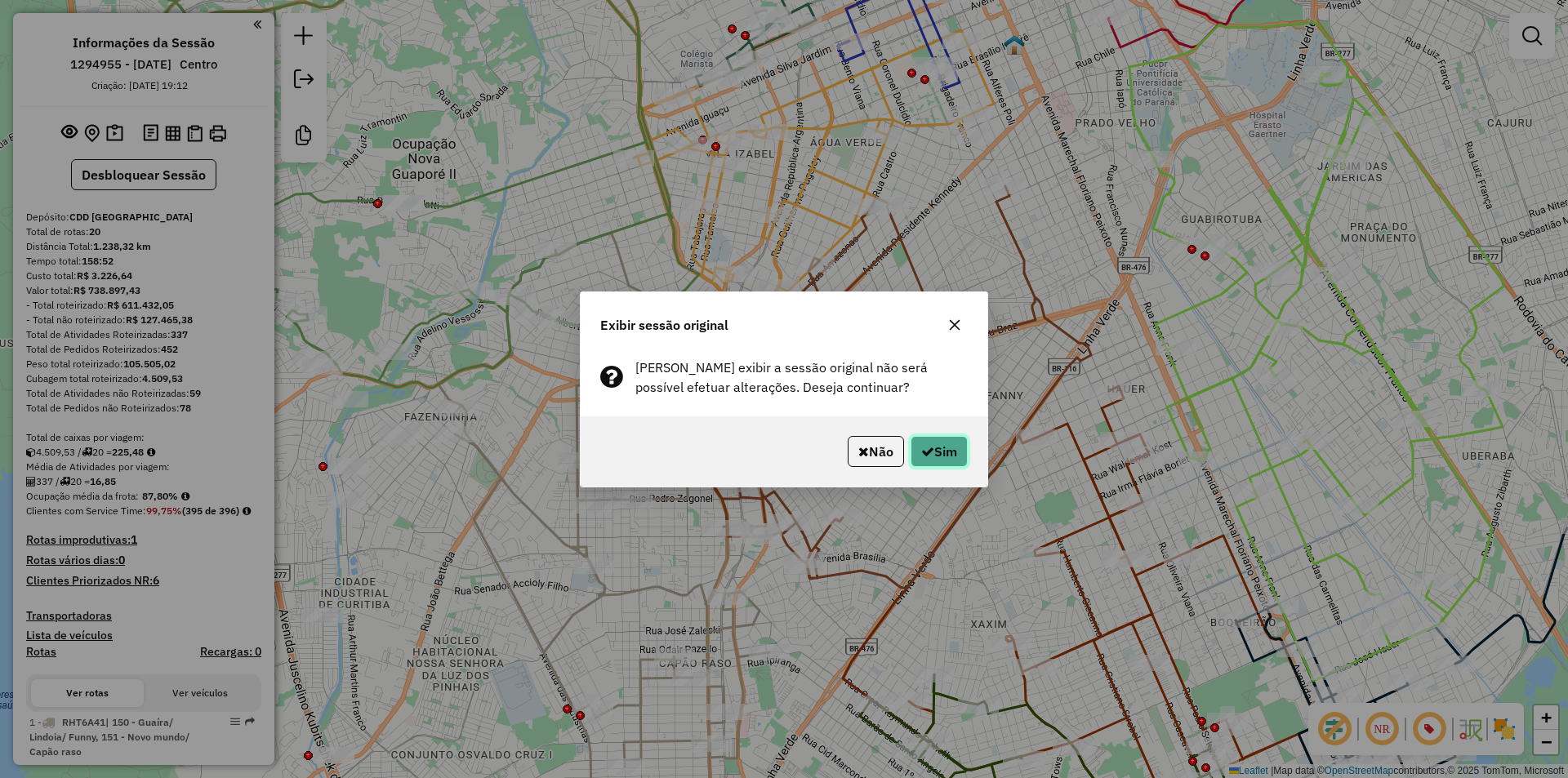
click at [936, 446] on button "Sim" at bounding box center [939, 451] width 57 height 31
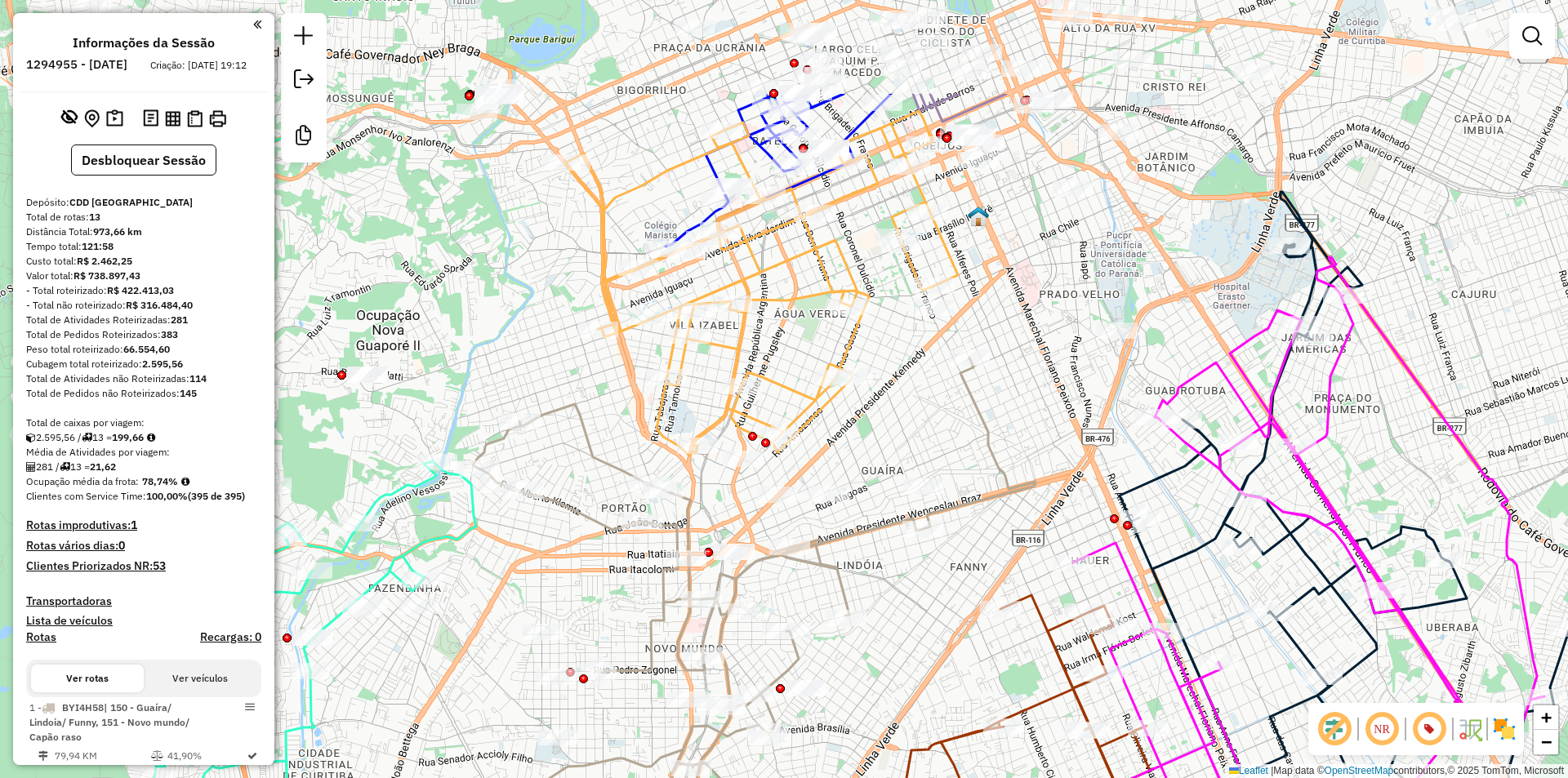
drag, startPoint x: 940, startPoint y: 269, endPoint x: 845, endPoint y: 433, distance: 189.5
click at [886, 446] on div "Janela de atendimento Grade de atendimento Capacidade Transportadoras Veículos …" at bounding box center [784, 389] width 1568 height 778
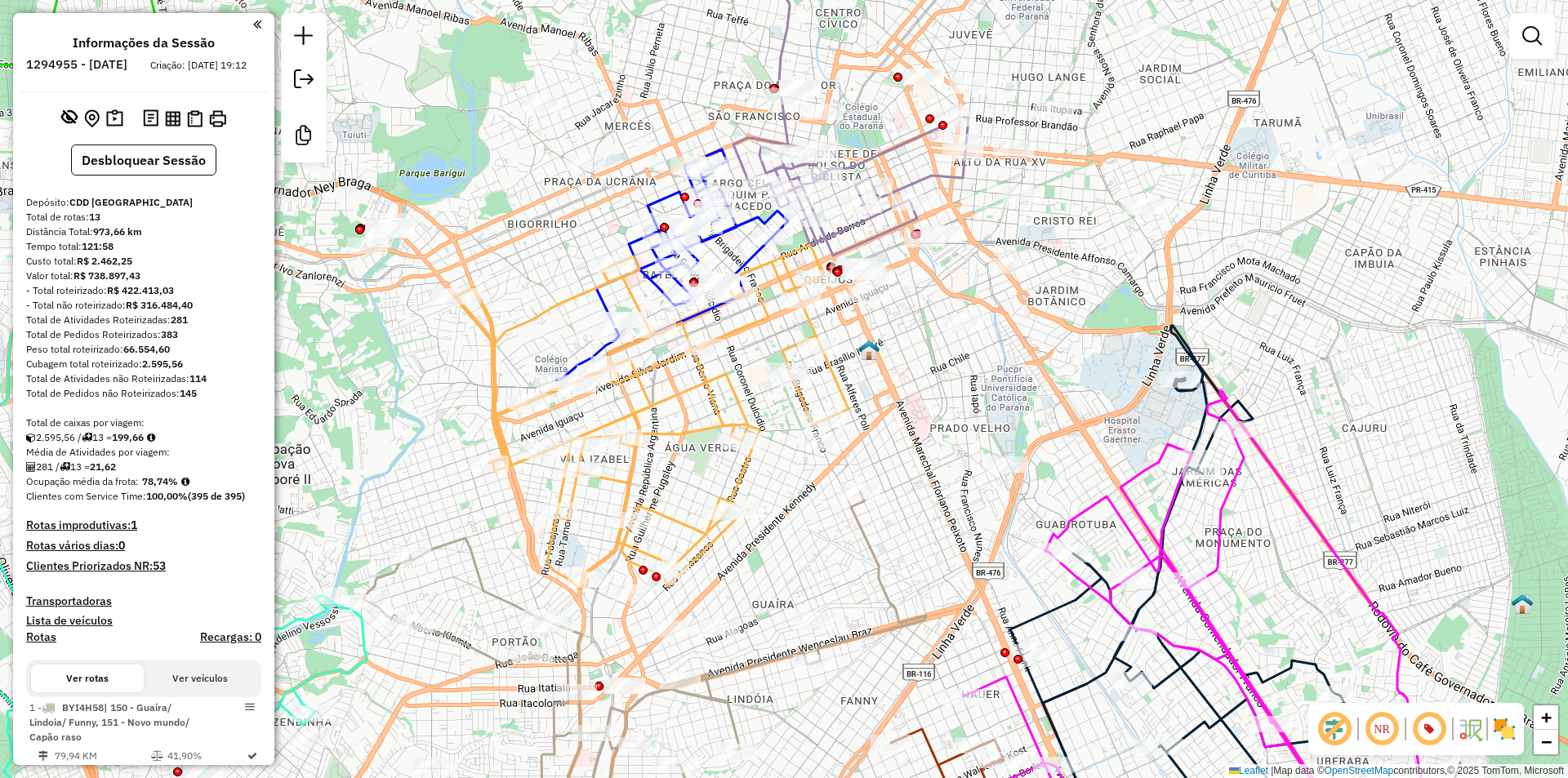
click at [1377, 730] on em at bounding box center [1381, 728] width 39 height 39
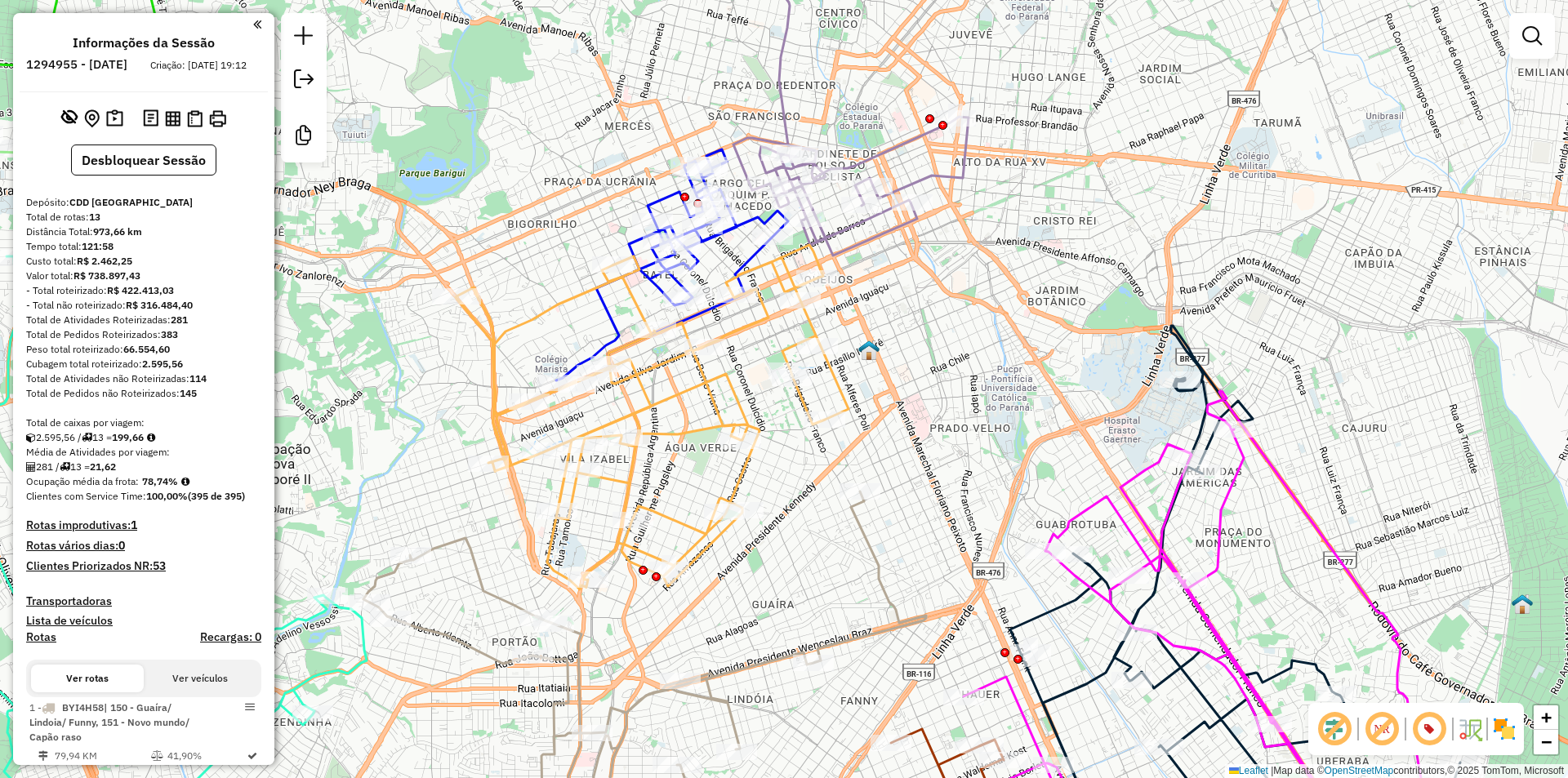
click at [1384, 725] on em at bounding box center [1381, 728] width 39 height 39
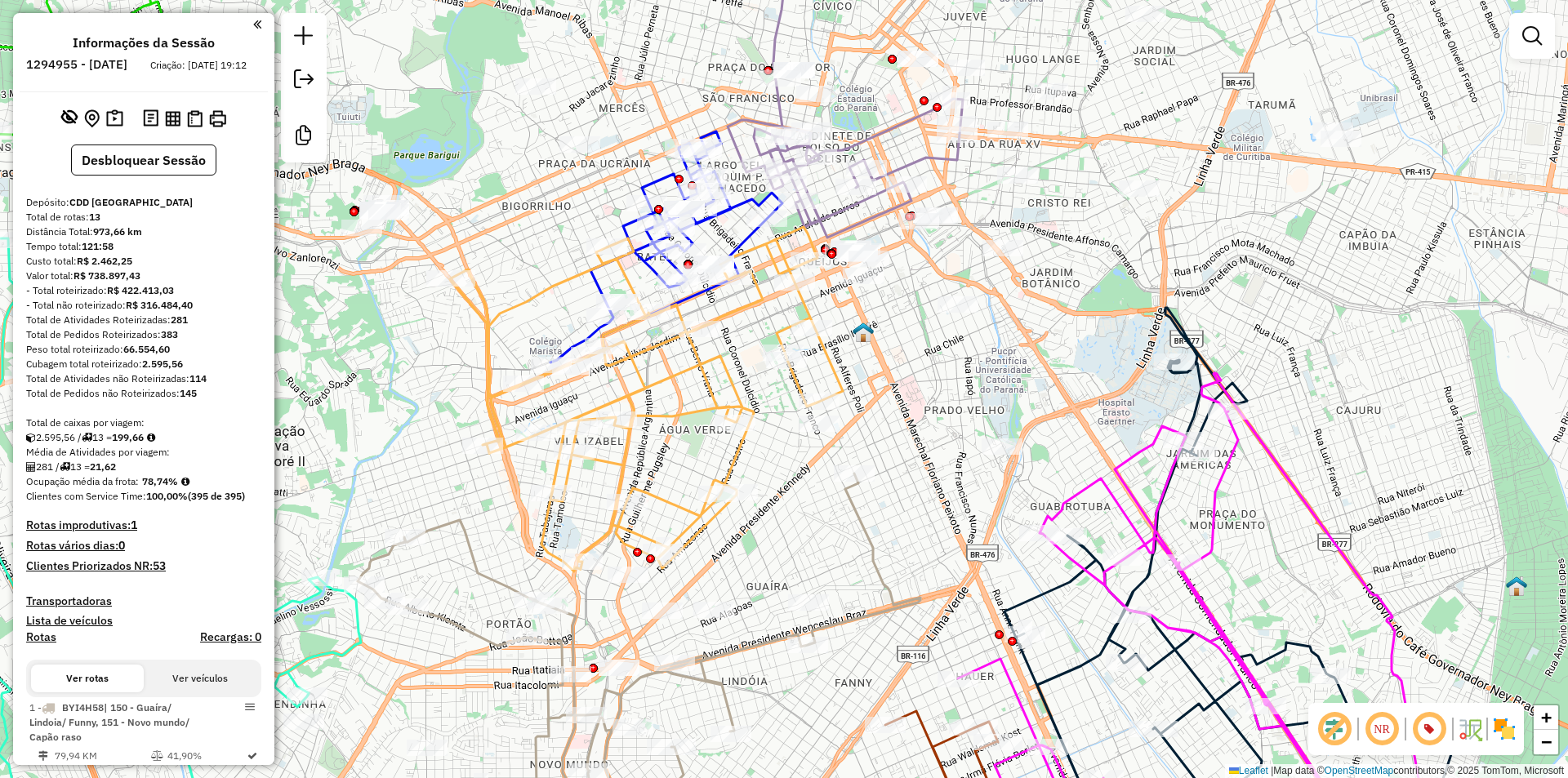
click at [1381, 724] on em at bounding box center [1381, 728] width 39 height 39
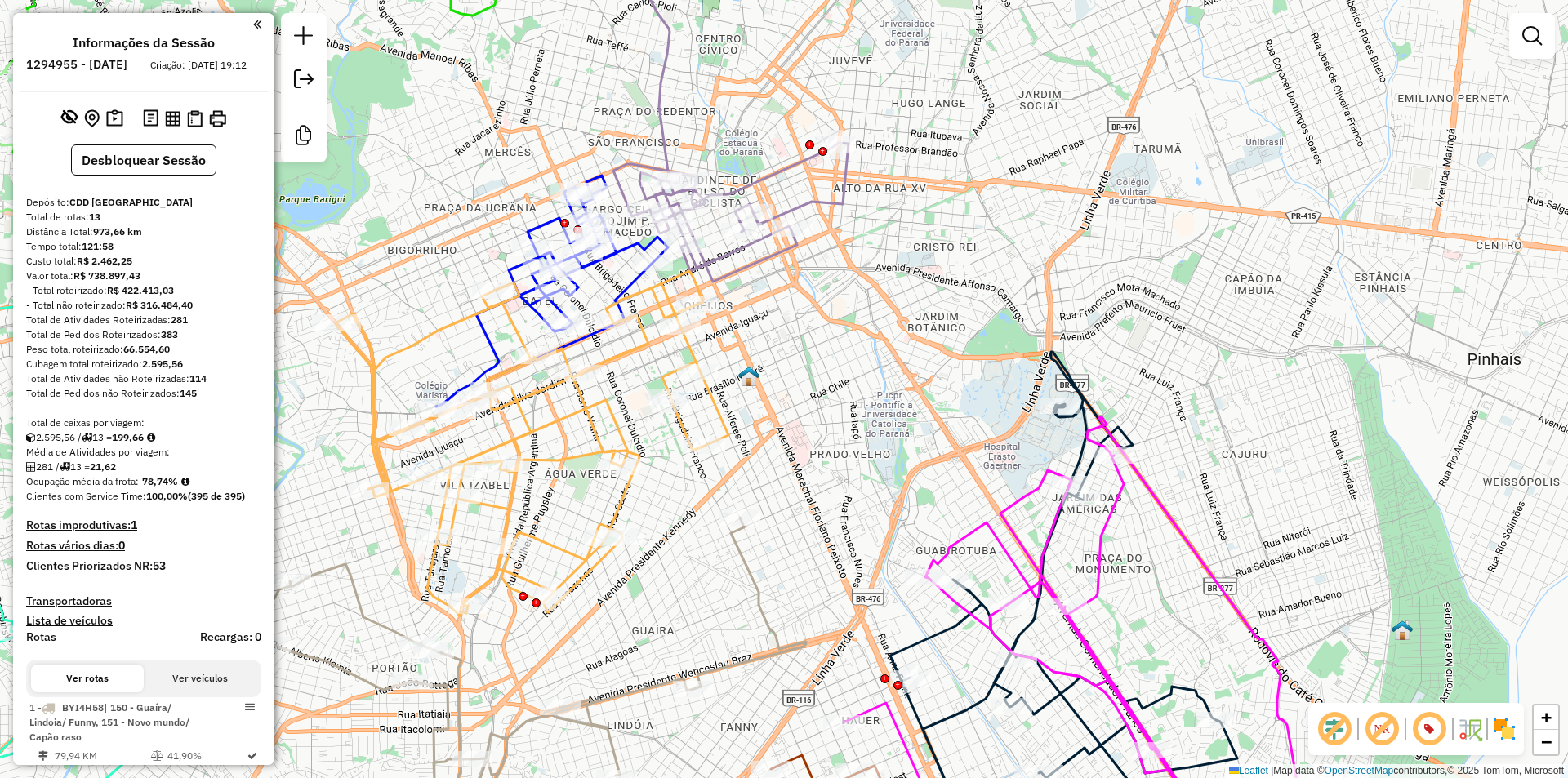
drag, startPoint x: 939, startPoint y: 304, endPoint x: 824, endPoint y: 349, distance: 123.5
click at [824, 349] on div "Janela de atendimento Grade de atendimento Capacidade Transportadoras Veículos …" at bounding box center [784, 389] width 1568 height 778
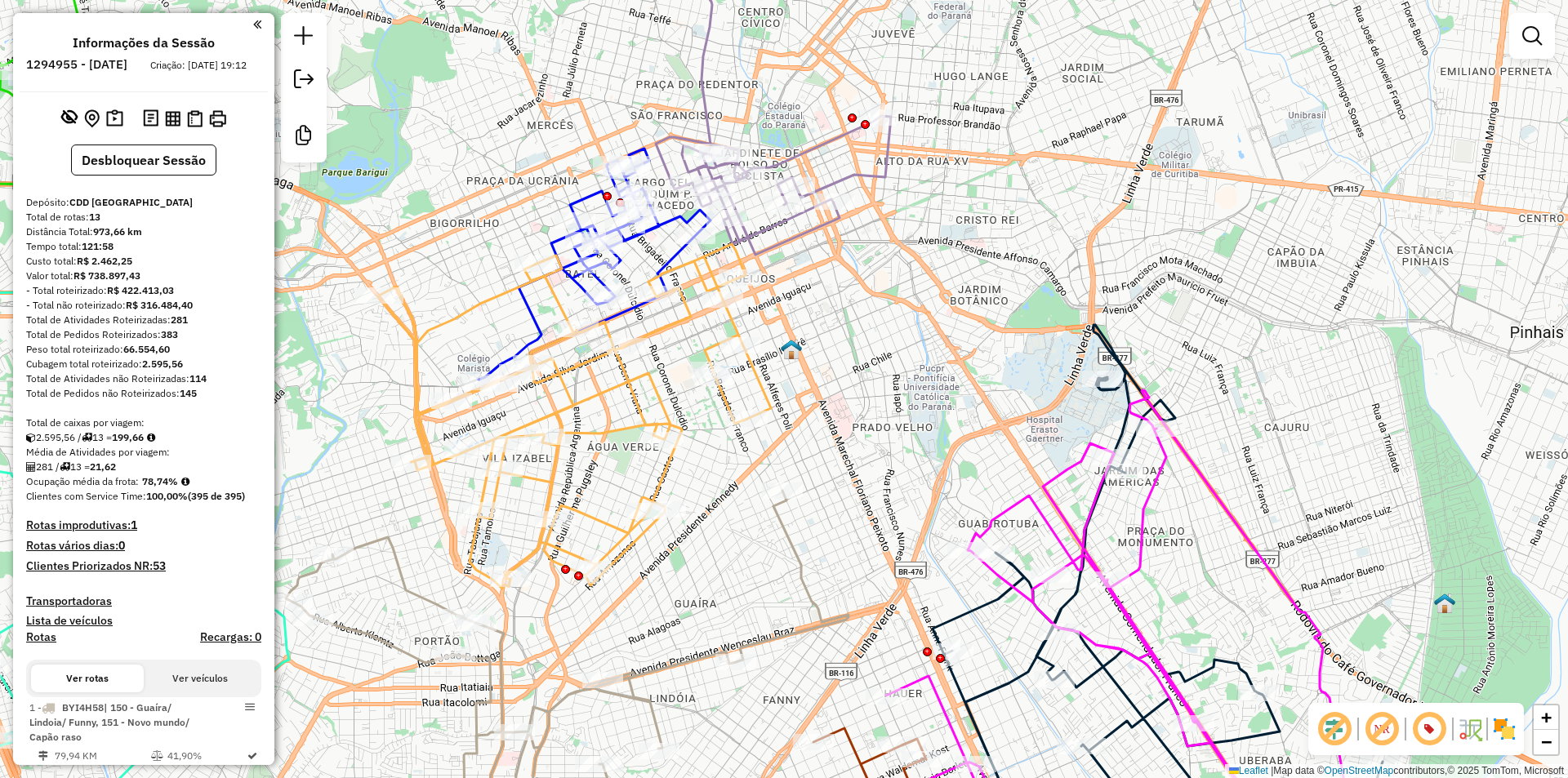
drag, startPoint x: 669, startPoint y: 582, endPoint x: 712, endPoint y: 554, distance: 51.3
click at [712, 554] on div "Janela de atendimento Grade de atendimento Capacidade Transportadoras Veículos …" at bounding box center [784, 389] width 1568 height 778
click at [70, 125] on em at bounding box center [69, 116] width 16 height 16
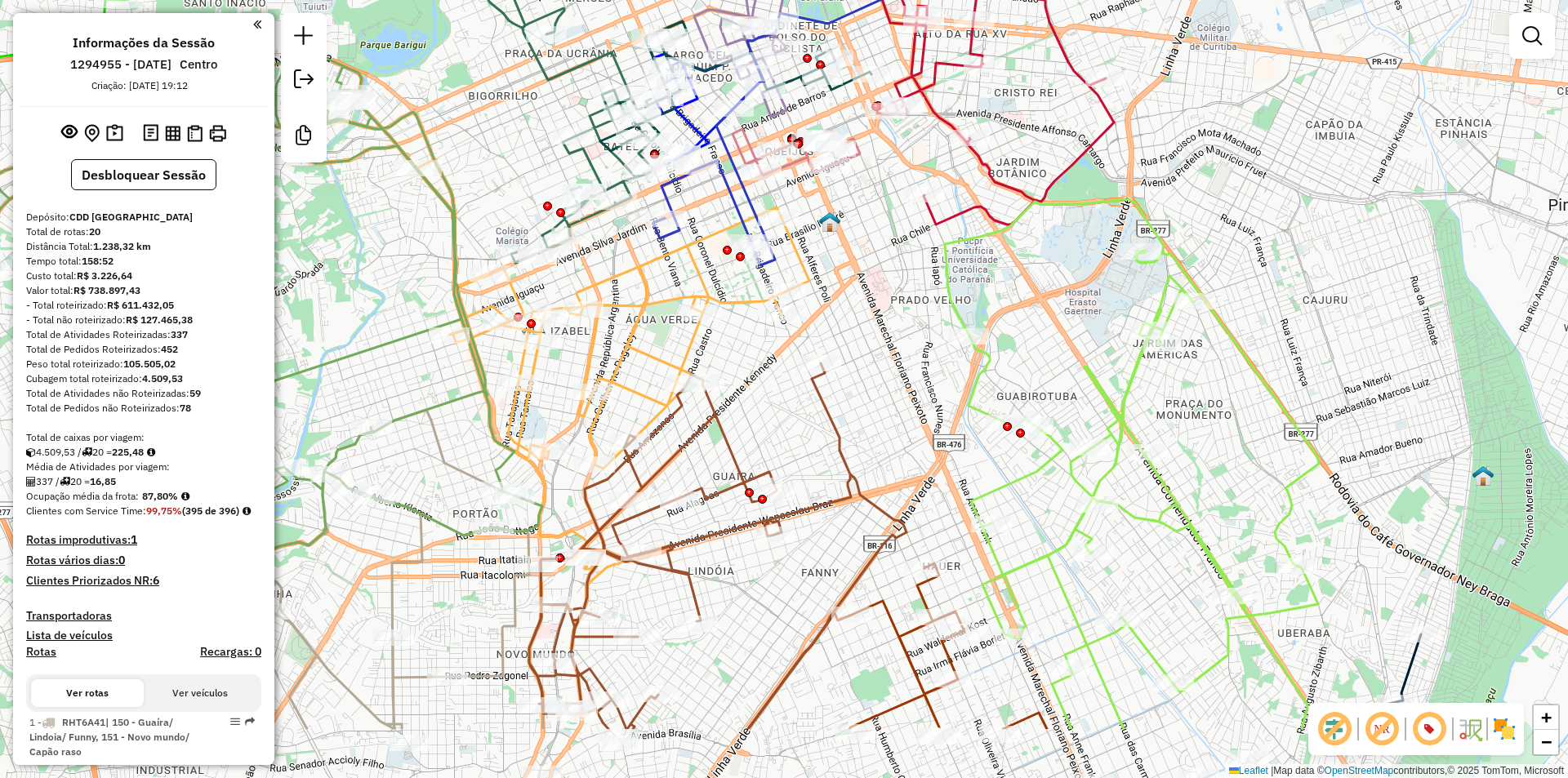
drag, startPoint x: 622, startPoint y: 407, endPoint x: 661, endPoint y: 276, distance: 136.7
click at [660, 276] on div "Janela de atendimento Grade de atendimento Capacidade Transportadoras Veículos …" at bounding box center [784, 389] width 1568 height 778
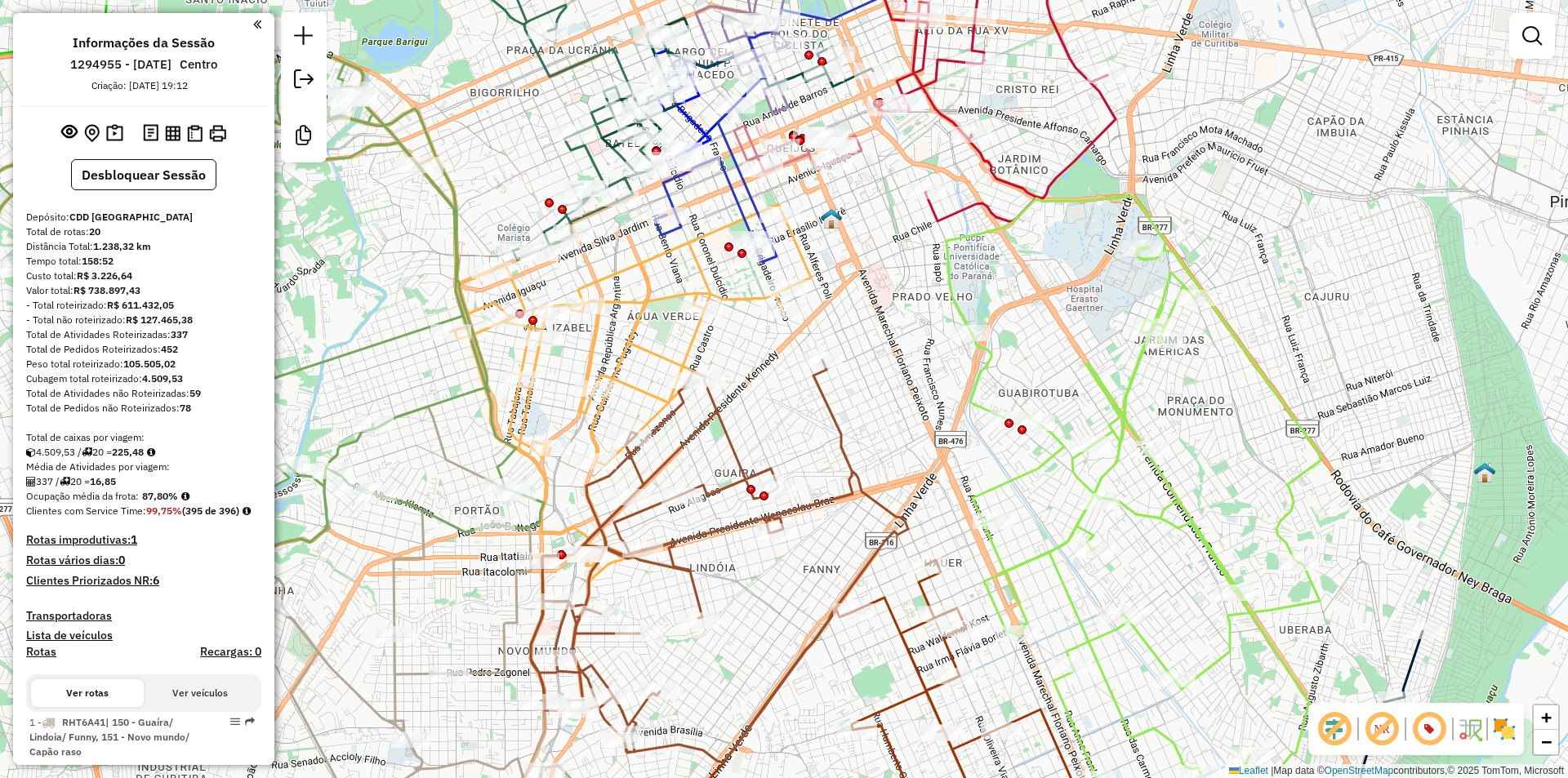
select select "**********"
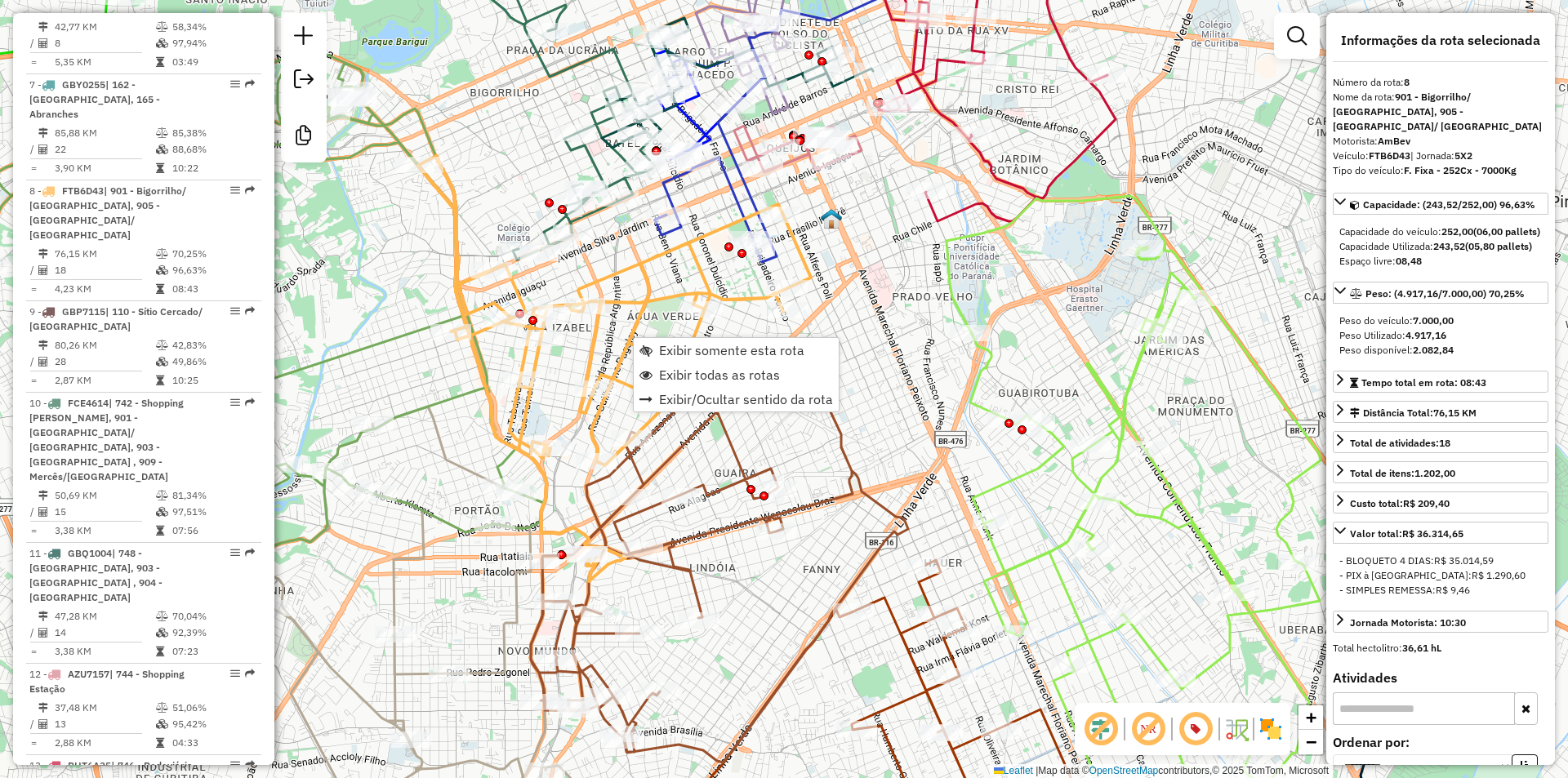
scroll to position [1383, 0]
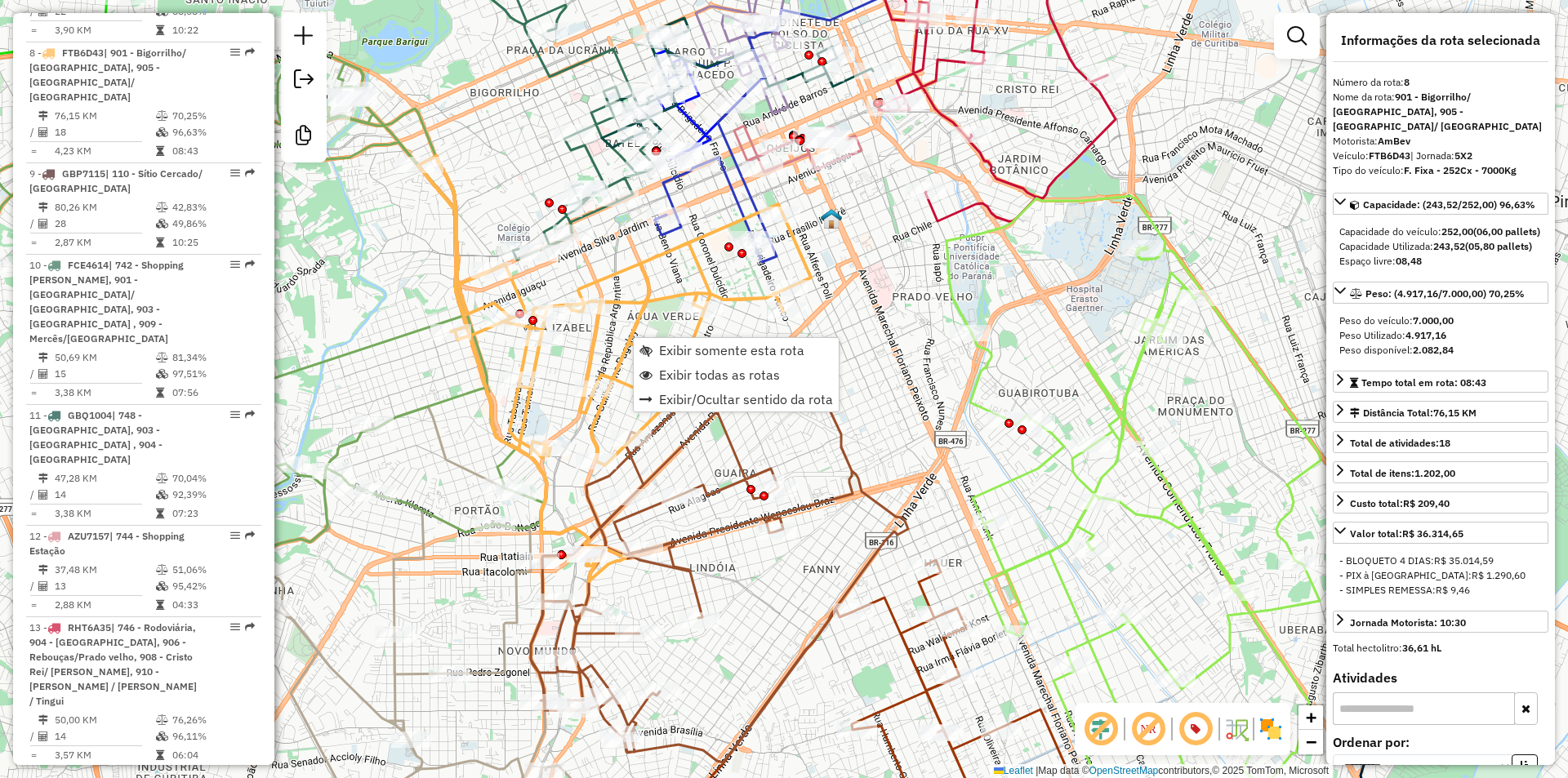
click at [594, 433] on icon at bounding box center [615, 369] width 393 height 426
click at [1297, 29] on em at bounding box center [1296, 35] width 20 height 20
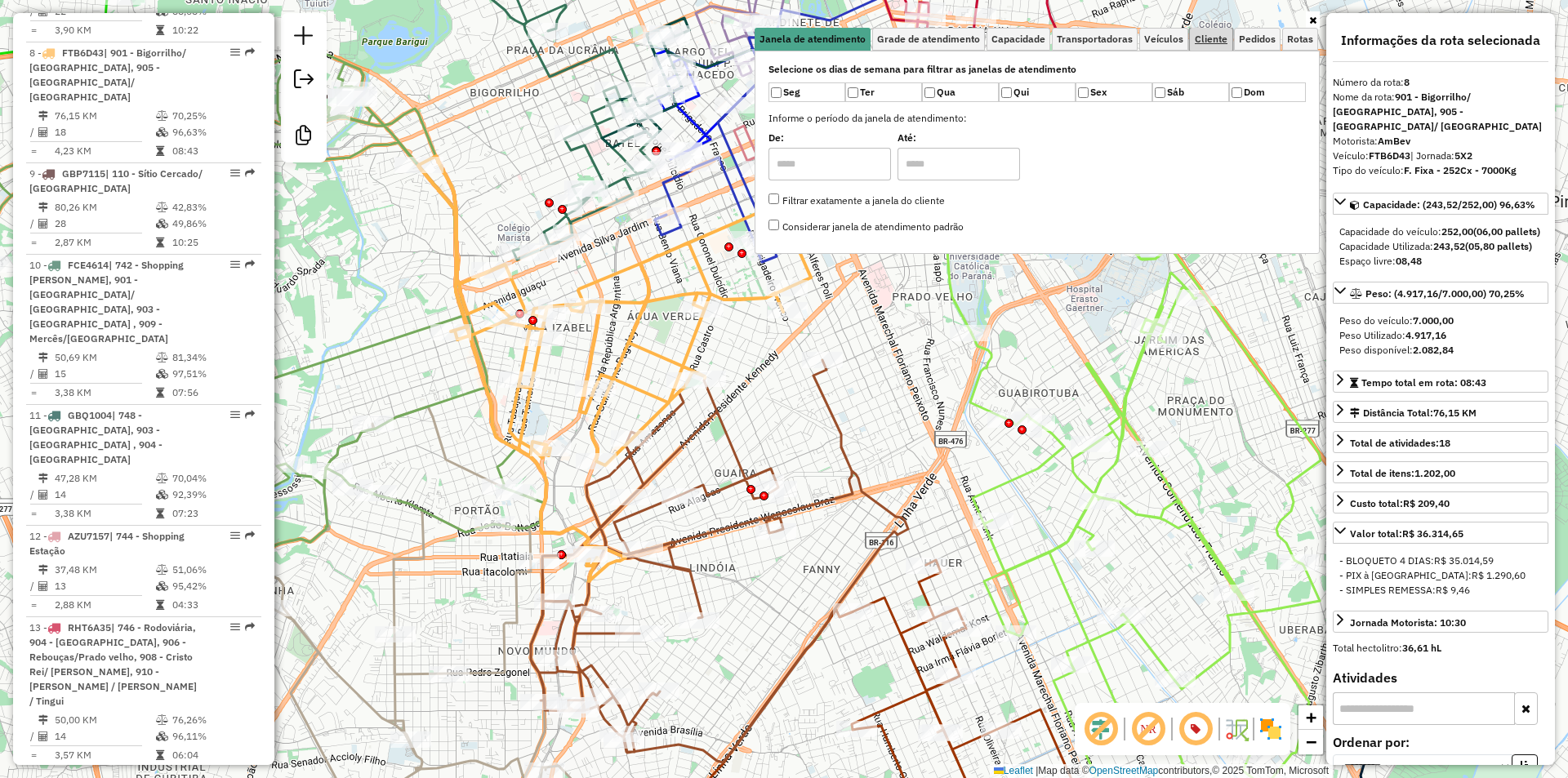
click at [1218, 37] on span "Cliente" at bounding box center [1211, 39] width 33 height 9
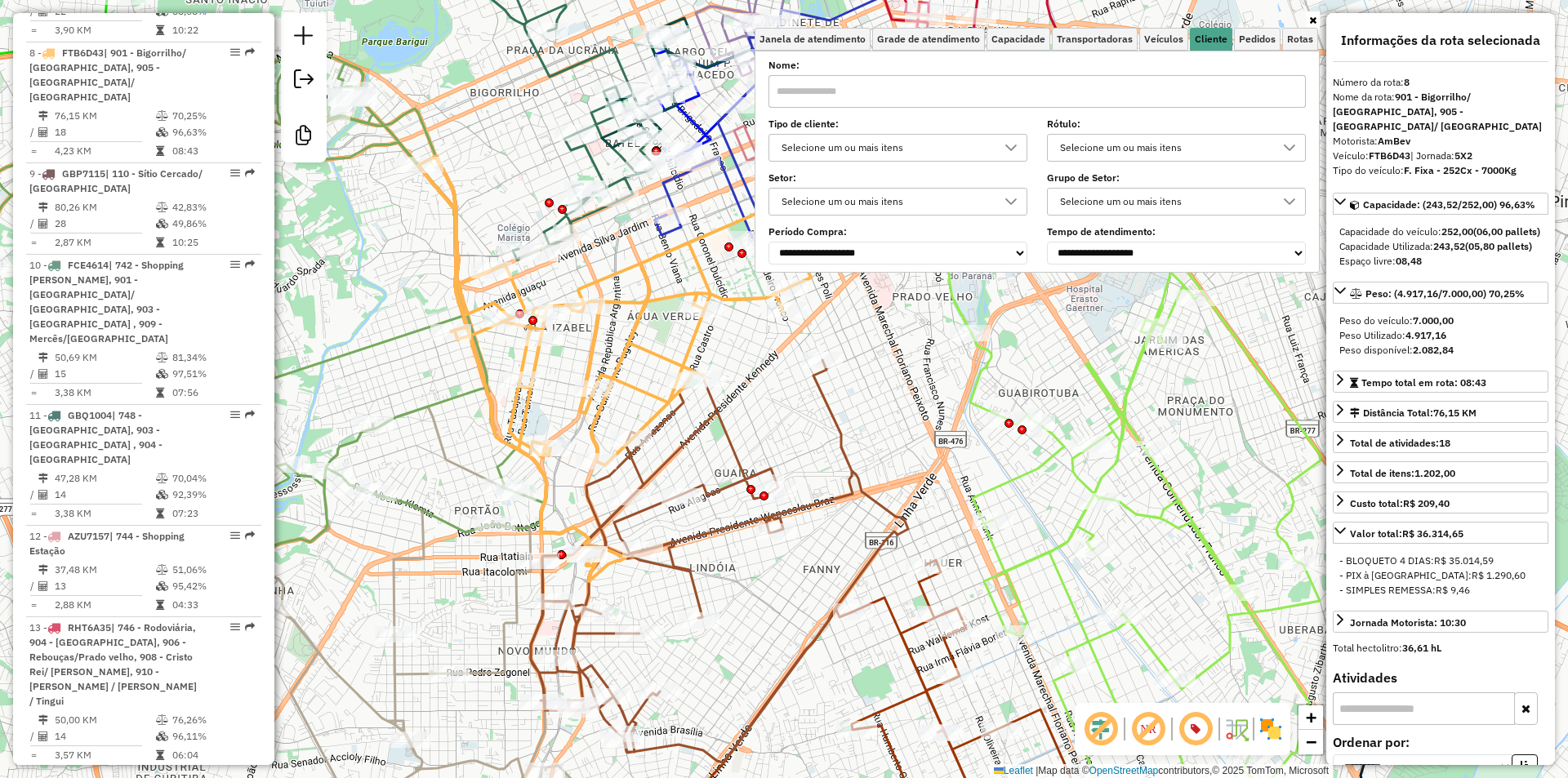
click at [831, 193] on div "Selecione um ou mais itens" at bounding box center [885, 202] width 220 height 26
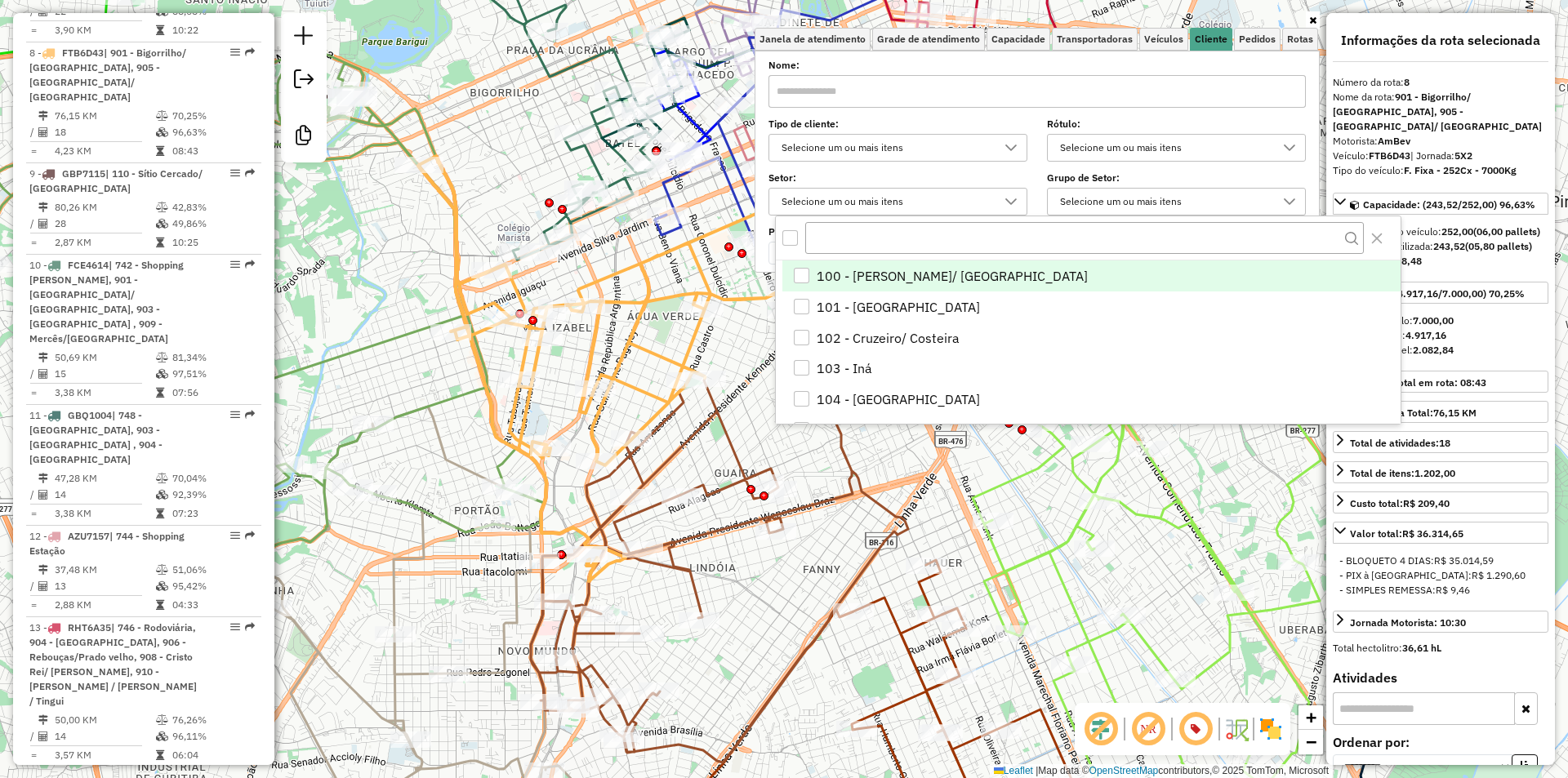
scroll to position [9, 56]
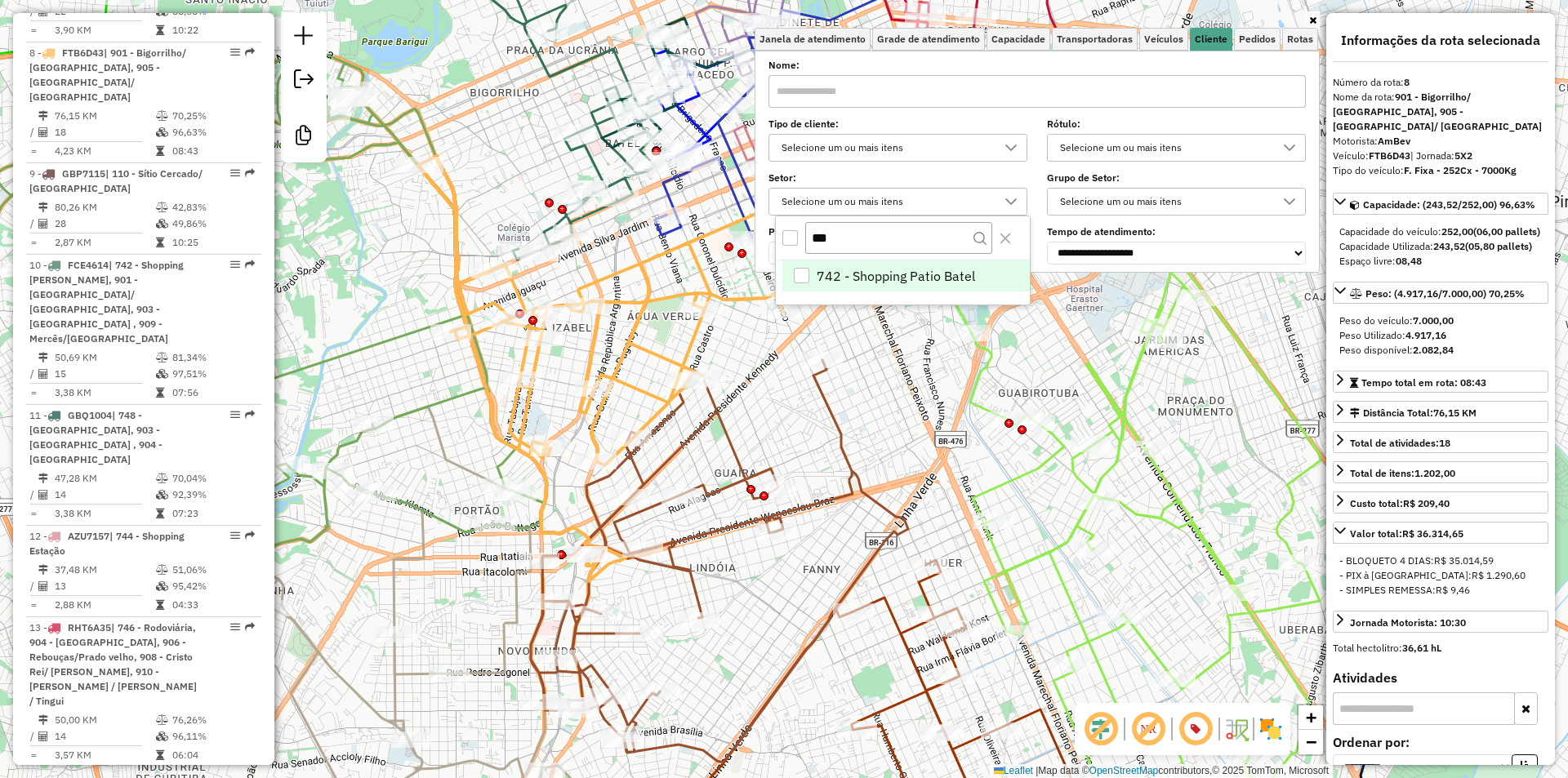
type input "***"
click at [815, 278] on li "742 - Shopping Patio Batel" at bounding box center [906, 276] width 247 height 31
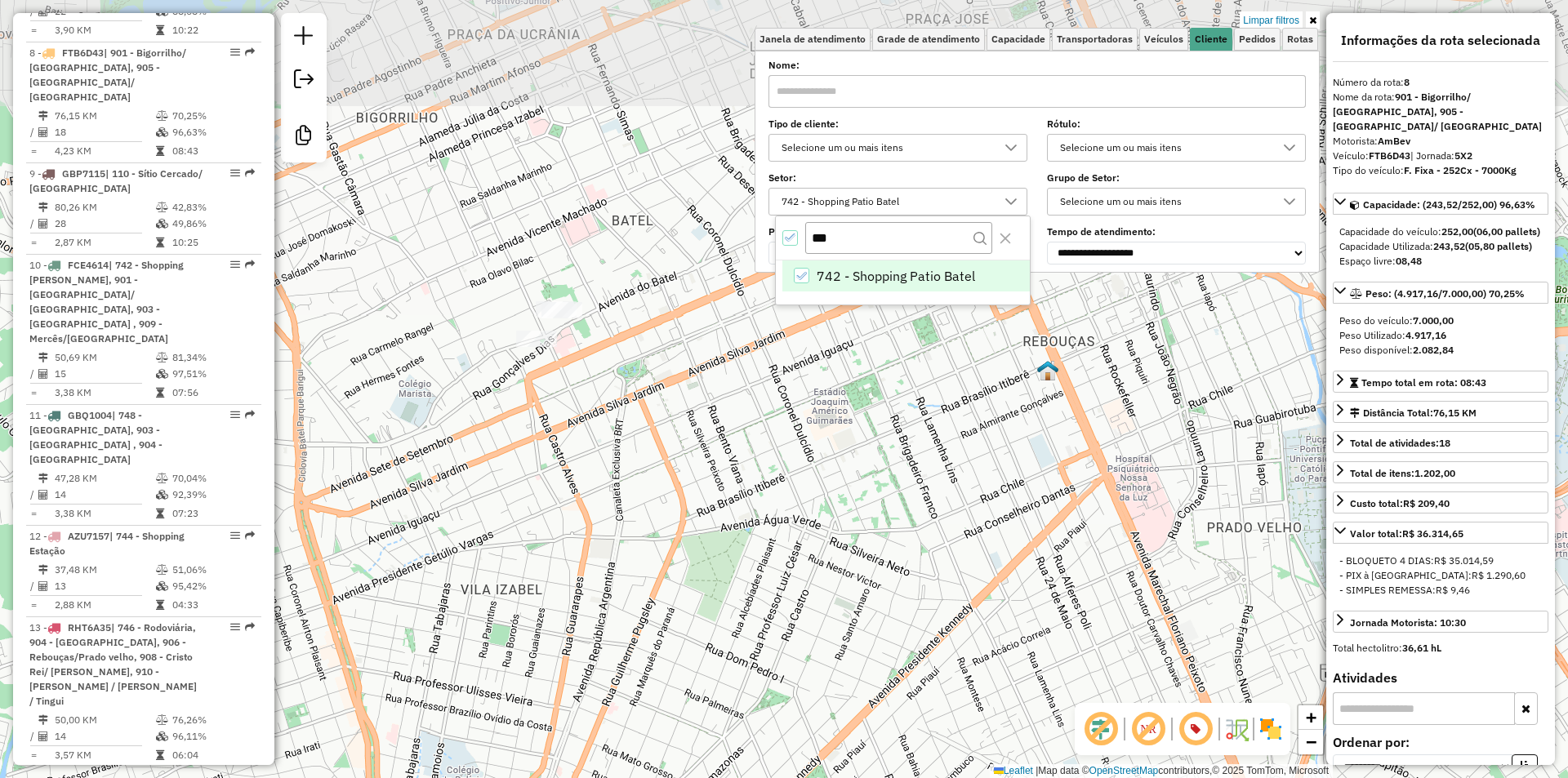
drag, startPoint x: 588, startPoint y: 138, endPoint x: 552, endPoint y: 270, distance: 136.8
click at [552, 270] on div "Limpar filtros Janela de atendimento Grade de atendimento Capacidade Transporta…" at bounding box center [784, 389] width 1568 height 778
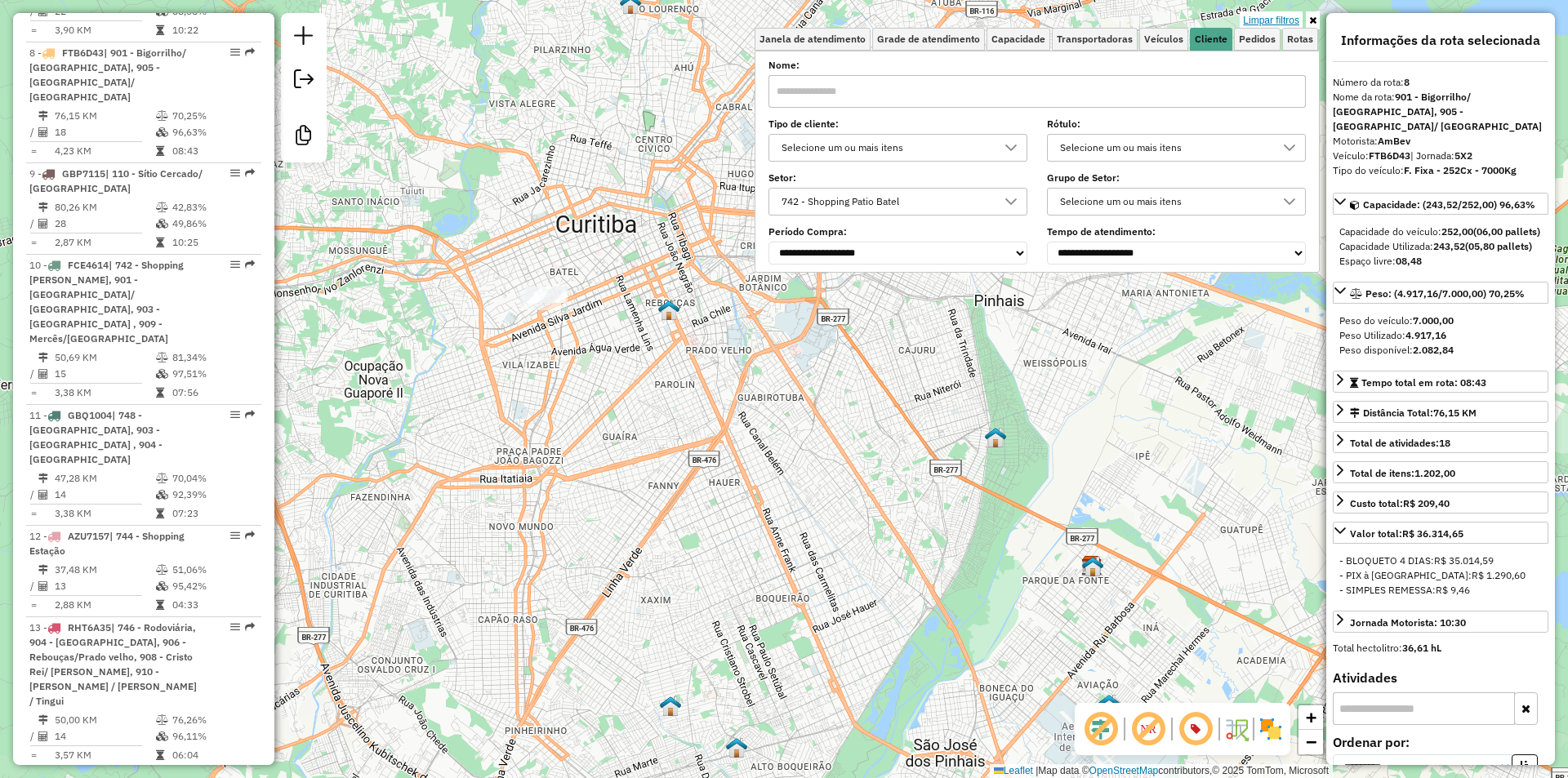
click at [1267, 17] on link "Limpar filtros" at bounding box center [1271, 20] width 63 height 18
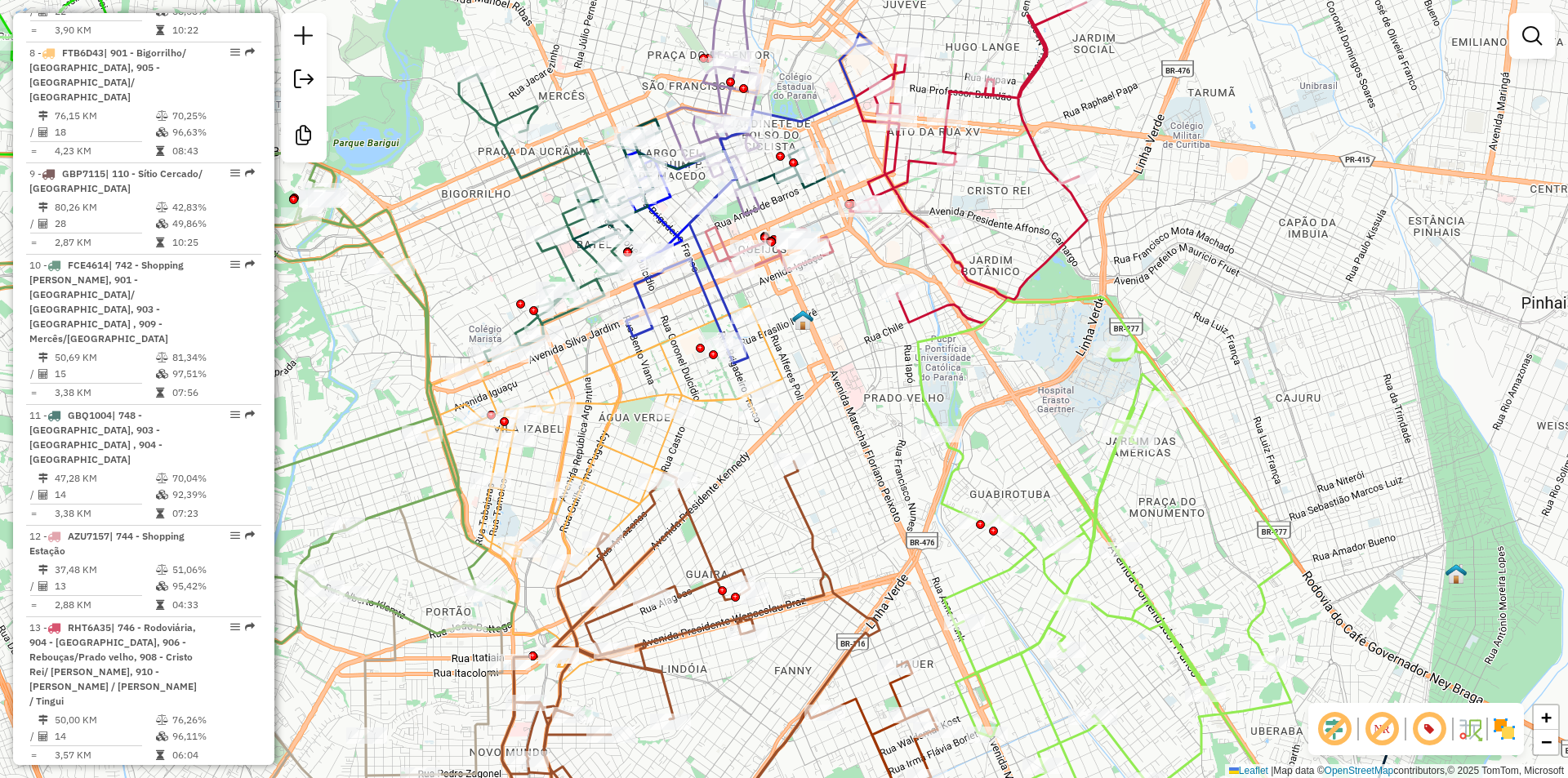
click at [558, 163] on icon at bounding box center [545, 217] width 173 height 287
select select "**********"
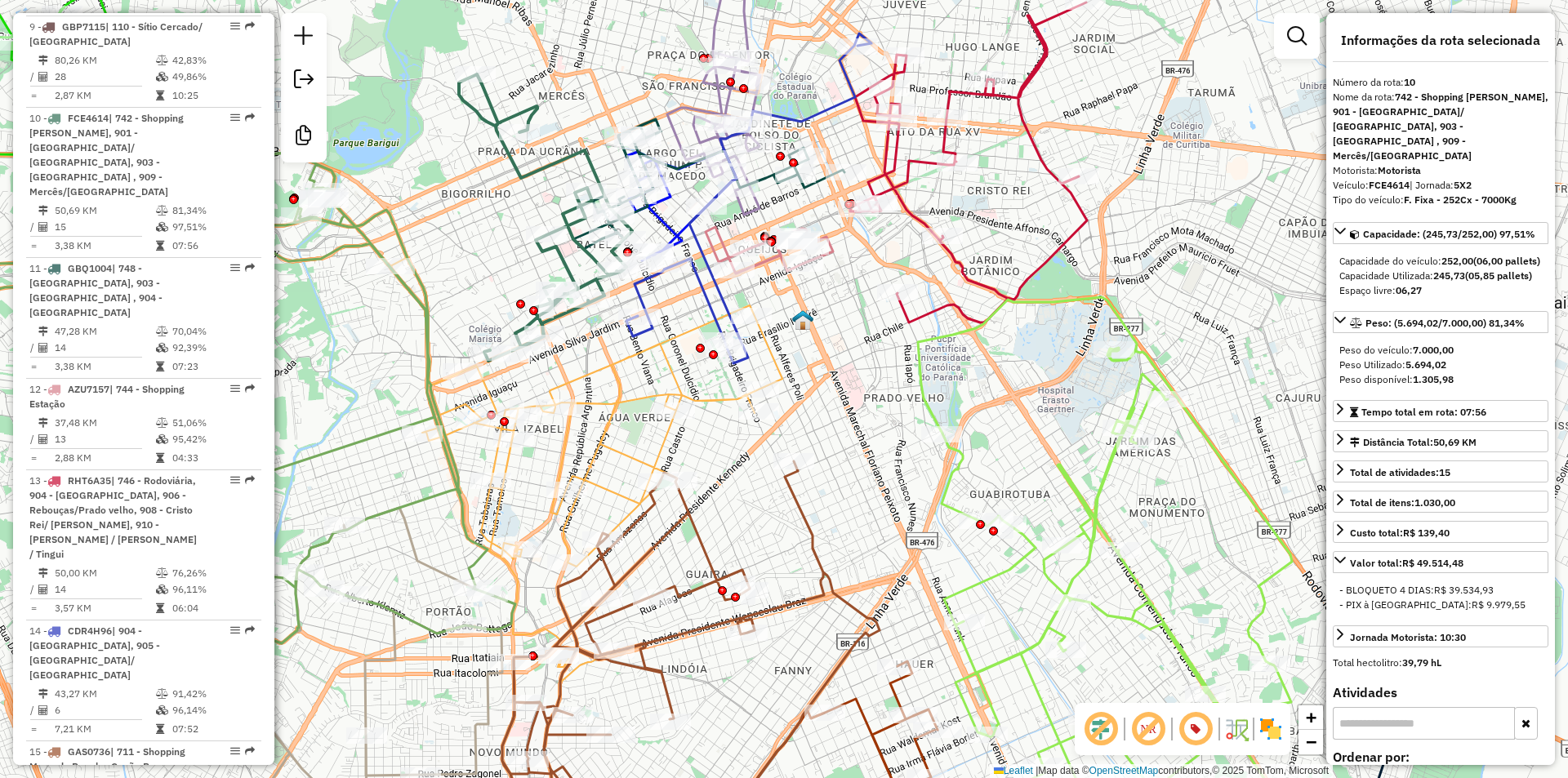
scroll to position [1580, 0]
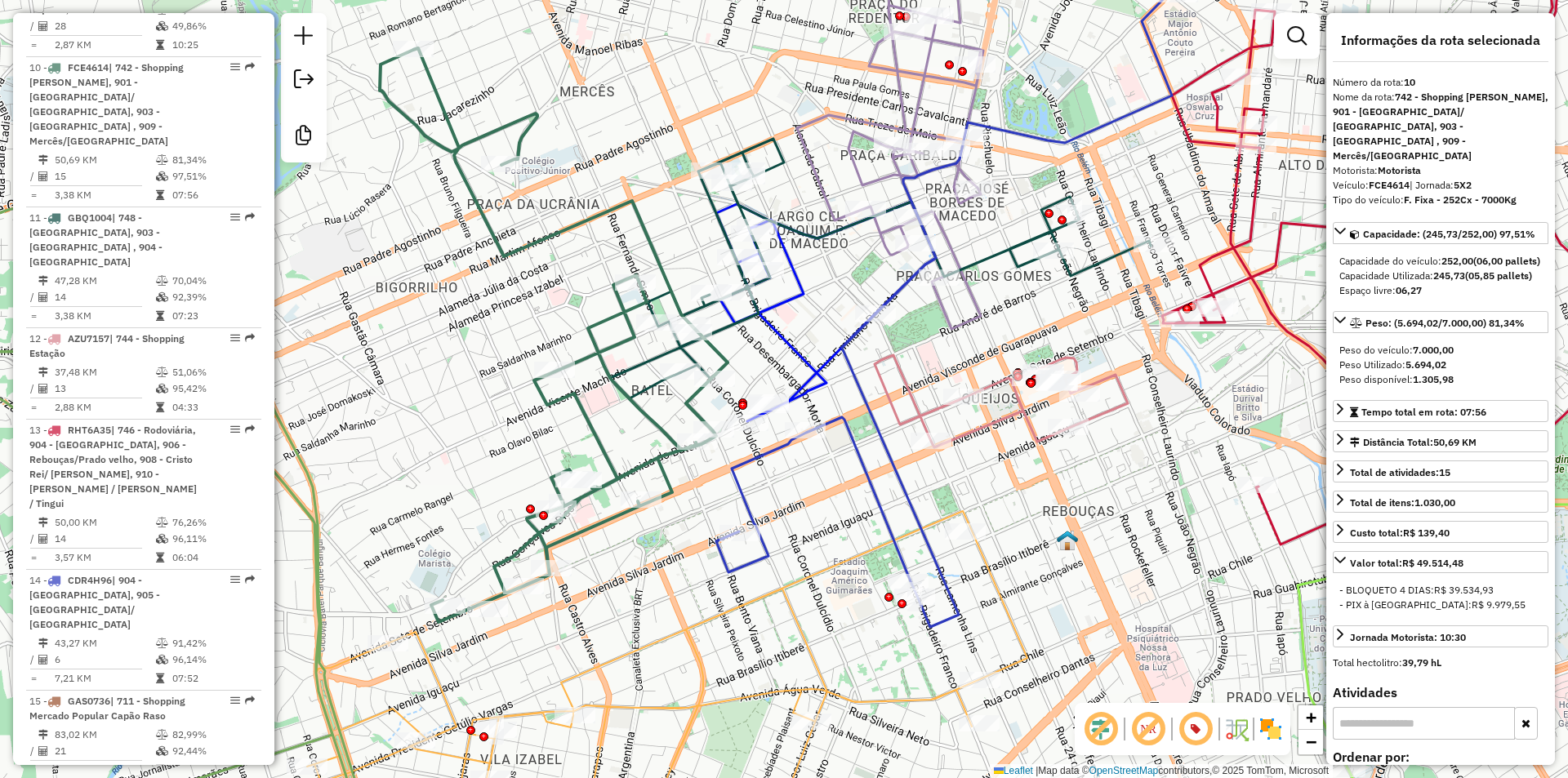
click at [777, 338] on icon at bounding box center [826, 311] width 220 height 220
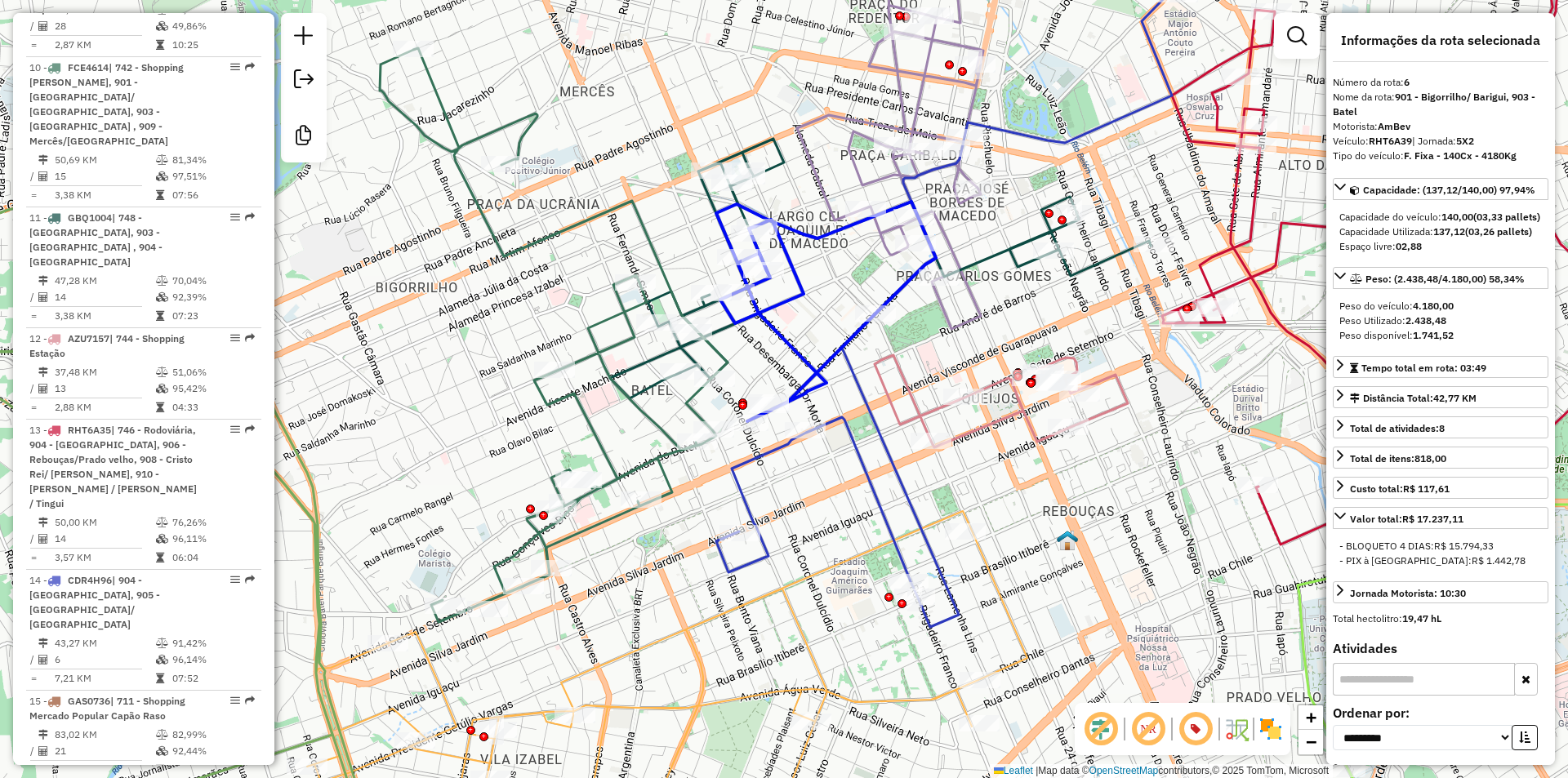
scroll to position [1200, 0]
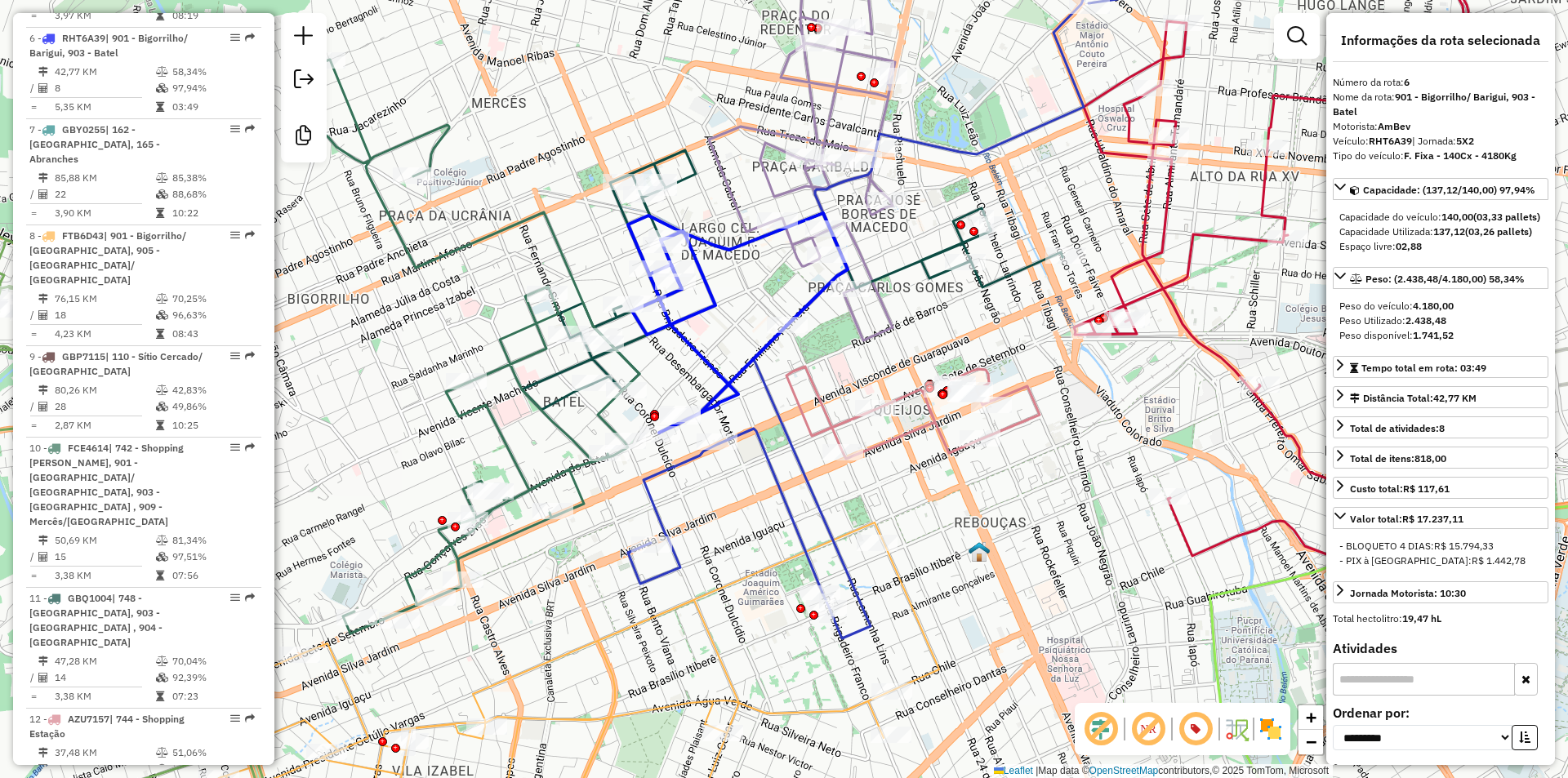
click at [831, 109] on icon at bounding box center [802, 131] width 186 height 418
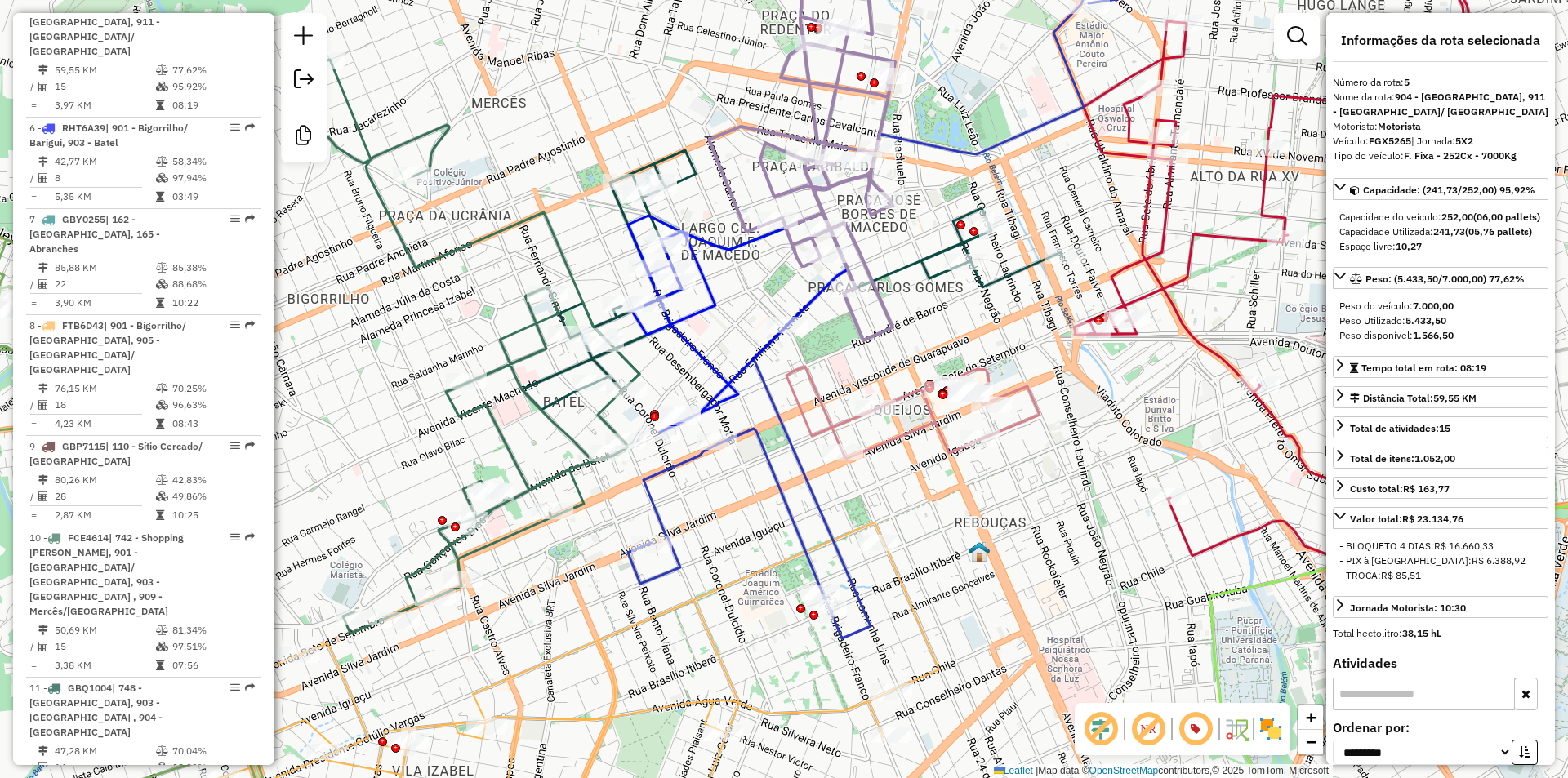
scroll to position [1094, 0]
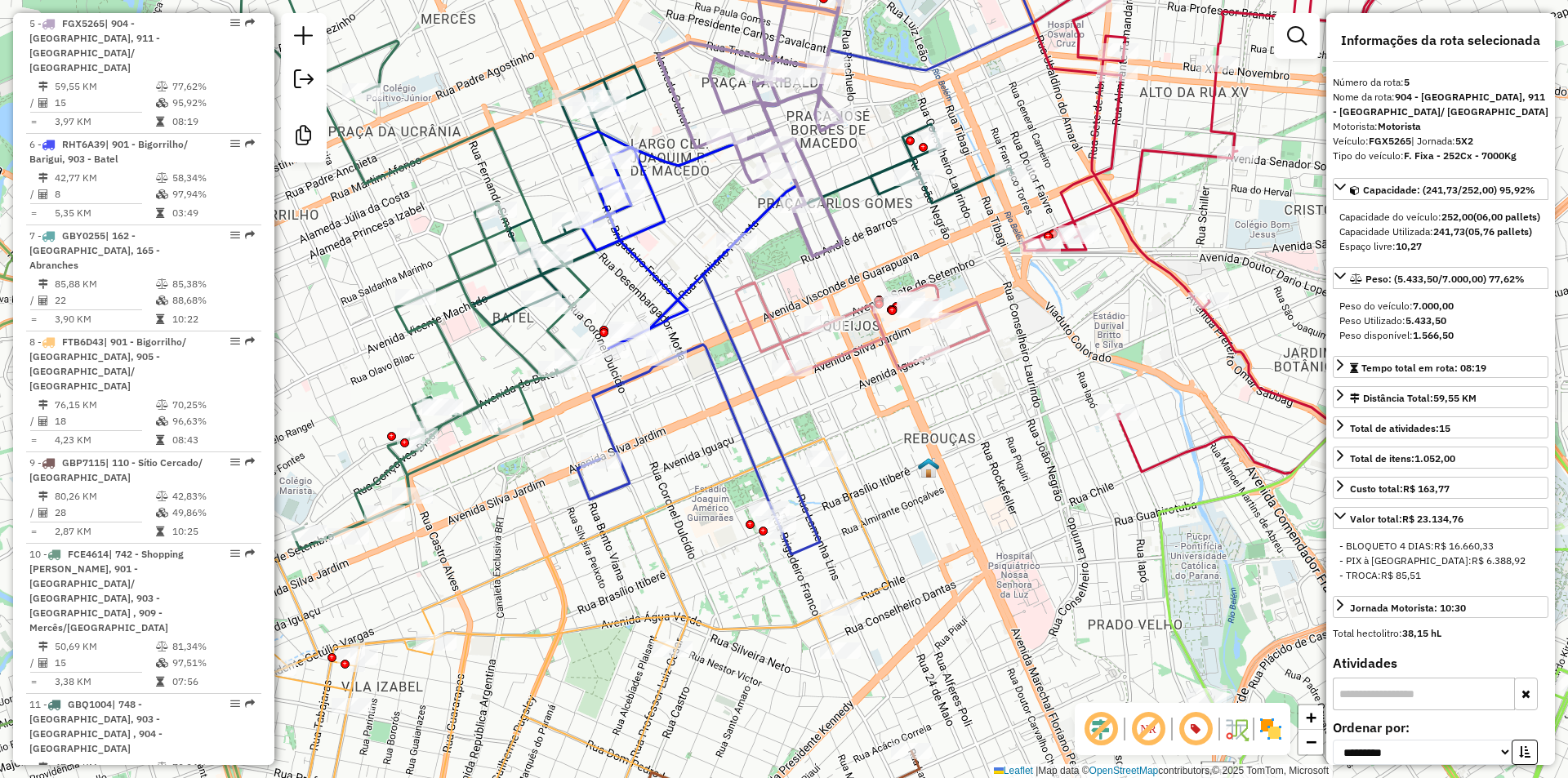
click at [967, 342] on icon at bounding box center [863, 328] width 253 height 92
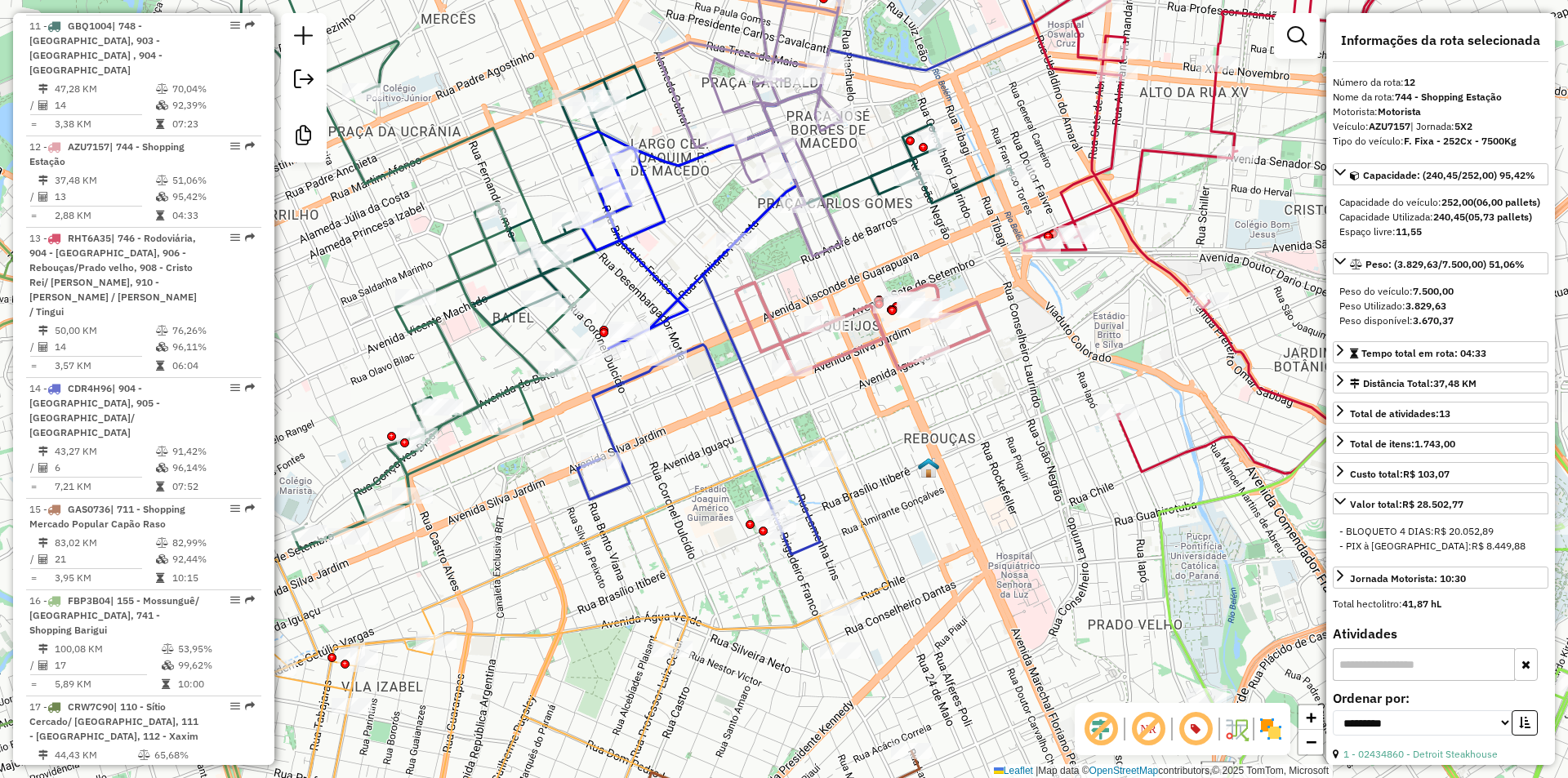
scroll to position [1808, 0]
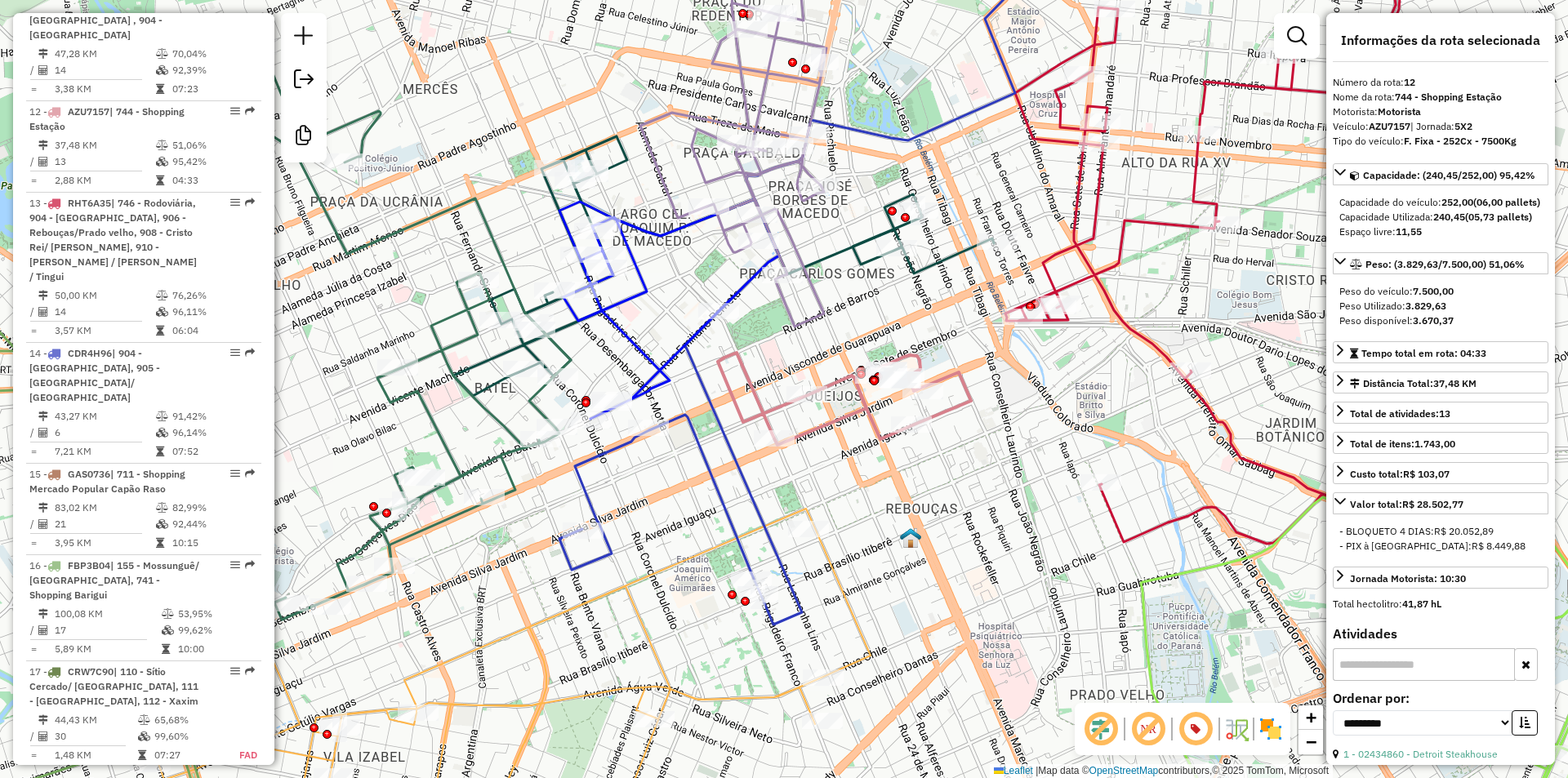
click at [945, 254] on icon at bounding box center [723, 265] width 540 height 259
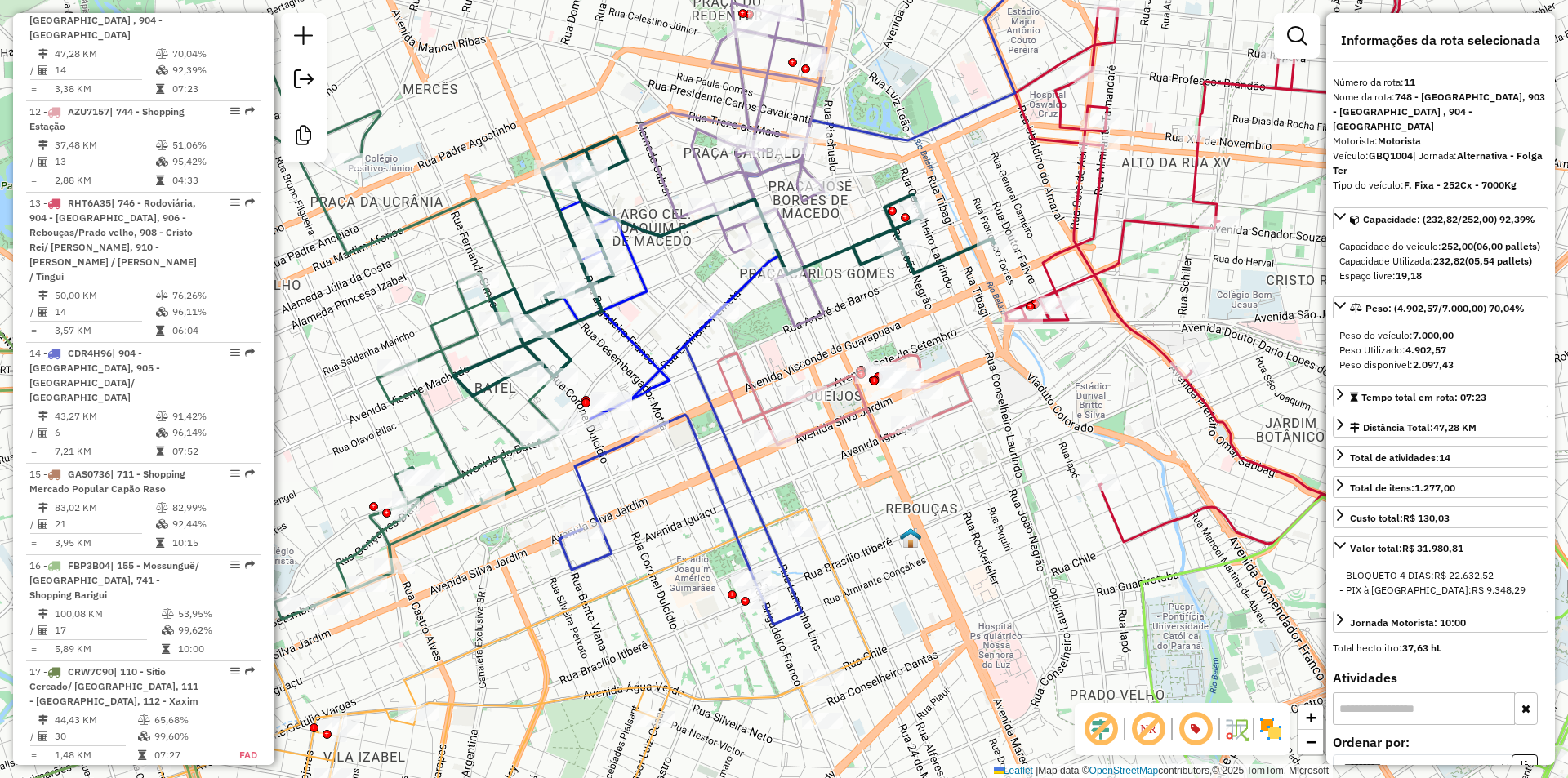
scroll to position [1701, 0]
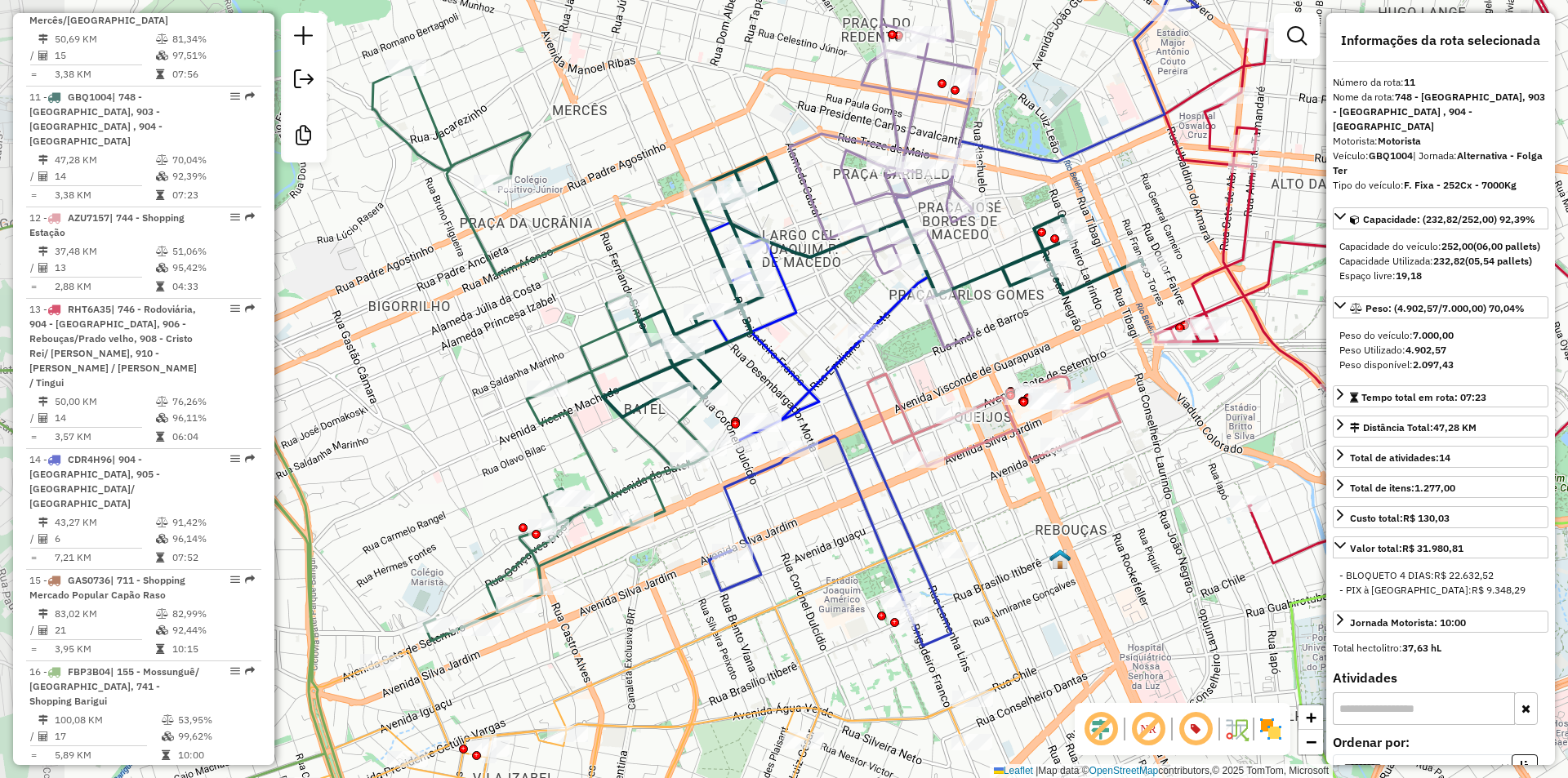
drag, startPoint x: 476, startPoint y: 216, endPoint x: 626, endPoint y: 238, distance: 151.6
click at [626, 238] on icon at bounding box center [547, 354] width 348 height 574
click at [1008, 267] on icon at bounding box center [872, 287] width 540 height 259
click at [989, 246] on div "Janela de atendimento Grade de atendimento Capacidade Transportadoras Veículos …" at bounding box center [784, 389] width 1568 height 778
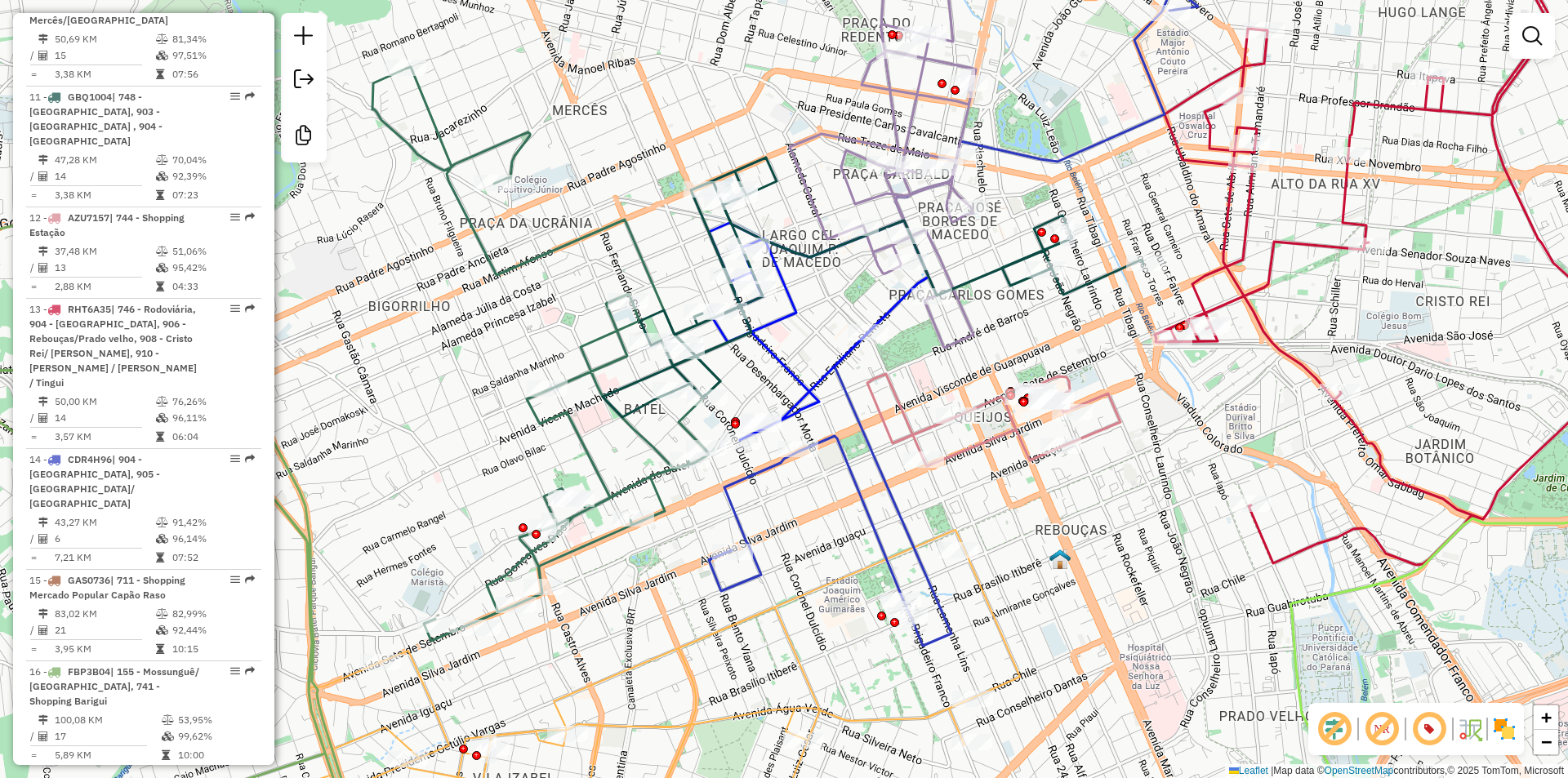
click at [997, 269] on icon at bounding box center [872, 287] width 540 height 259
select select "**********"
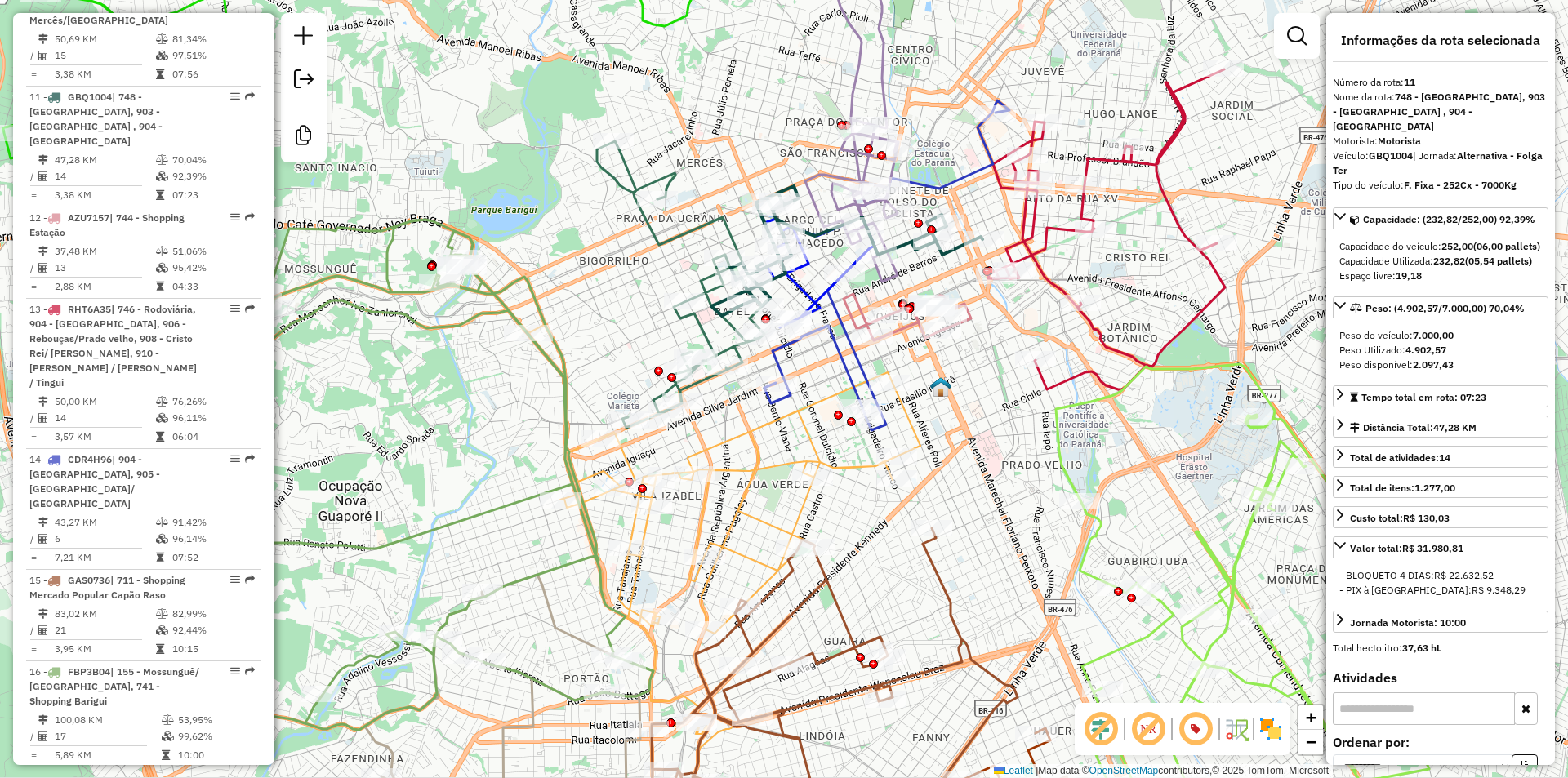
drag, startPoint x: 735, startPoint y: 344, endPoint x: 609, endPoint y: 307, distance: 131.3
click at [609, 307] on div "Janela de atendimento Grade de atendimento Capacidade Transportadoras Veículos …" at bounding box center [784, 389] width 1568 height 778
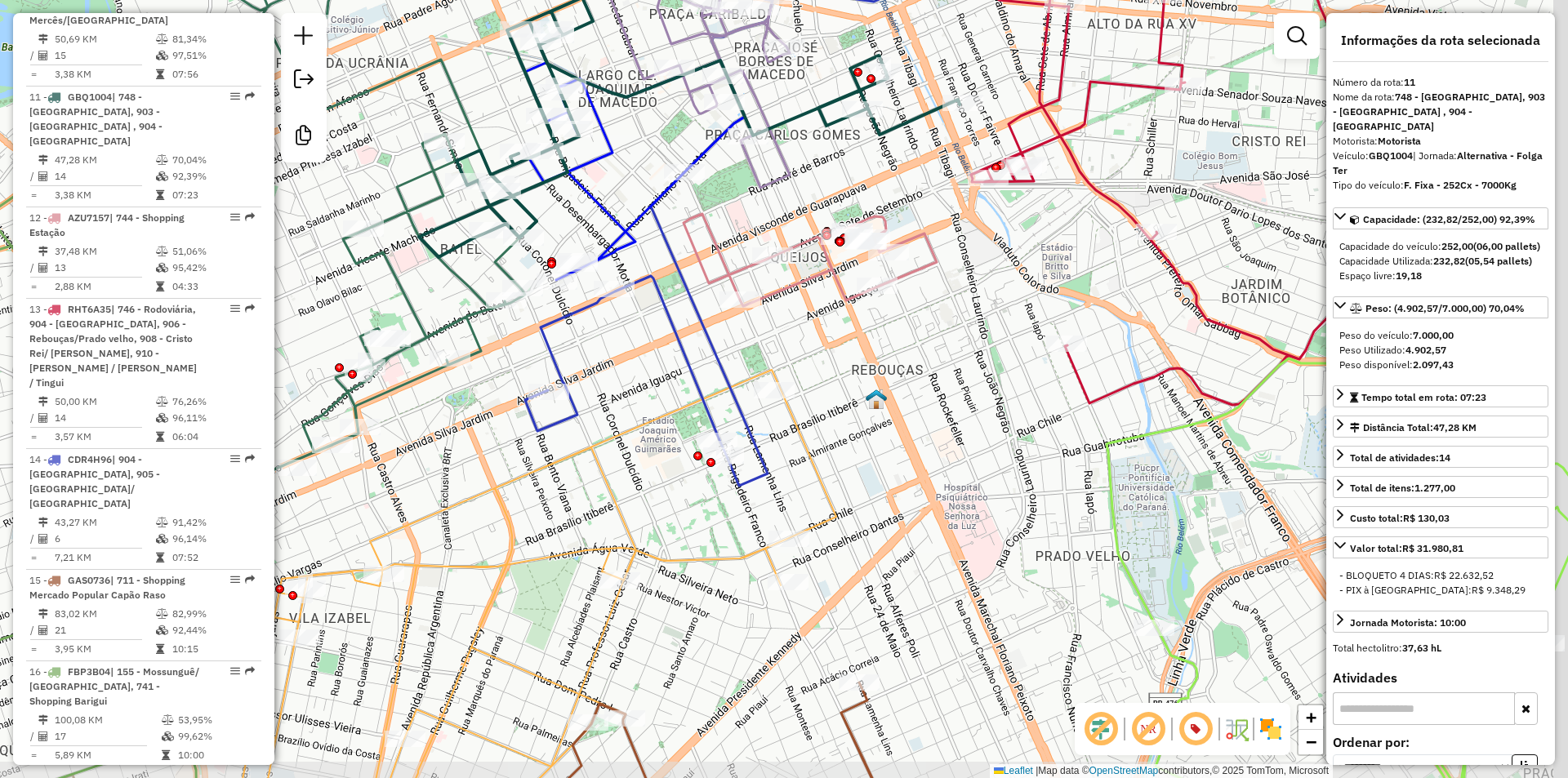
drag, startPoint x: 1079, startPoint y: 288, endPoint x: 974, endPoint y: 255, distance: 110.1
click at [984, 254] on div "Janela de atendimento Grade de atendimento Capacidade Transportadoras Veículos …" at bounding box center [784, 389] width 1568 height 778
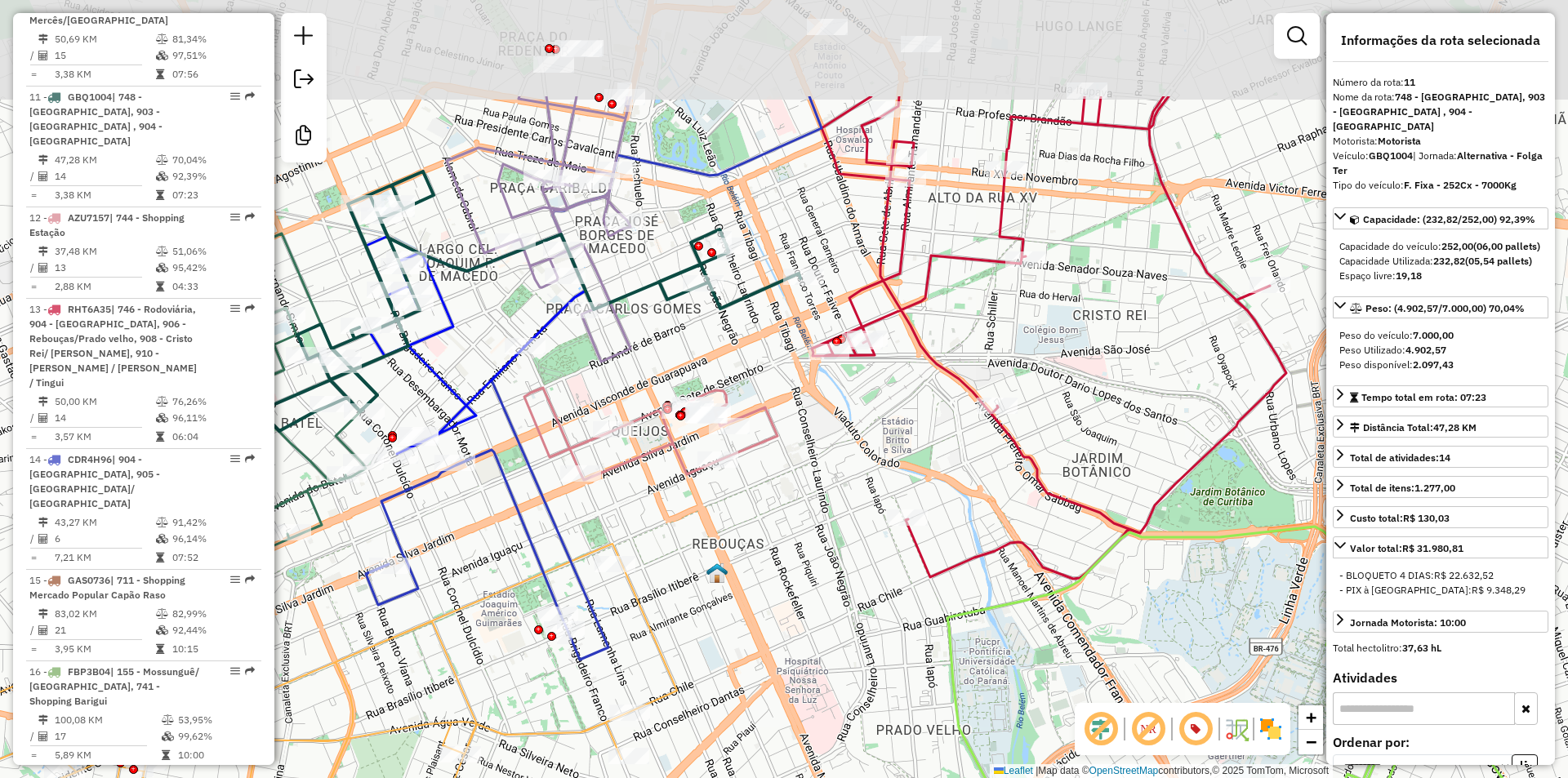
drag, startPoint x: 963, startPoint y: 271, endPoint x: 866, endPoint y: 420, distance: 177.8
click at [866, 420] on div "Janela de atendimento Grade de atendimento Capacidade Transportadoras Veículos …" at bounding box center [784, 389] width 1568 height 778
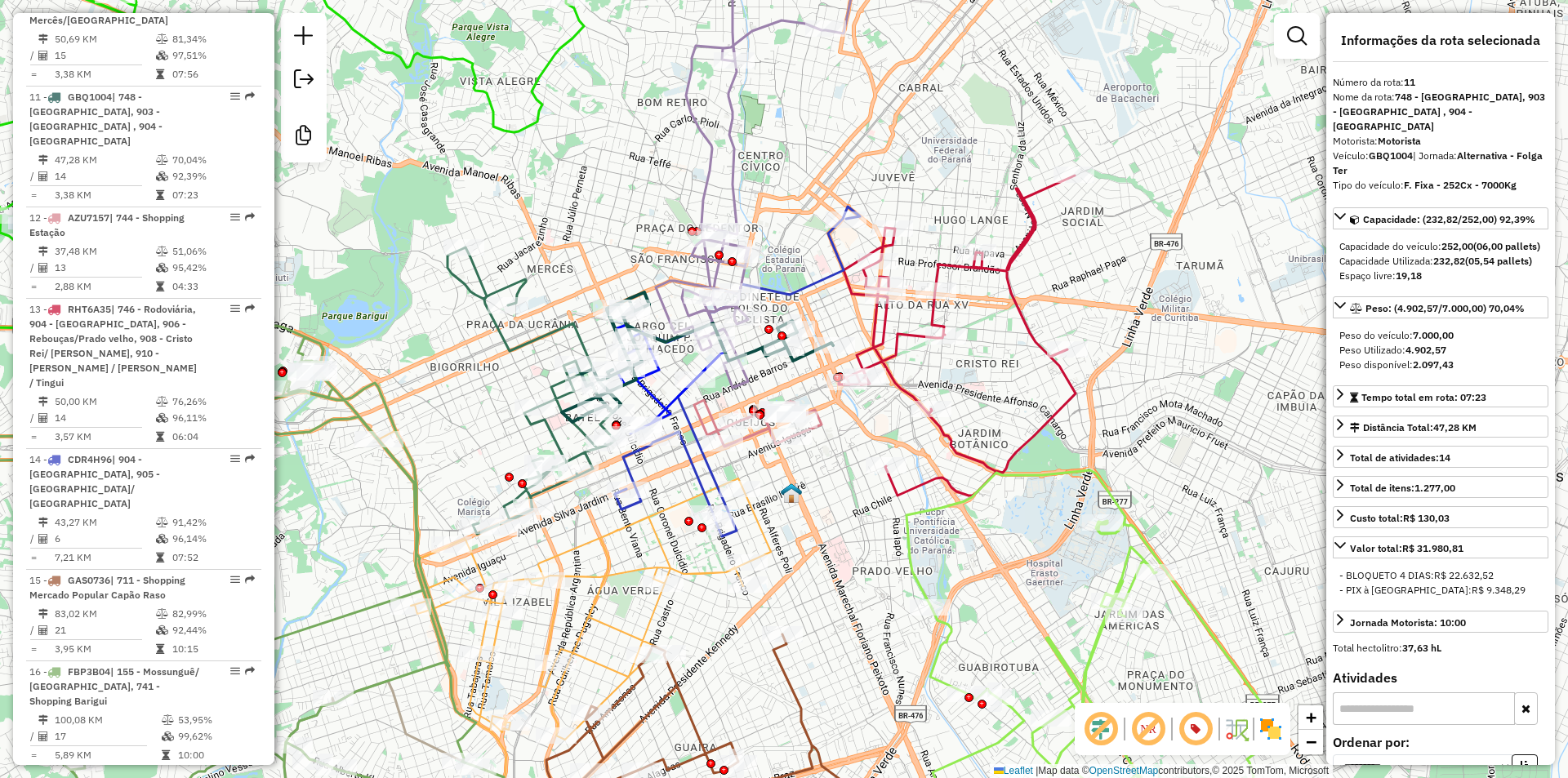
click at [894, 339] on icon at bounding box center [957, 335] width 237 height 320
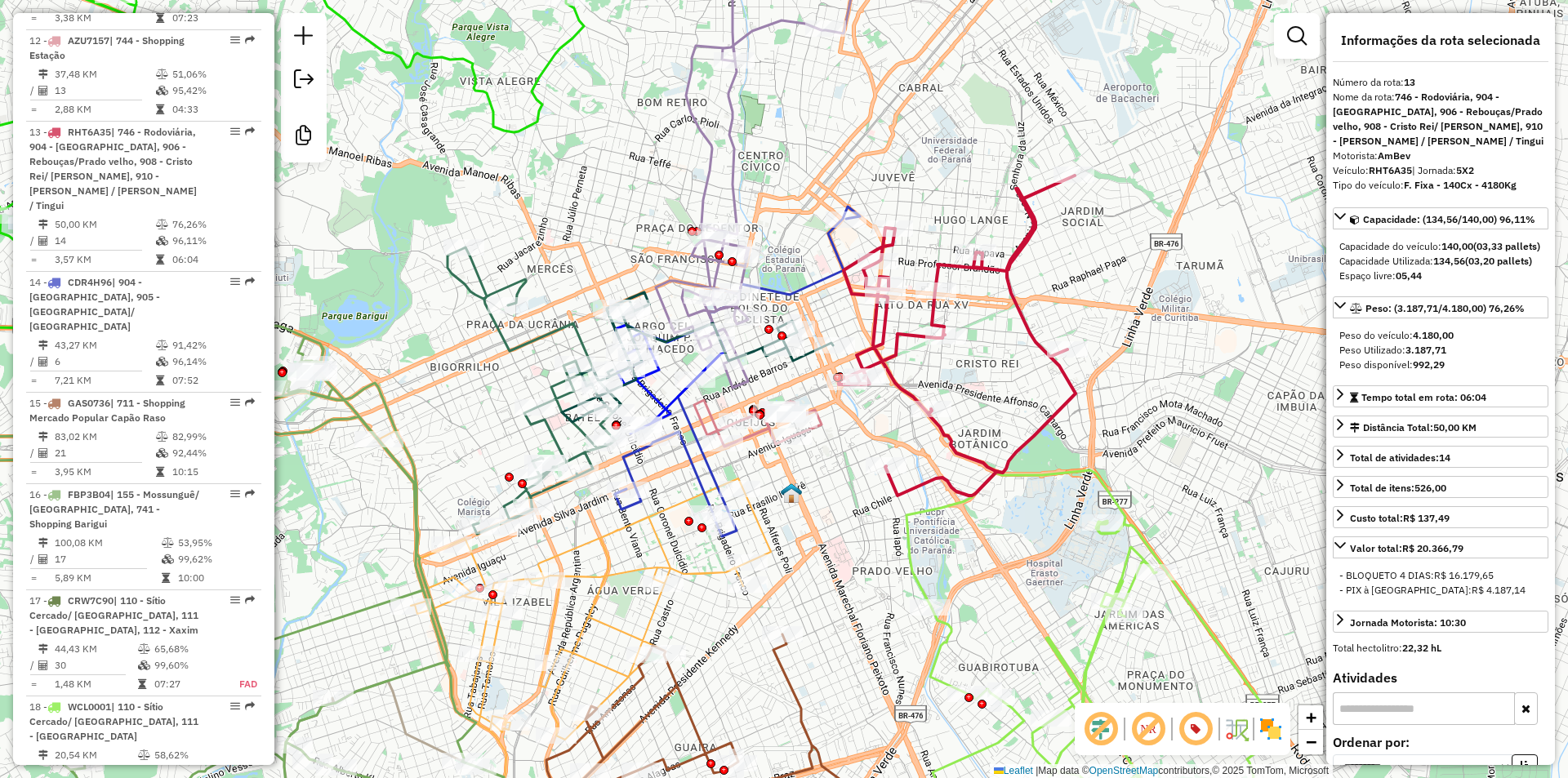
scroll to position [1899, 0]
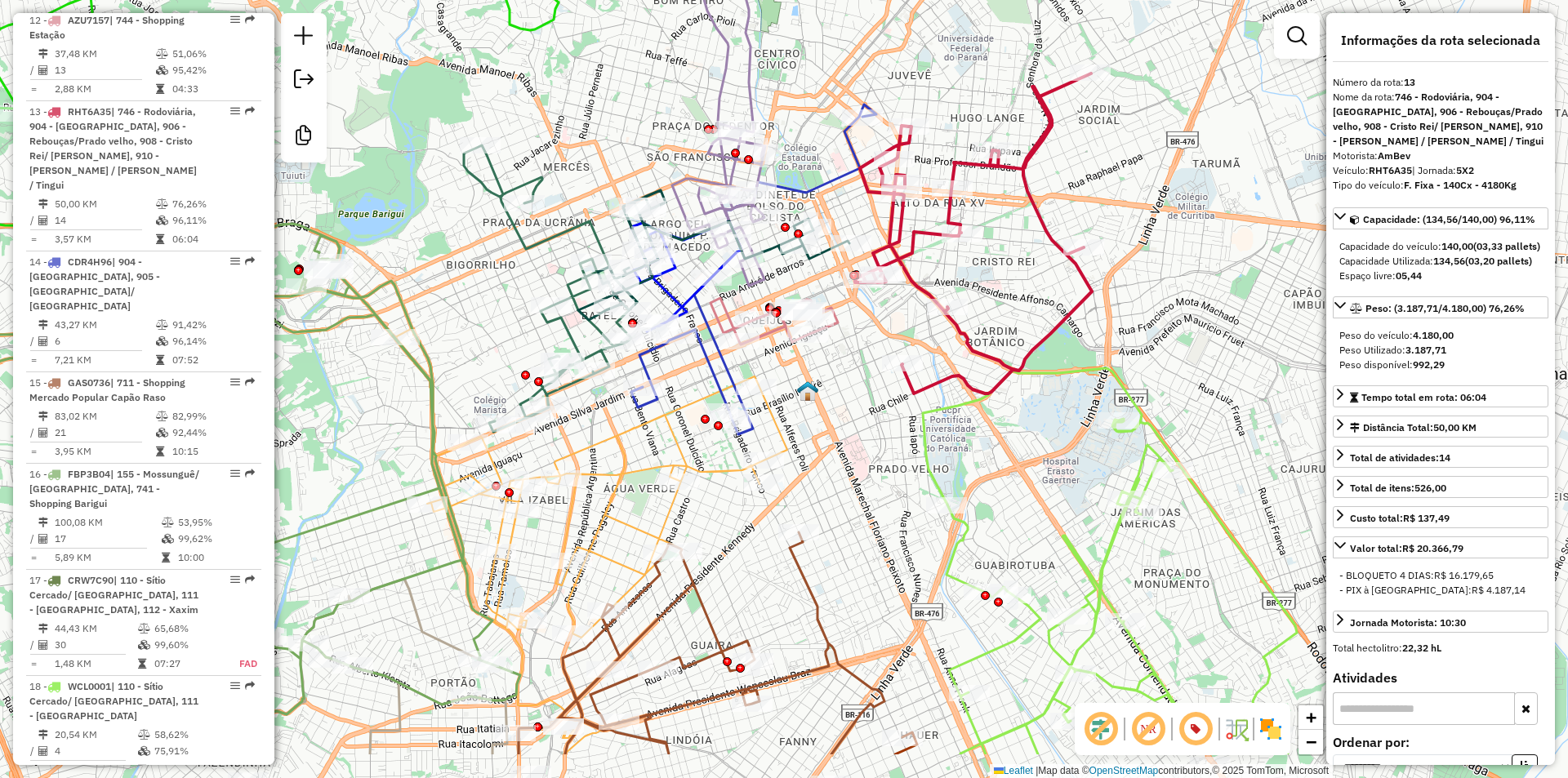
drag, startPoint x: 826, startPoint y: 483, endPoint x: 842, endPoint y: 381, distance: 103.2
click at [842, 381] on div "Janela de atendimento Grade de atendimento Capacidade Transportadoras Veículos …" at bounding box center [784, 389] width 1568 height 778
click at [724, 159] on icon at bounding box center [769, 103] width 190 height 362
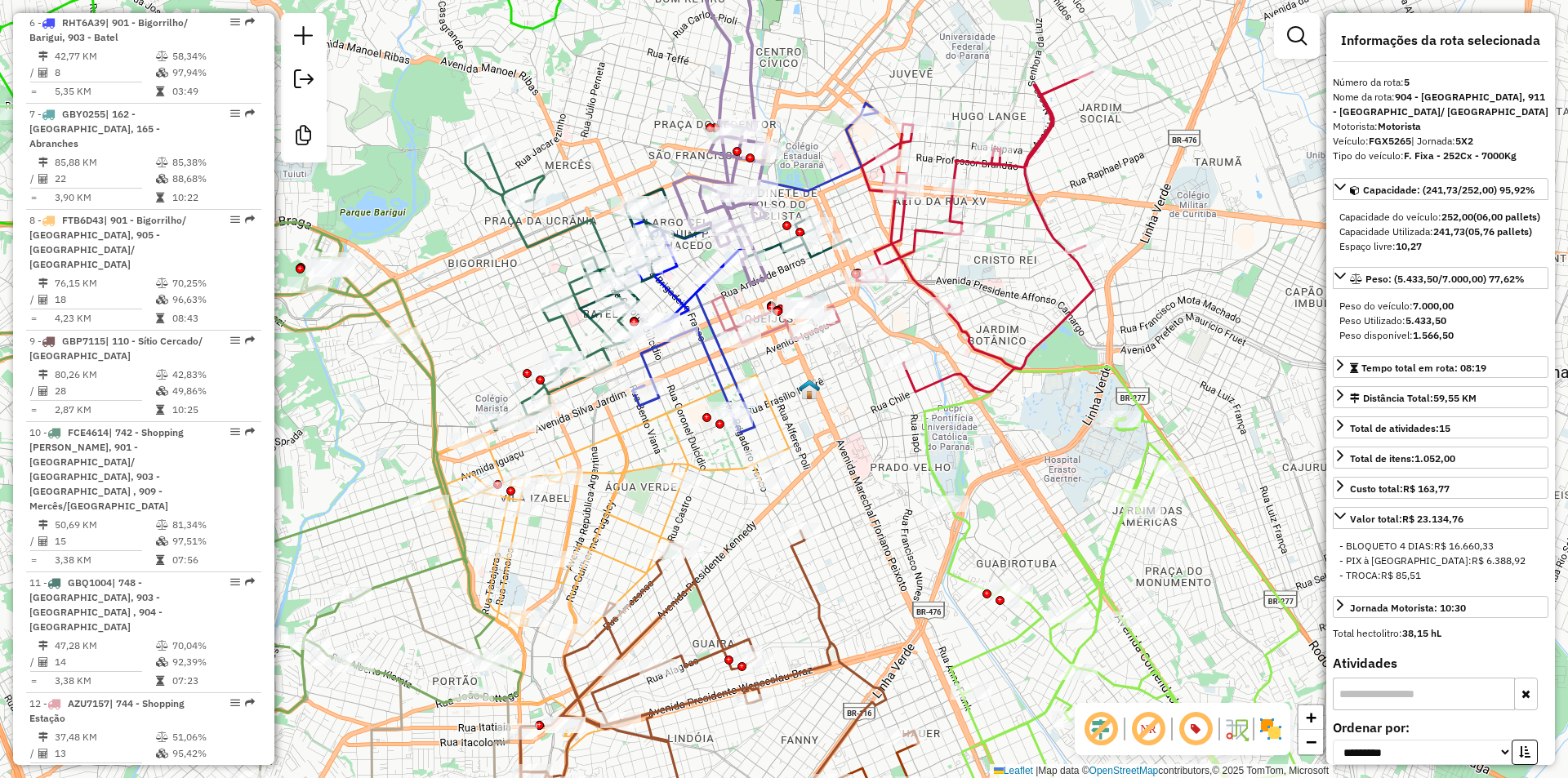
scroll to position [1094, 0]
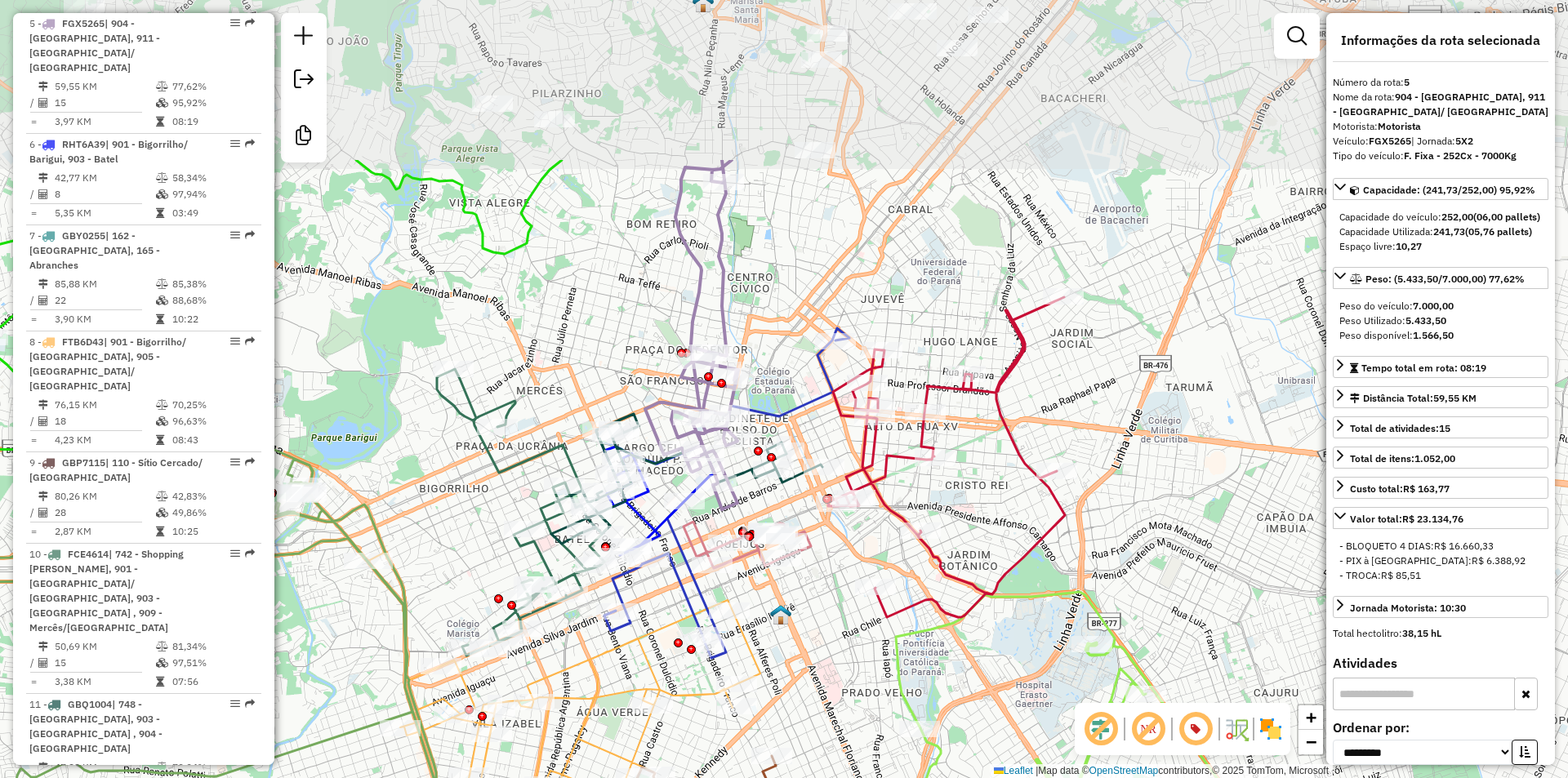
drag, startPoint x: 774, startPoint y: 100, endPoint x: 740, endPoint y: 339, distance: 241.4
click at [740, 339] on div "Janela de atendimento Grade de atendimento Capacidade Transportadoras Veículos …" at bounding box center [784, 389] width 1568 height 778
